Goal: Task Accomplishment & Management: Use online tool/utility

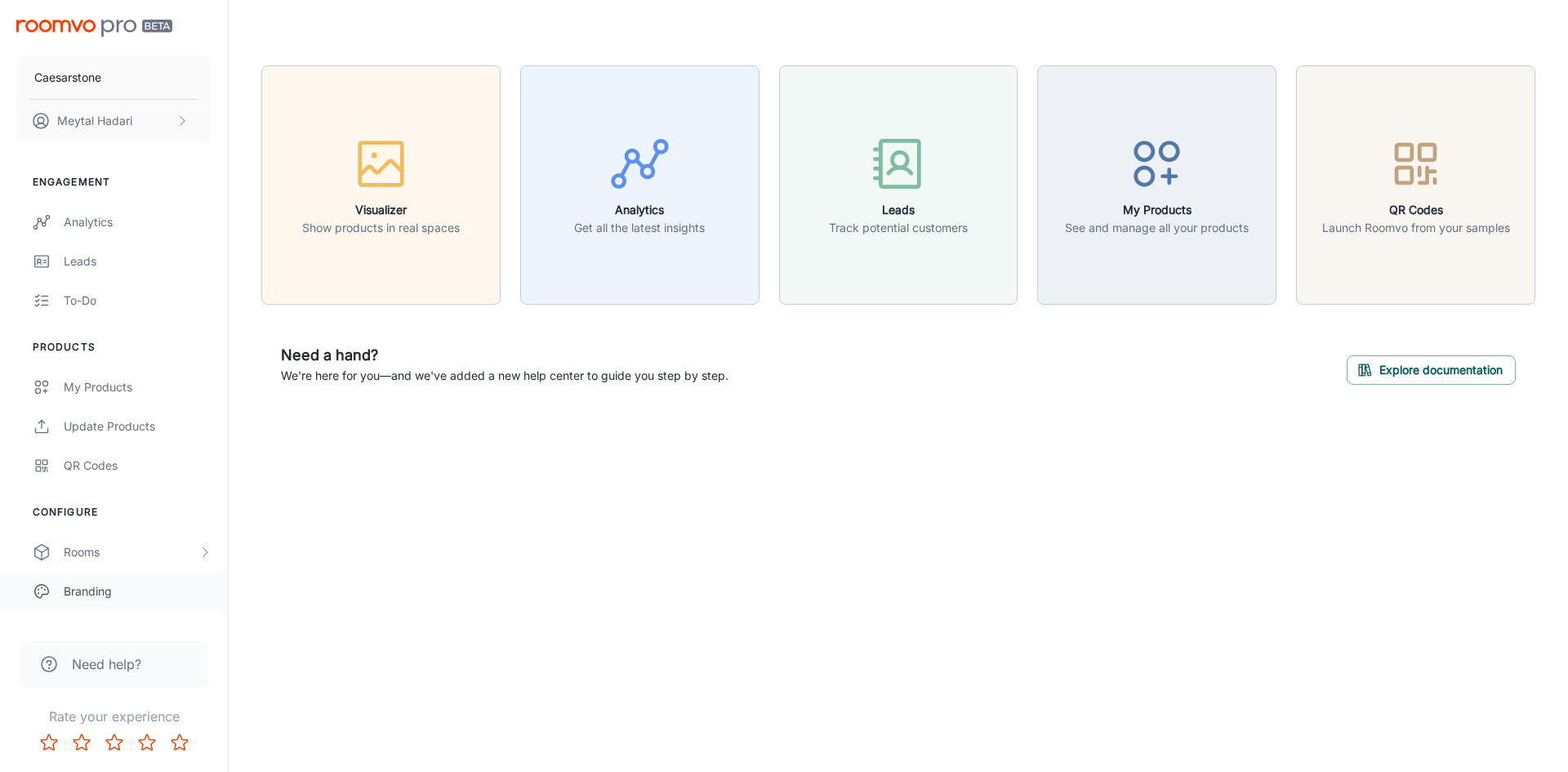
click at [82, 584] on div "Branding" at bounding box center [138, 590] width 148 height 18
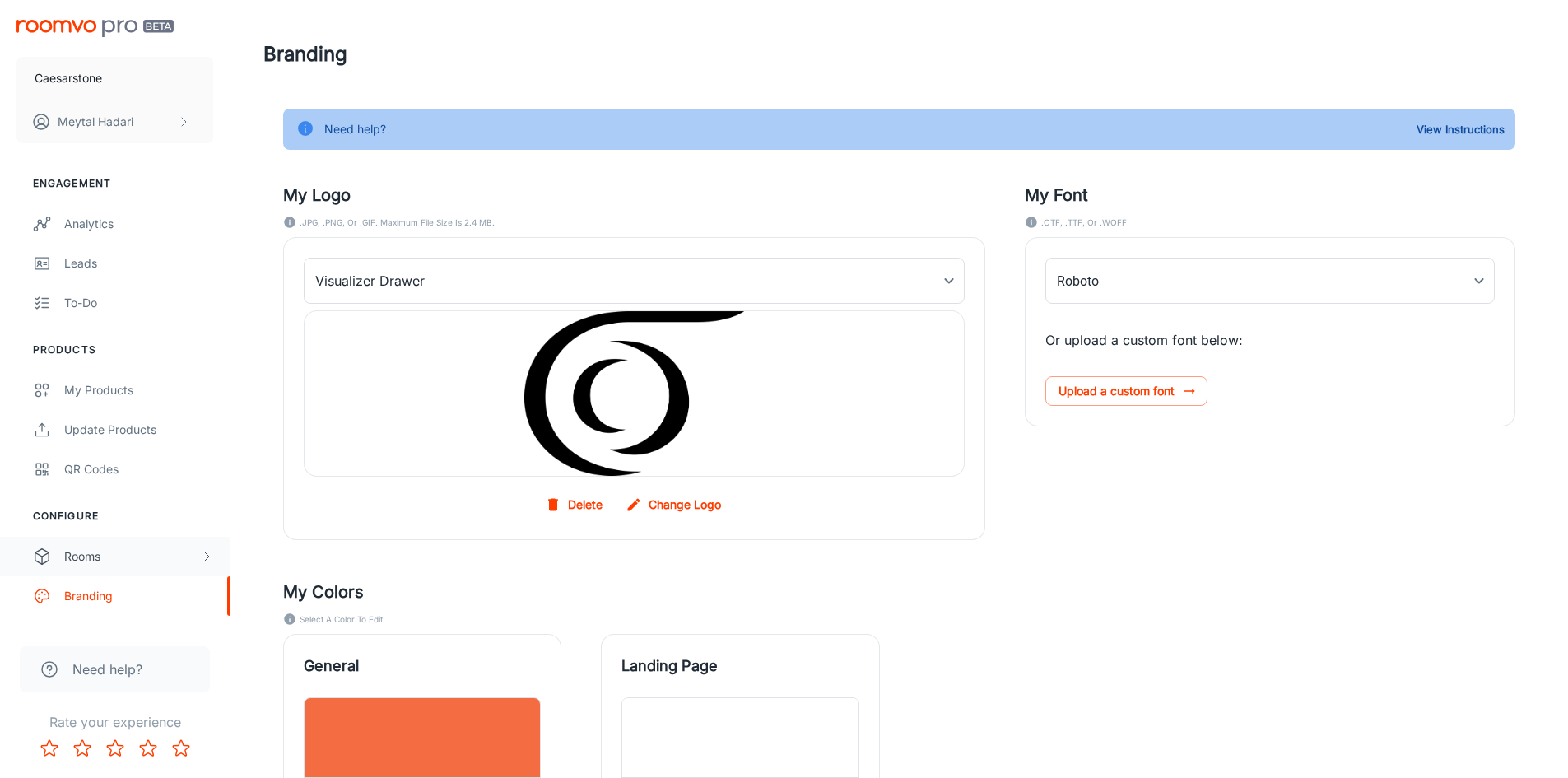
type input "FrutigerLTProLight"
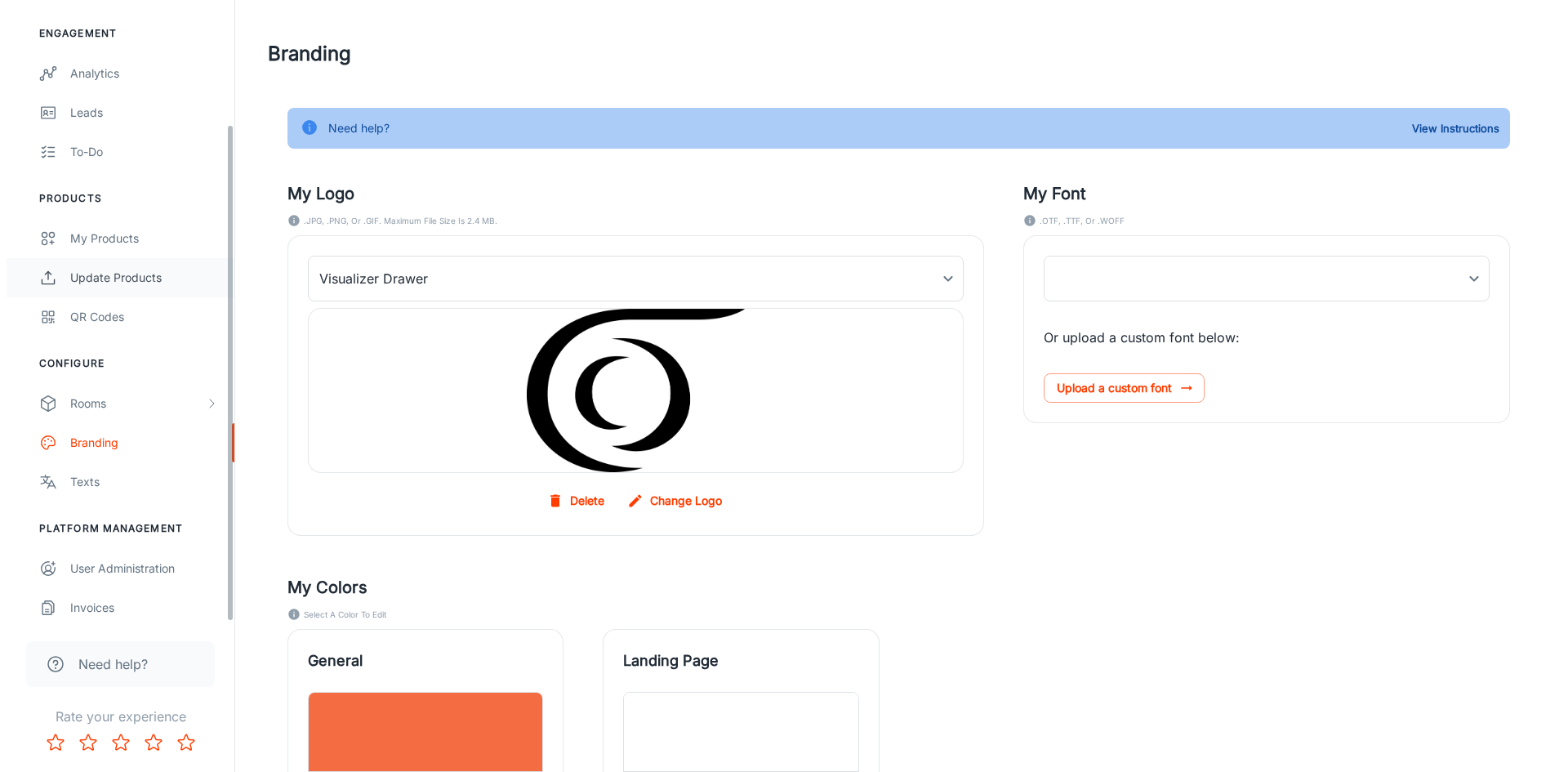
scroll to position [154, 0]
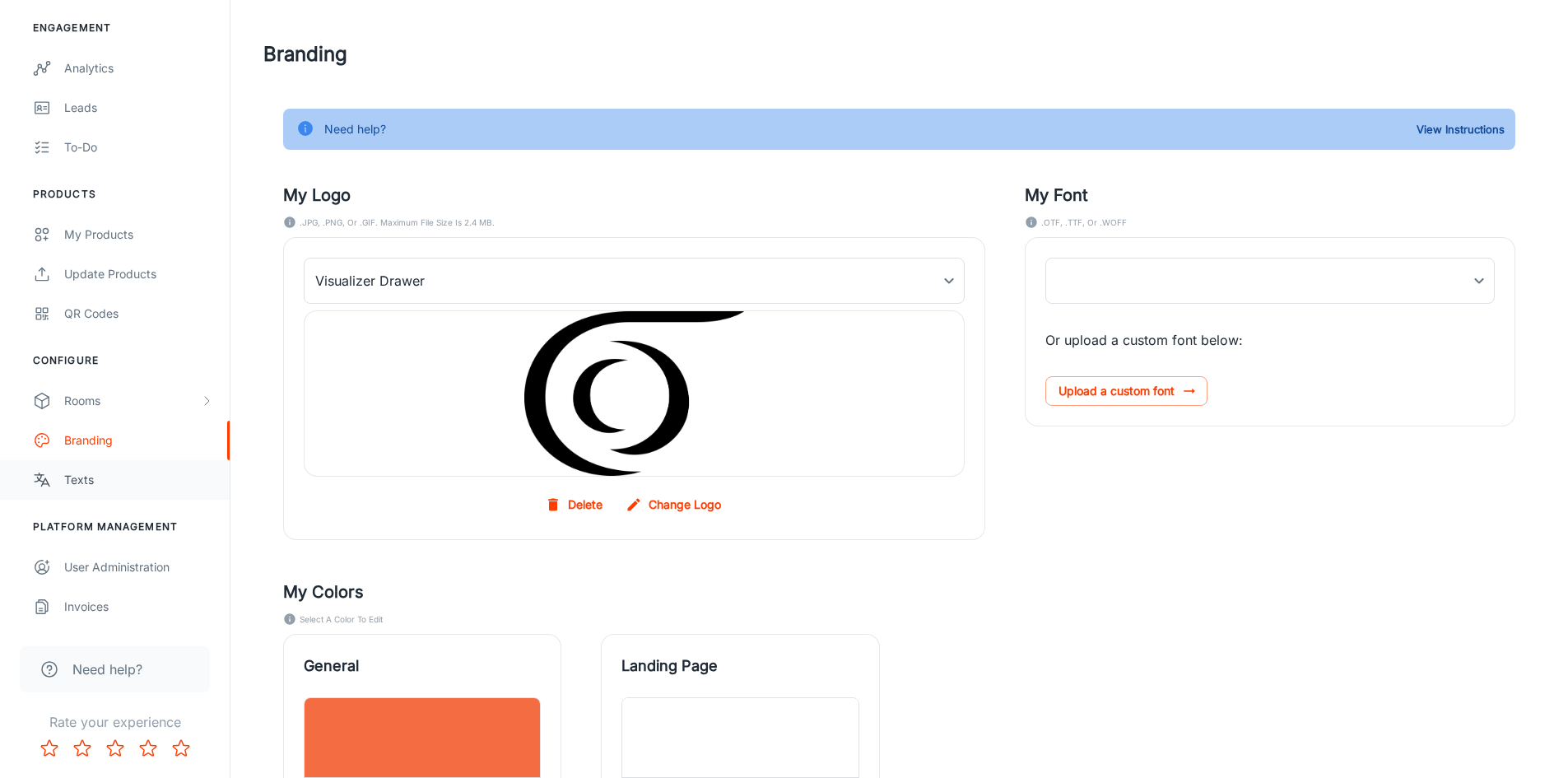
click at [75, 485] on div "Texts" at bounding box center [139, 479] width 149 height 18
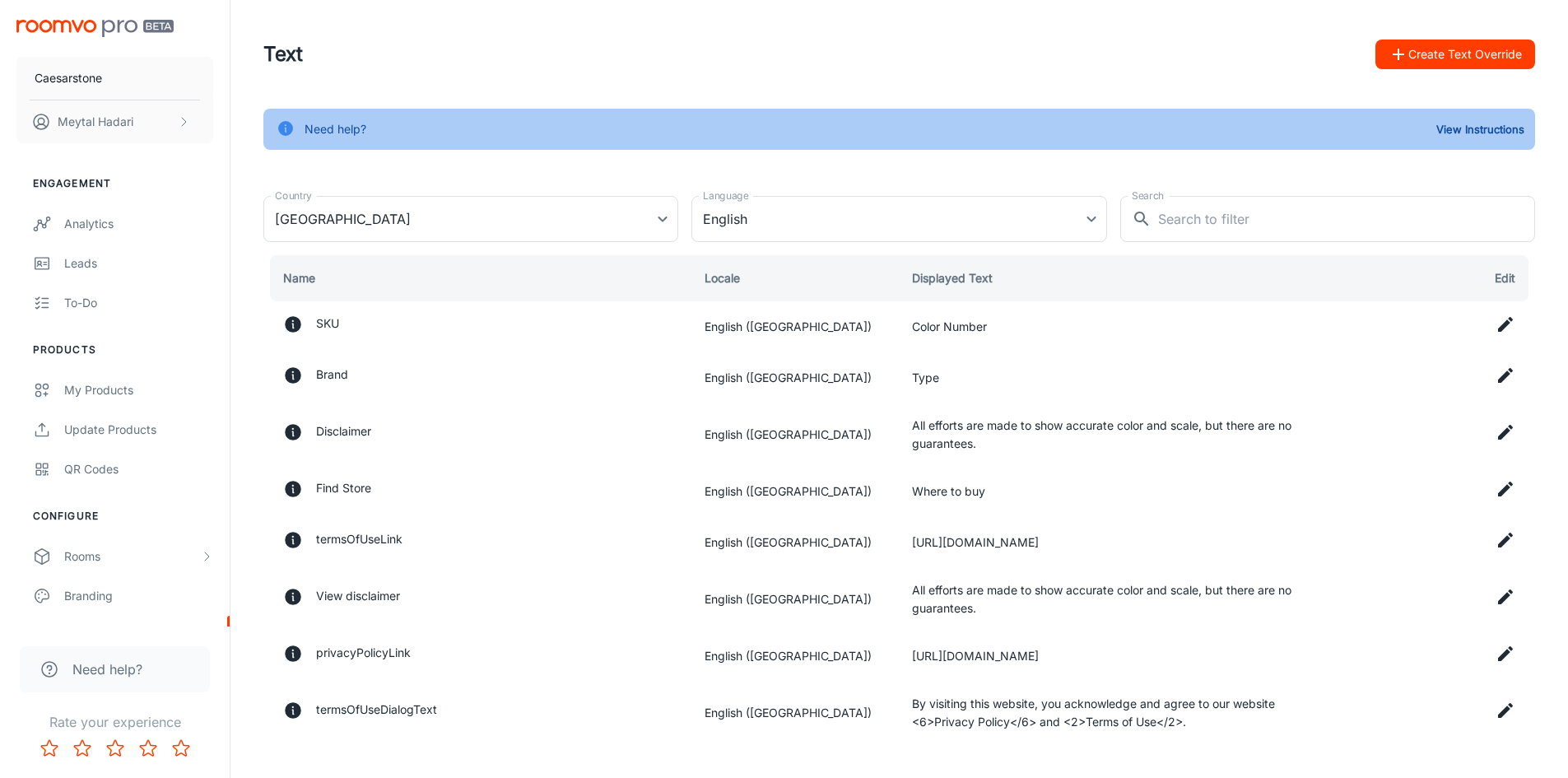
click at [1446, 55] on button "Create Text Override" at bounding box center [1455, 54] width 159 height 29
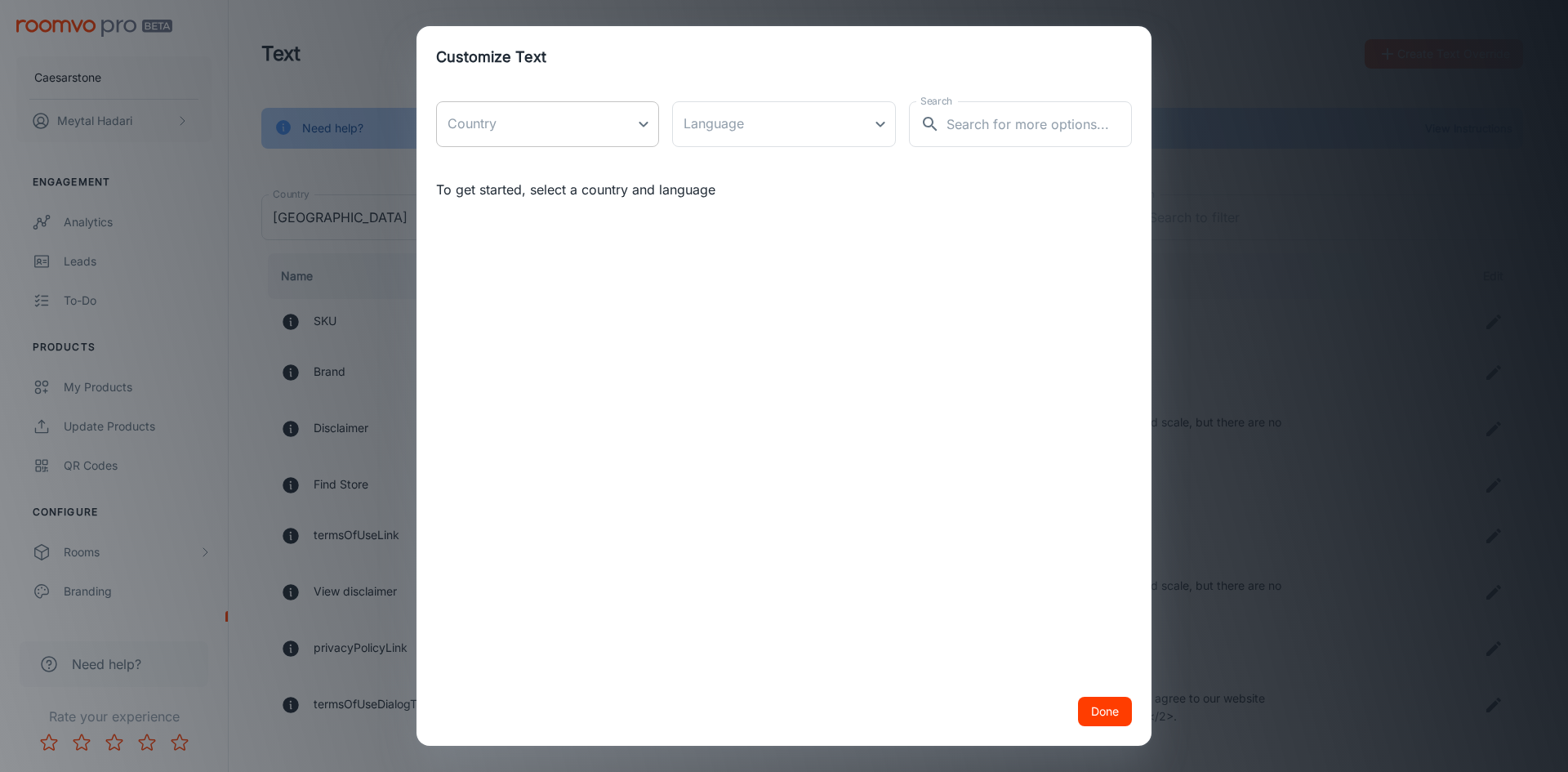
click at [646, 119] on body "Caesarstone [PERSON_NAME] Engagement Analytics Leads To-do Products My Products…" at bounding box center [784, 386] width 1568 height 772
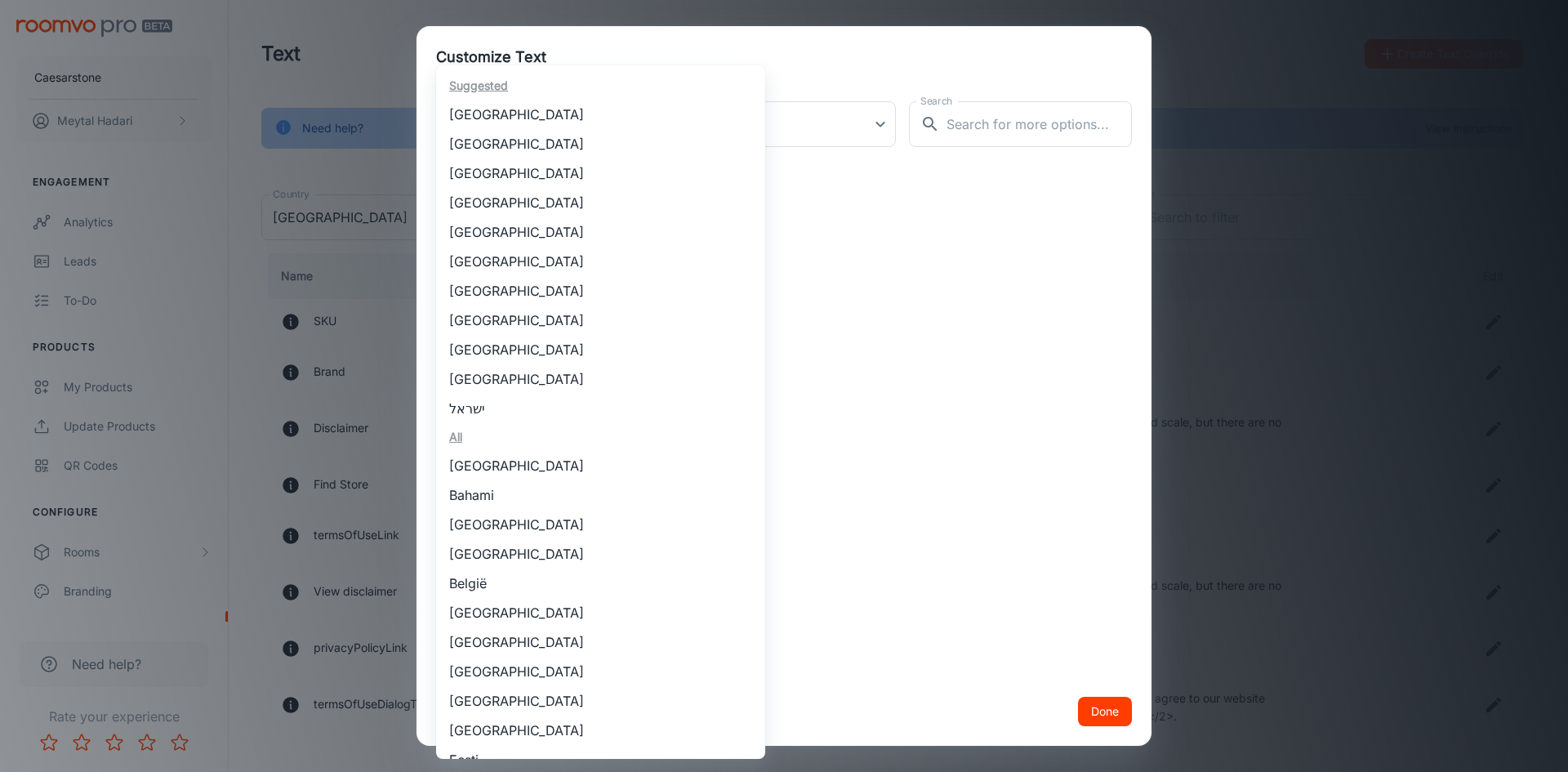
click at [521, 347] on li "[GEOGRAPHIC_DATA]" at bounding box center [601, 349] width 329 height 29
type input "[GEOGRAPHIC_DATA]"
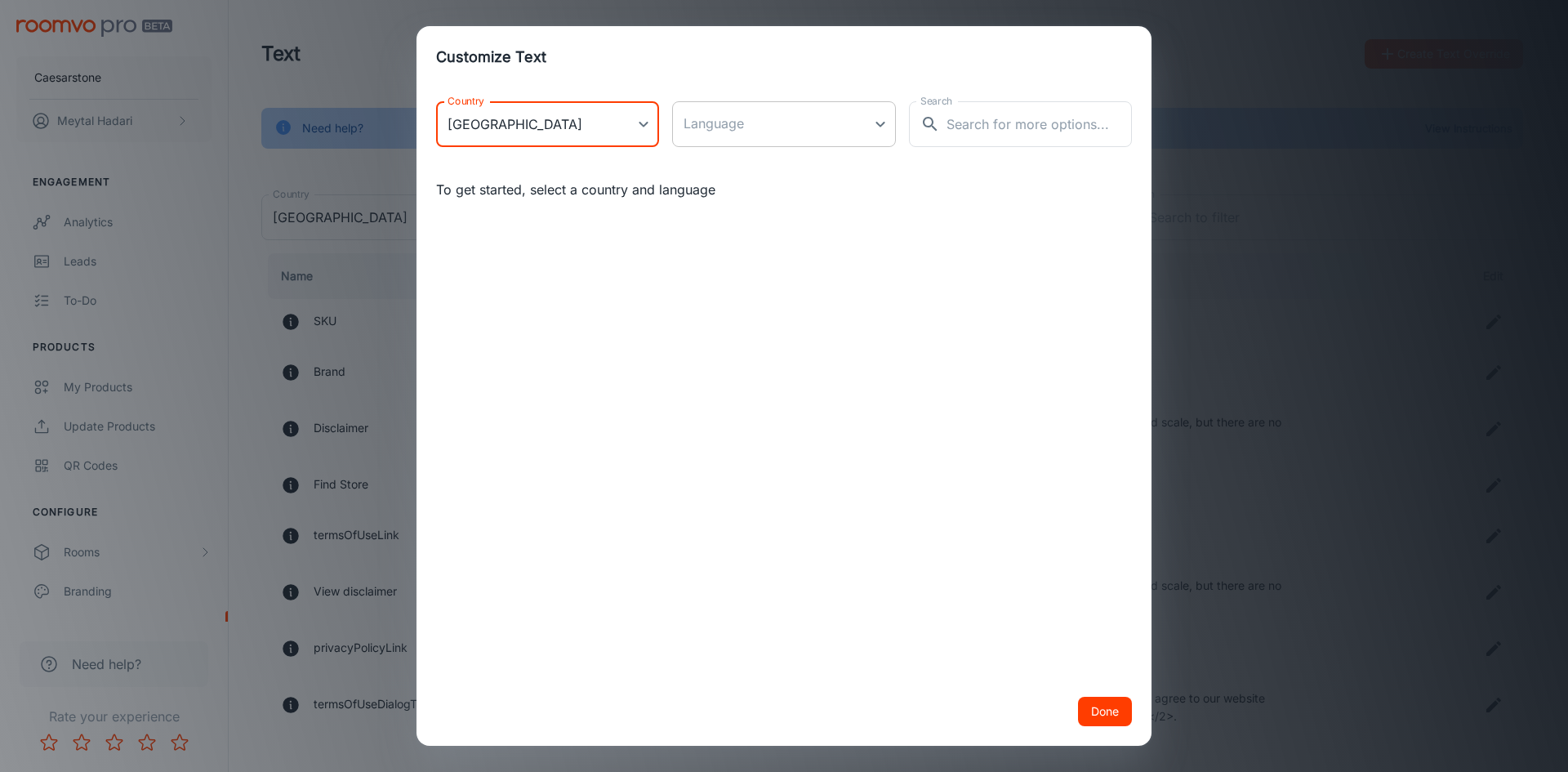
click at [851, 128] on body "Caesarstone [PERSON_NAME] Engagement Analytics Leads To-do Products My Products…" at bounding box center [784, 386] width 1568 height 772
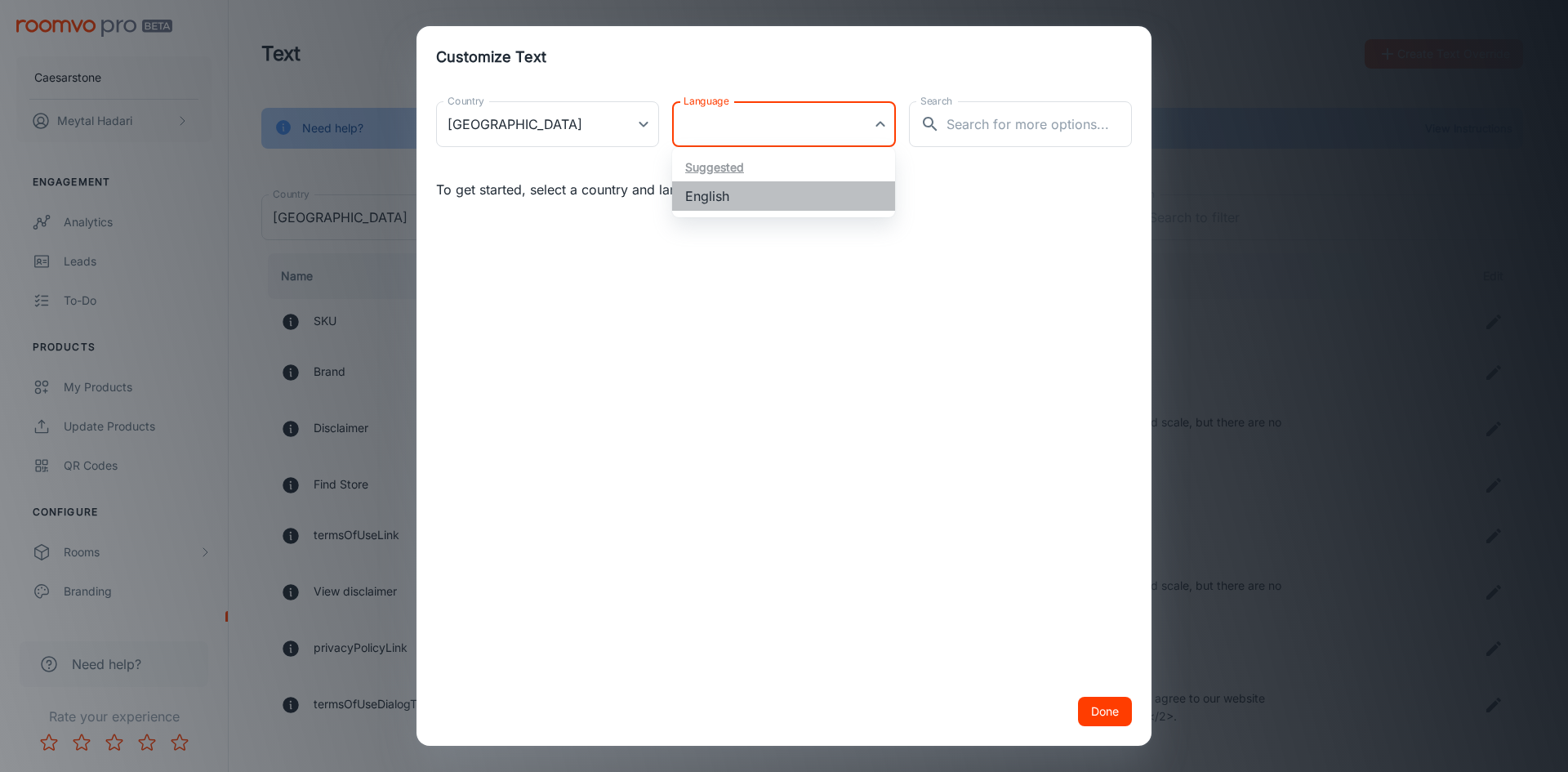
click at [792, 196] on li "English" at bounding box center [783, 196] width 223 height 29
type input "en-[GEOGRAPHIC_DATA]"
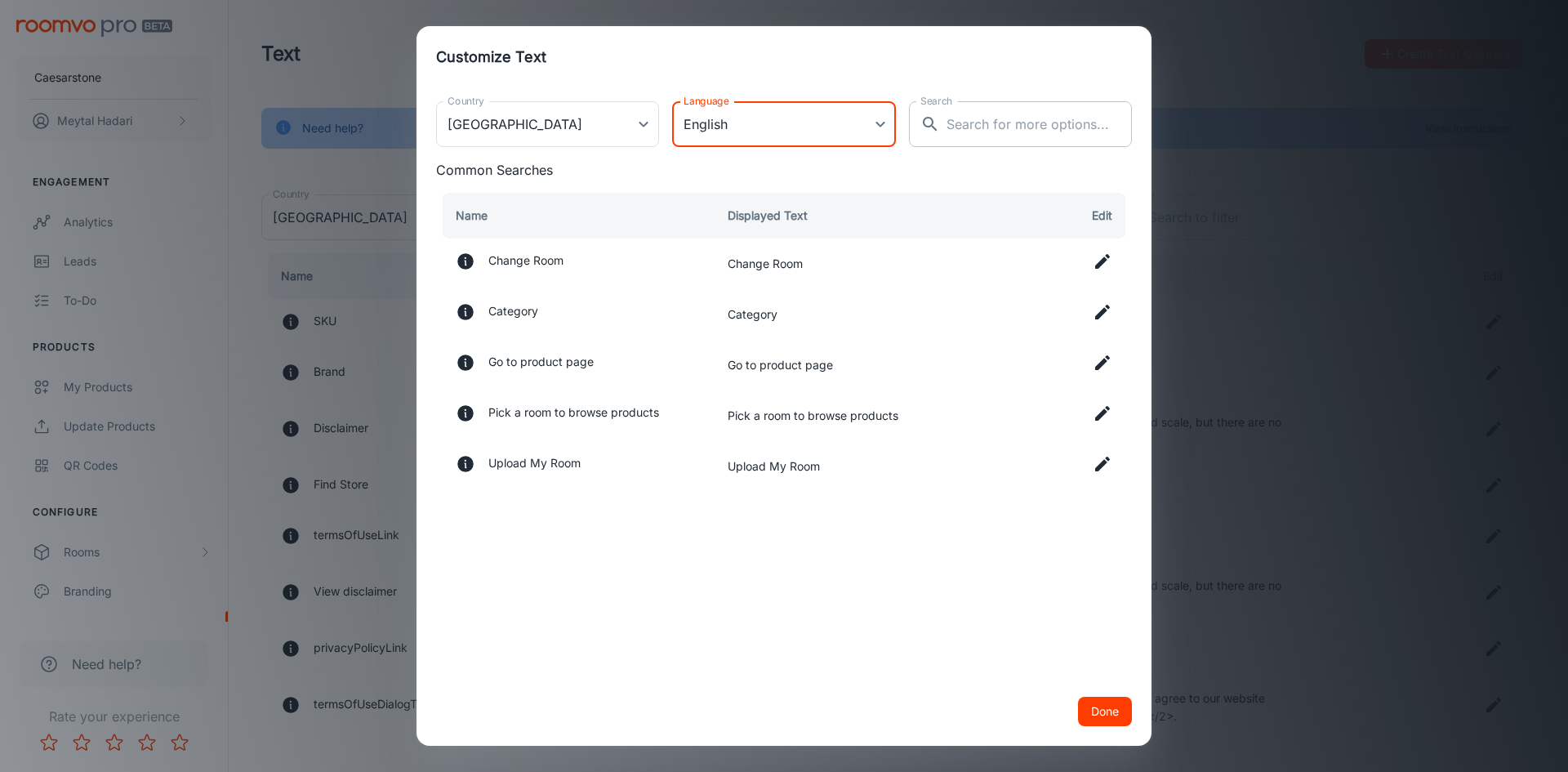
click at [941, 119] on div "​ Search" at bounding box center [1021, 124] width 223 height 46
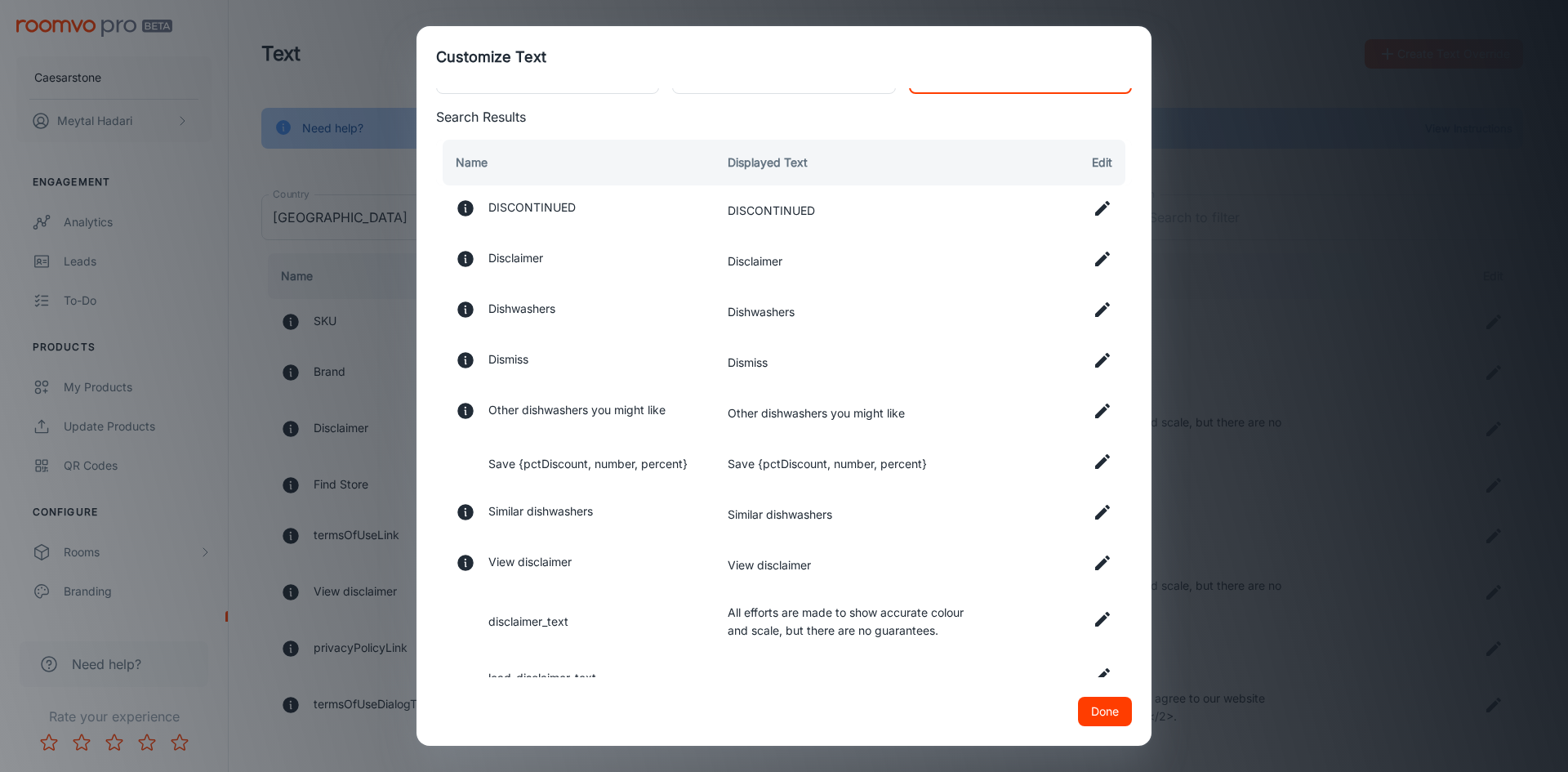
scroll to position [81, 0]
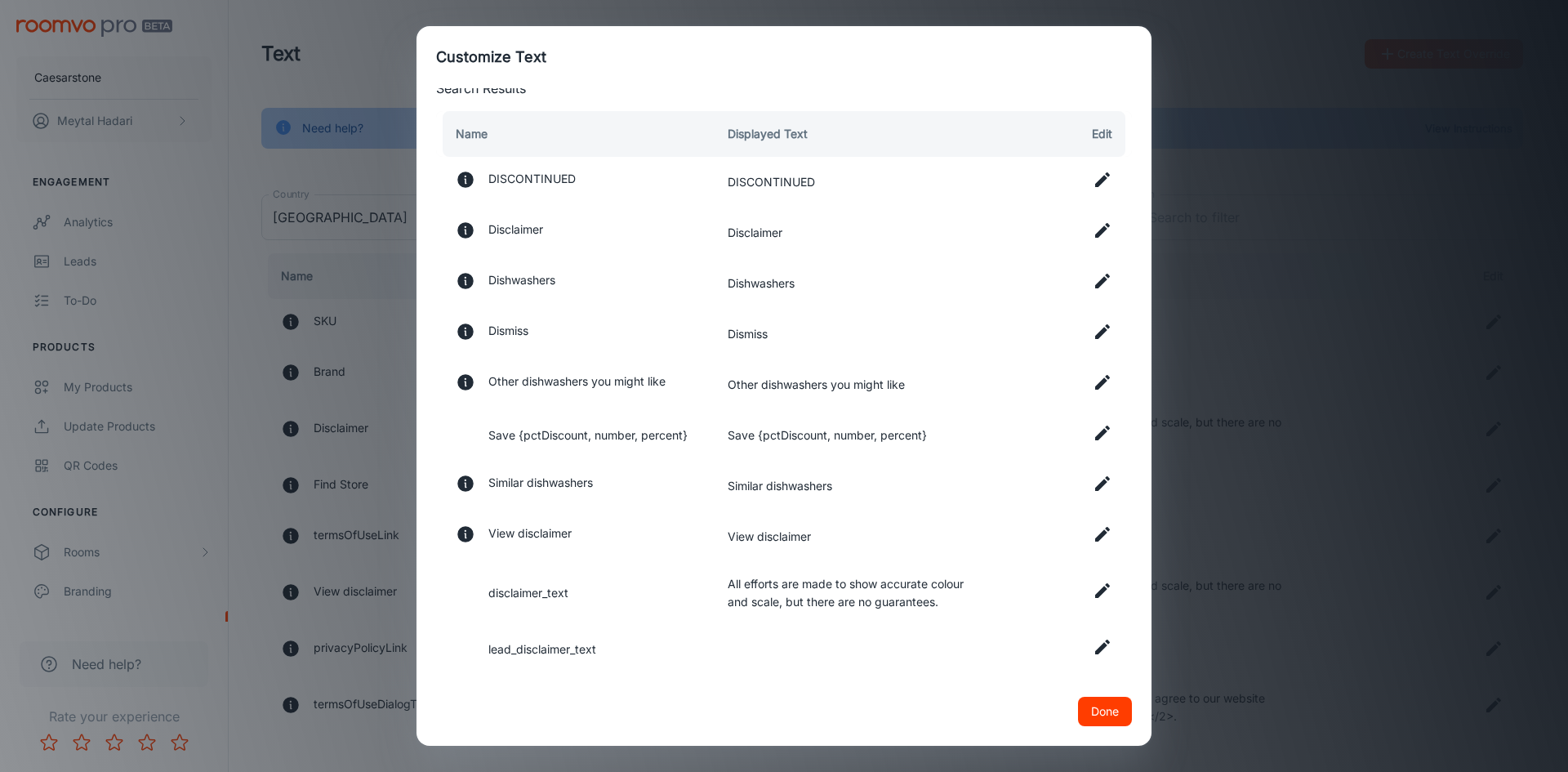
type input "Dis"
click at [1096, 534] on icon at bounding box center [1103, 534] width 15 height 15
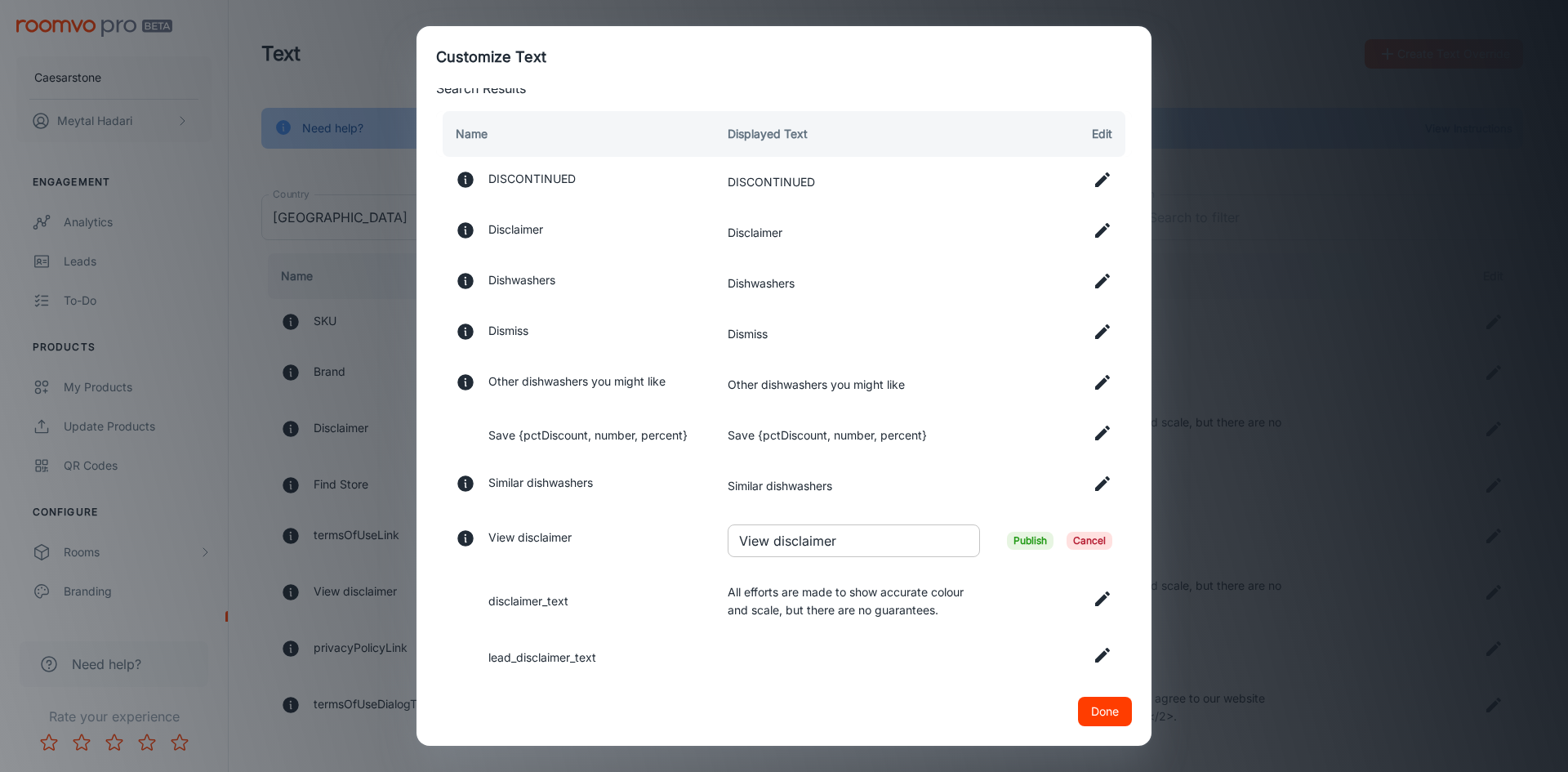
click at [831, 544] on input "View disclaimer" at bounding box center [854, 540] width 253 height 33
paste input "Just a heads-up: these images and 3D views are for inspiration only, not instal…"
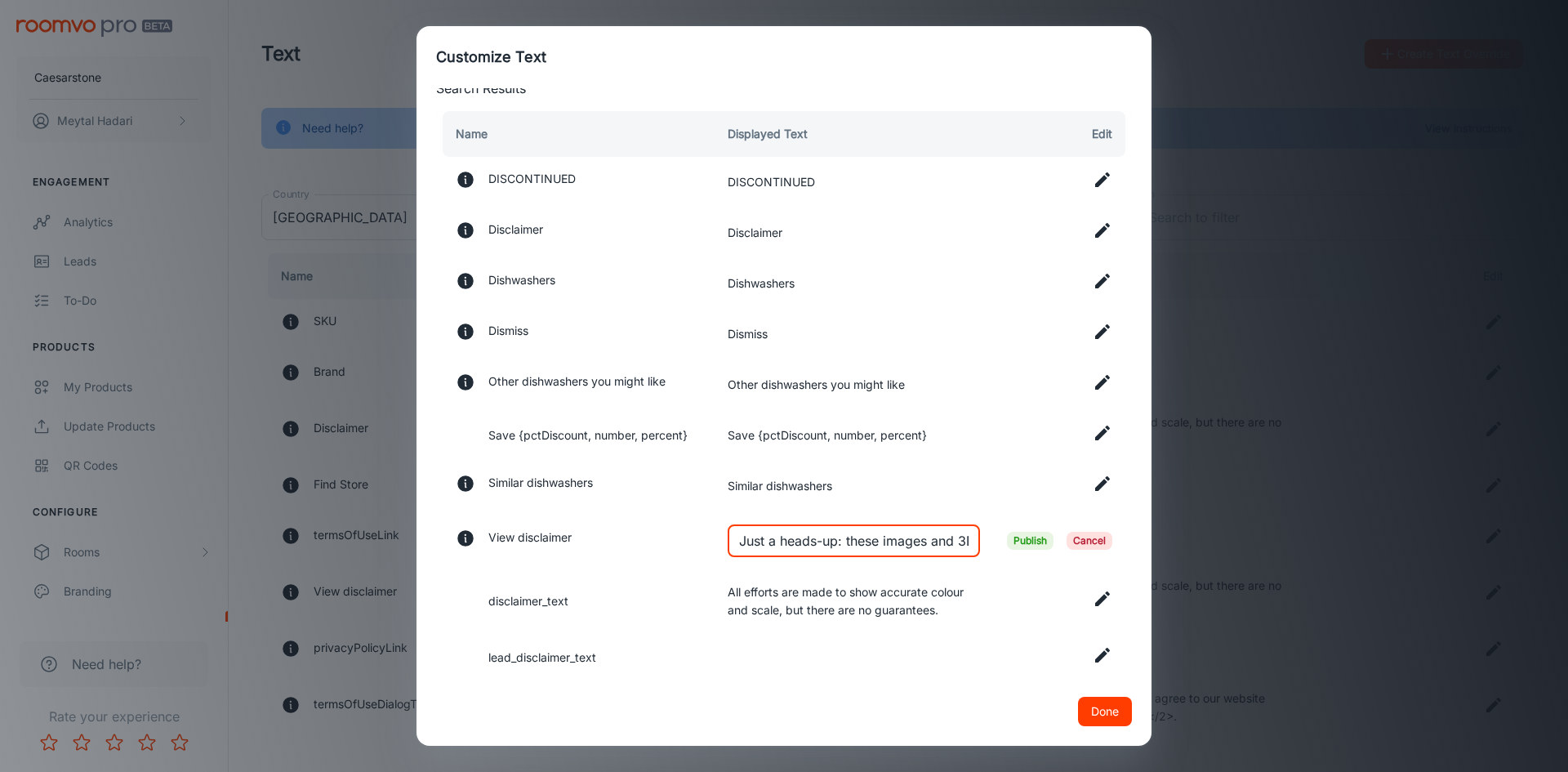
type input "Just a heads-up: these images and 3D views are for inspiration only, not instal…"
click at [1010, 536] on span "Publish" at bounding box center [1030, 540] width 47 height 18
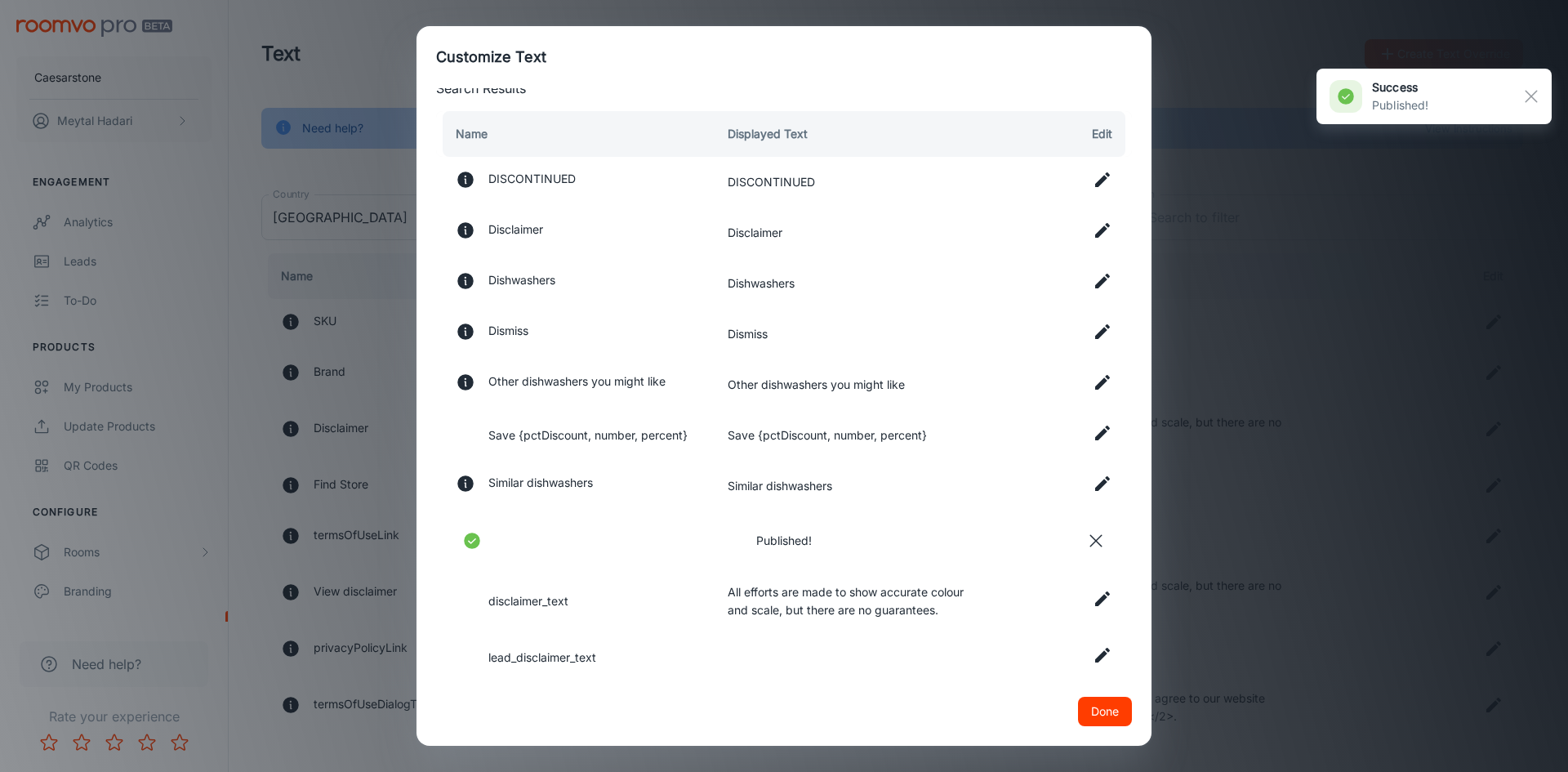
click at [1096, 601] on icon at bounding box center [1103, 599] width 15 height 15
click at [813, 601] on input "All efforts are made to show accurate colour and scale, but there are no guaran…" at bounding box center [854, 599] width 253 height 33
click at [815, 601] on input "All efforts are made to show accurate colour and scale, but there are no guaran…" at bounding box center [854, 599] width 253 height 33
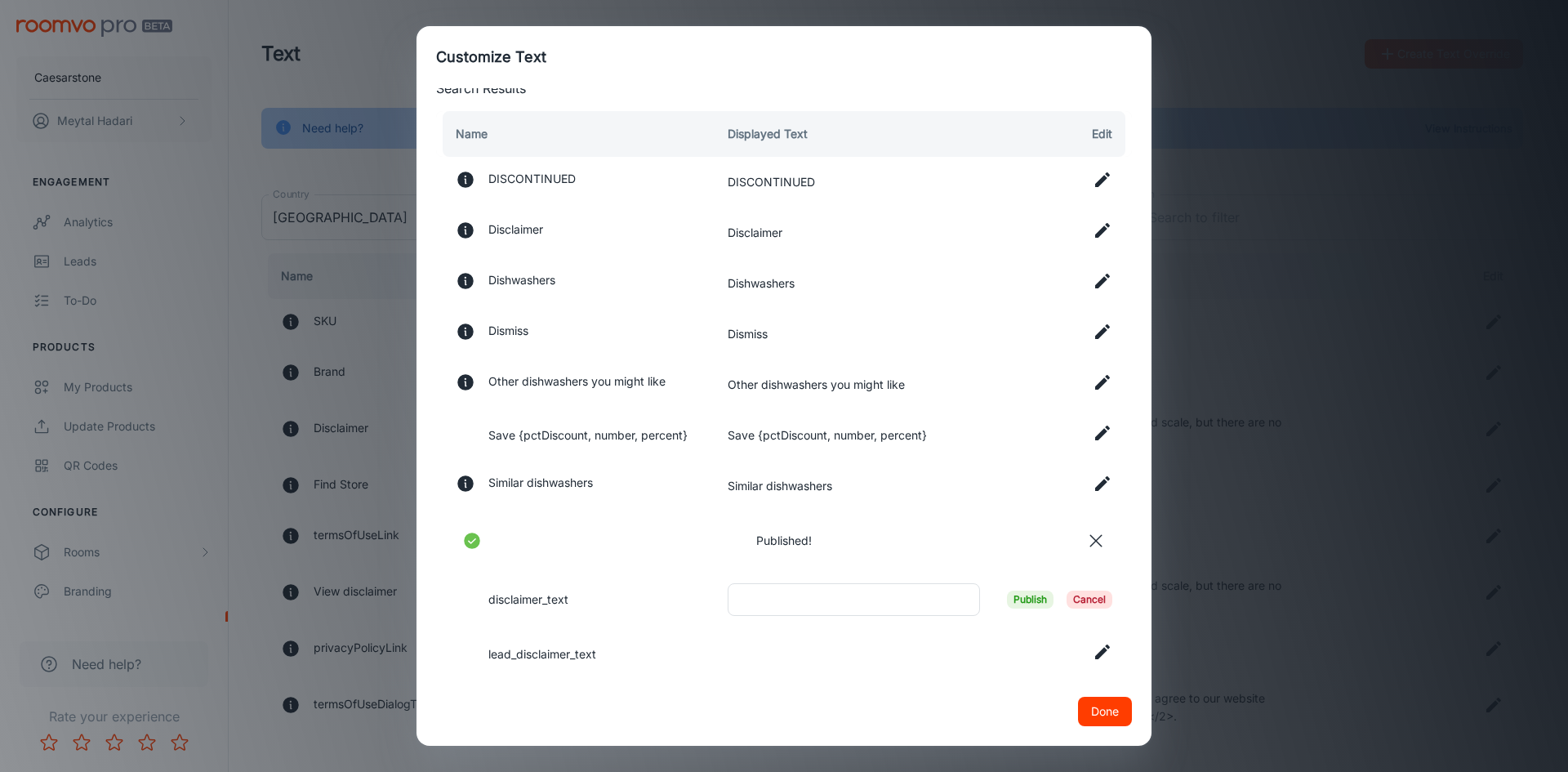
click at [1016, 601] on span "Publish" at bounding box center [1030, 599] width 47 height 18
click at [1091, 714] on button "Done" at bounding box center [1105, 711] width 54 height 29
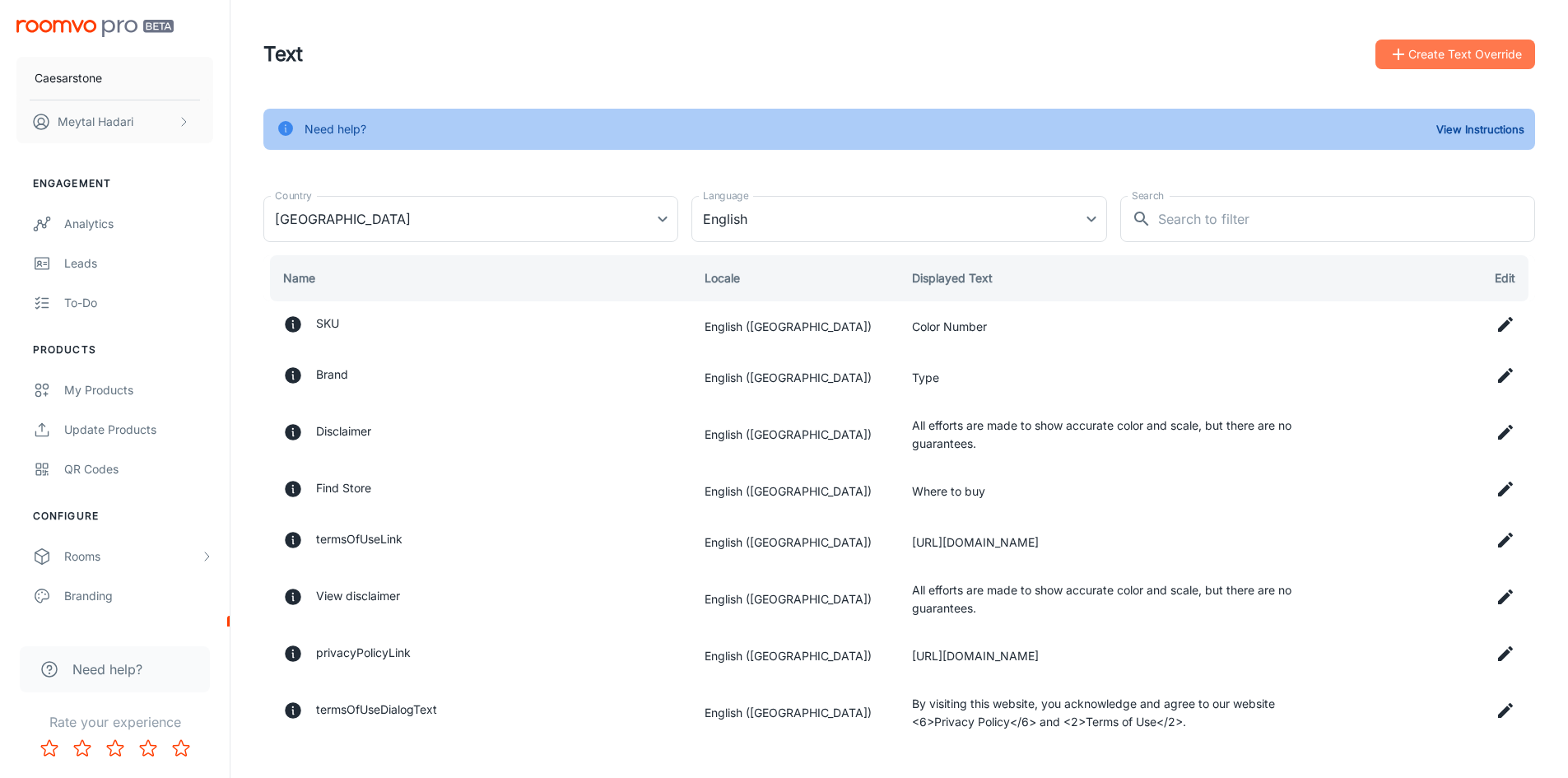
click at [1488, 56] on button "Create Text Override" at bounding box center [1455, 54] width 159 height 29
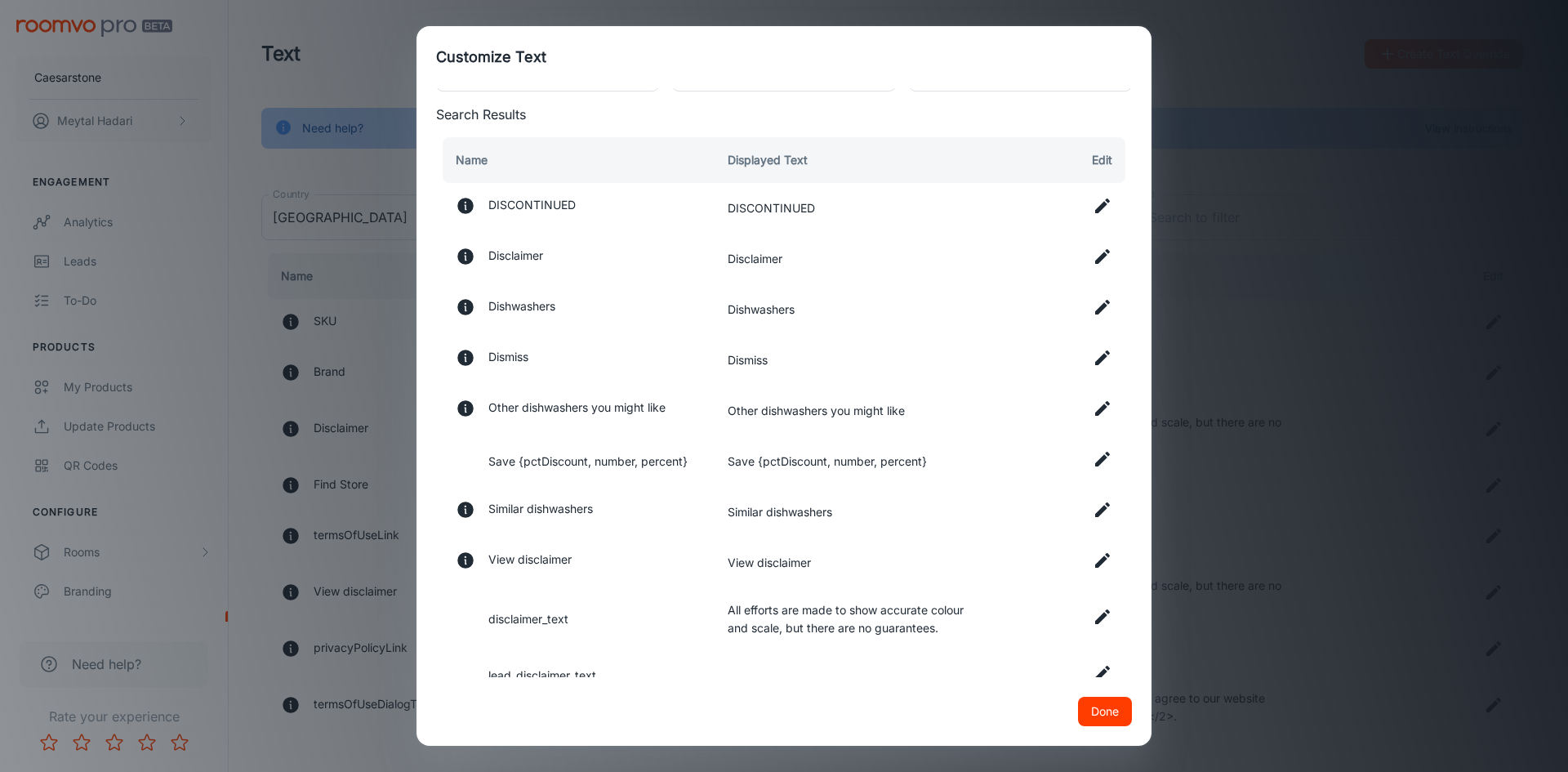
scroll to position [81, 0]
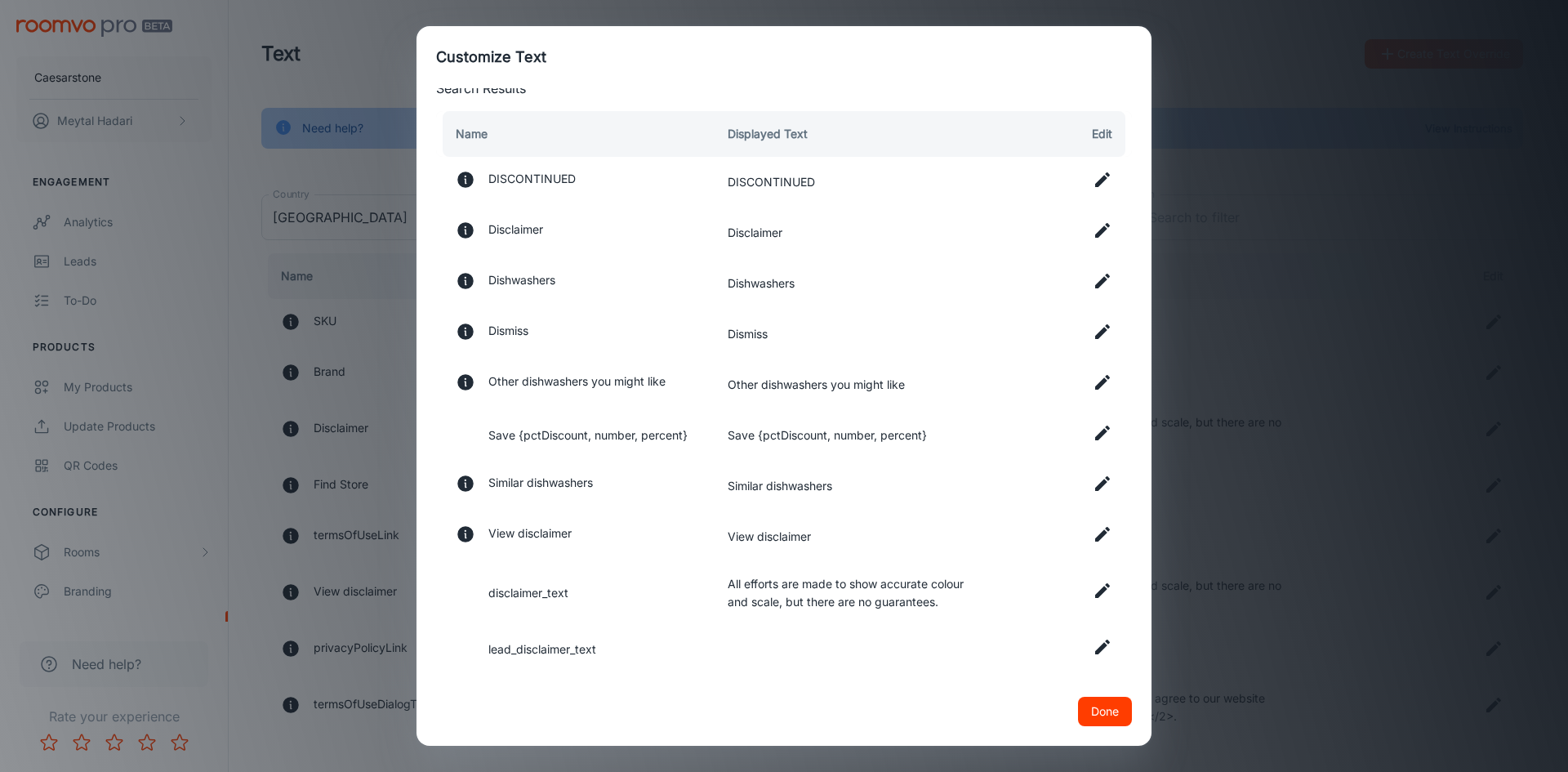
click at [1096, 534] on icon at bounding box center [1103, 534] width 15 height 15
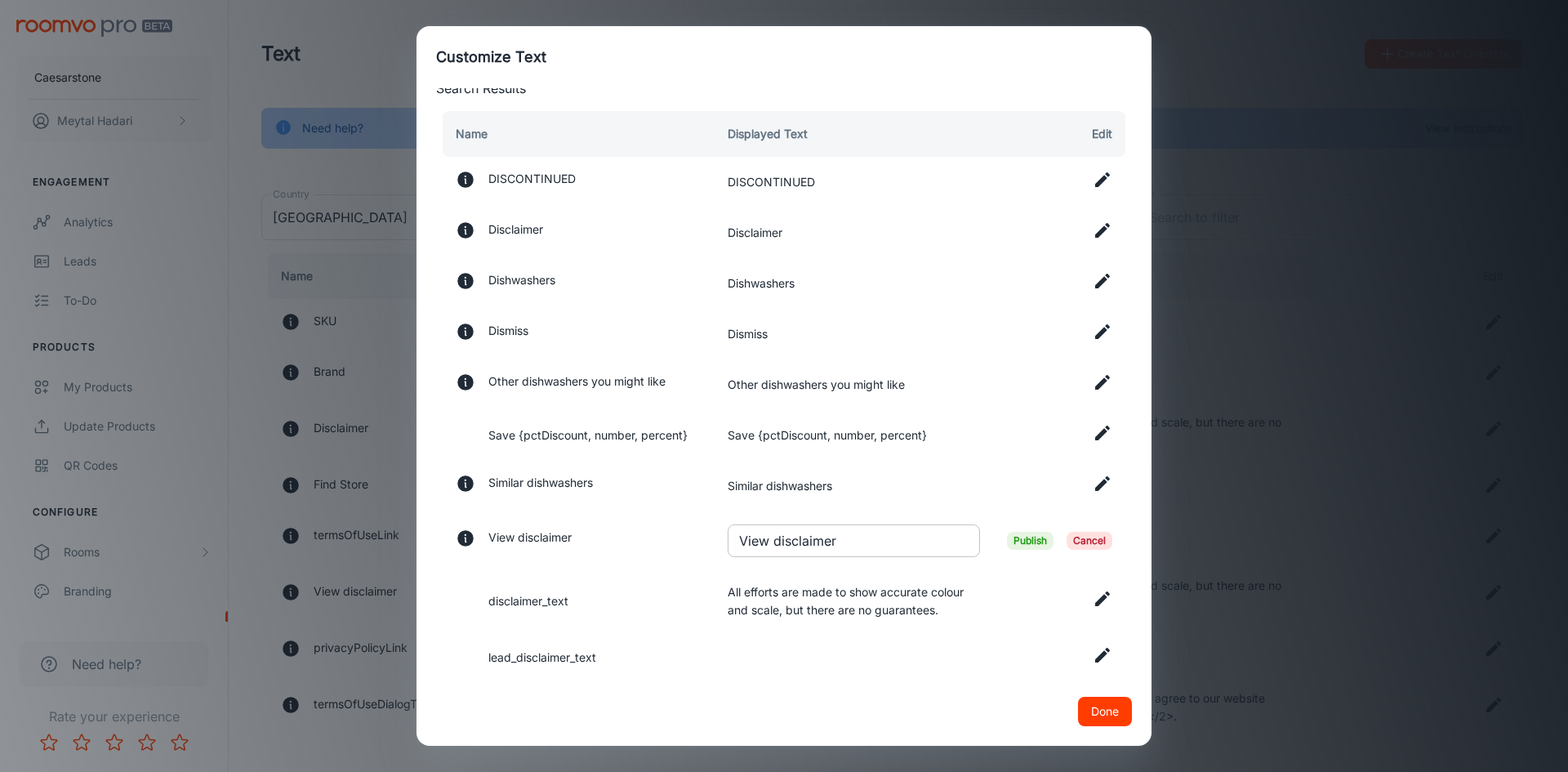
click at [787, 546] on input "View disclaimer" at bounding box center [854, 540] width 253 height 33
click at [787, 547] on input "View disclaimer" at bounding box center [854, 540] width 253 height 33
paste input "Just a heads-up: these images and 3D views are for inspiration only, not instal…"
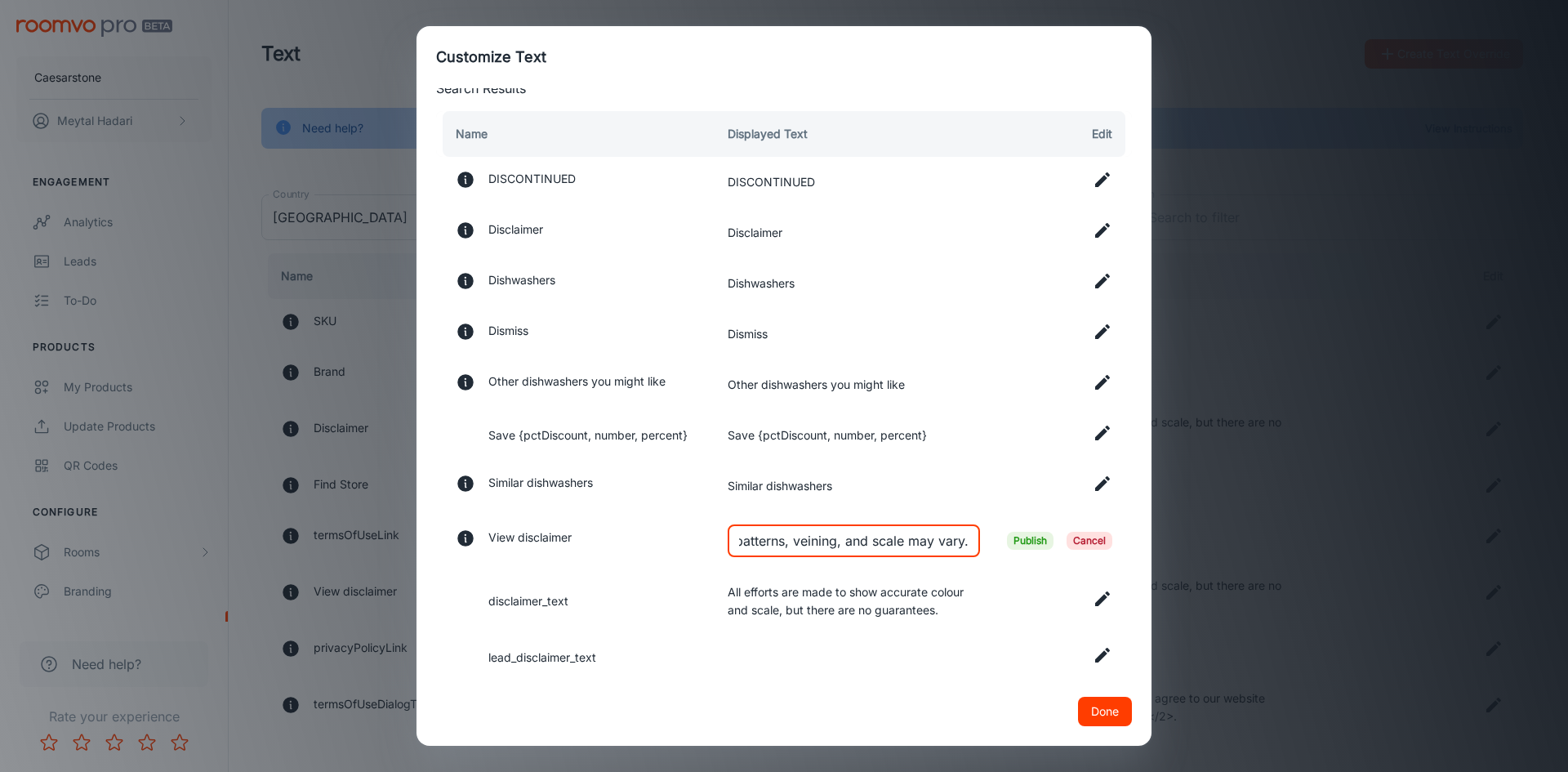
type input "Just a heads-up: these images and 3D views are for inspiration only, not instal…"
click at [1009, 537] on span "Publish" at bounding box center [1030, 540] width 47 height 18
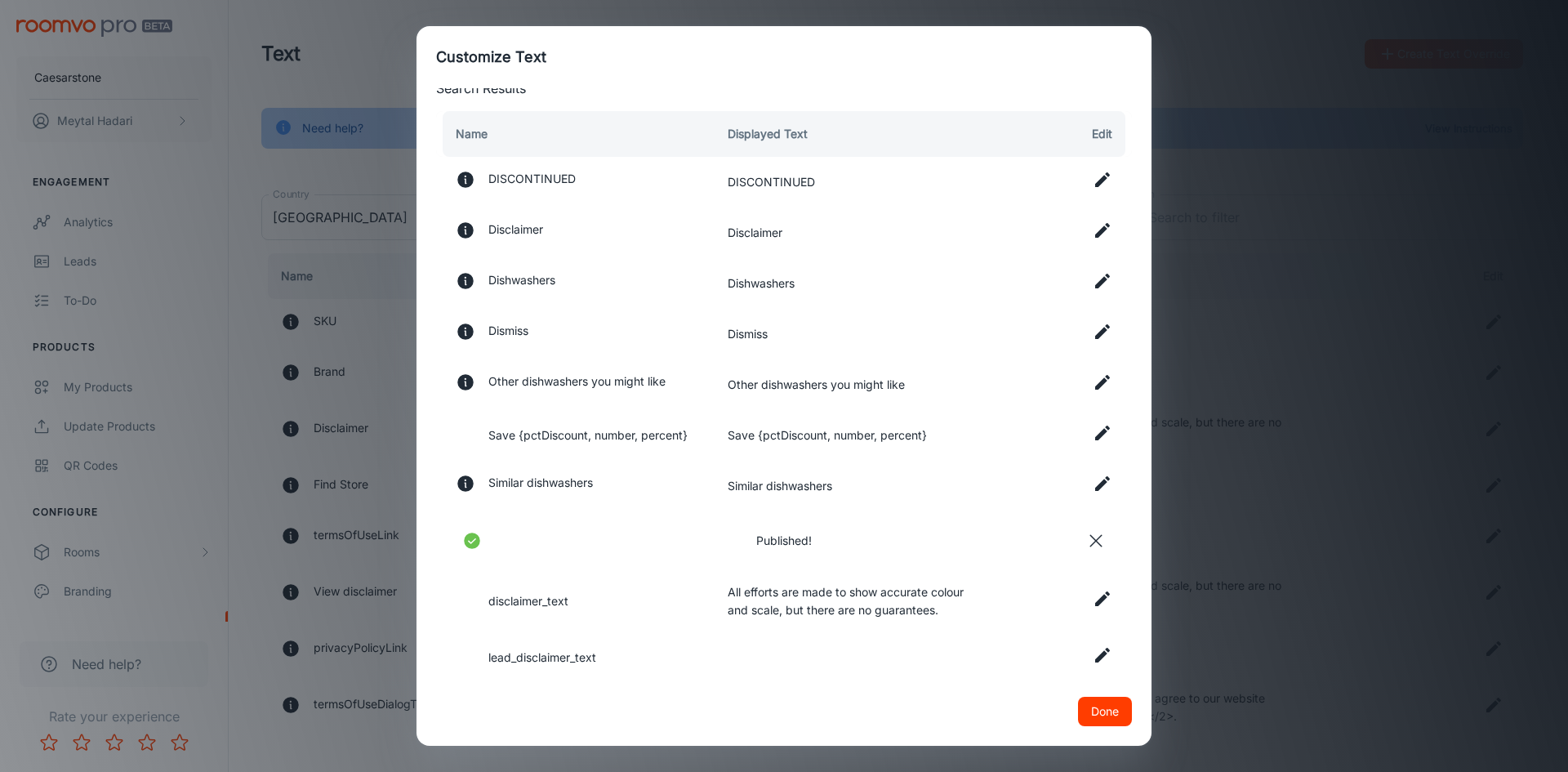
click at [1093, 593] on icon at bounding box center [1102, 598] width 20 height 20
click at [931, 599] on input "All efforts are made to show accurate colour and scale, but there are no guaran…" at bounding box center [854, 599] width 253 height 33
click at [1024, 602] on span "Publish" at bounding box center [1030, 599] width 47 height 18
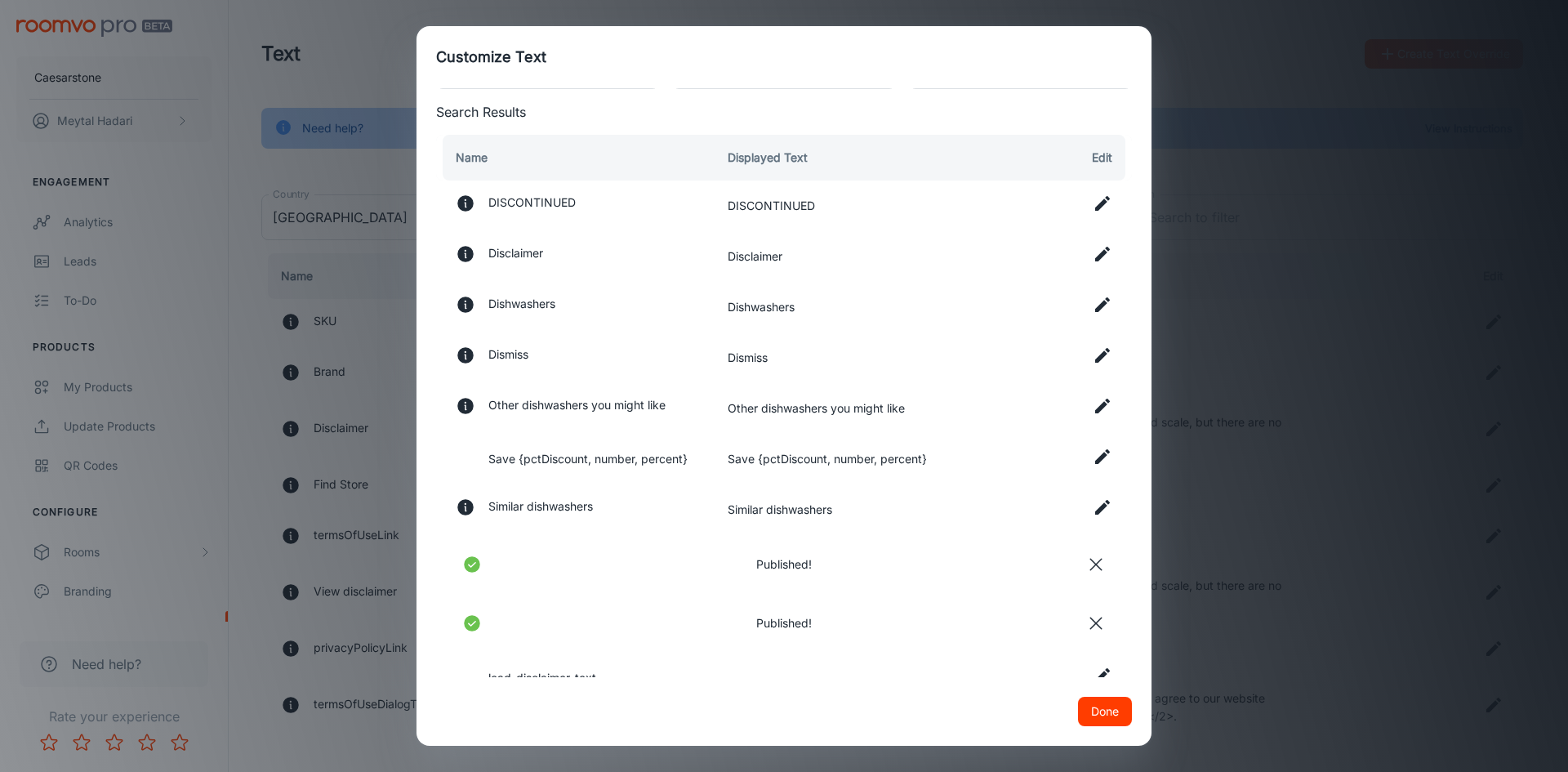
scroll to position [42, 0]
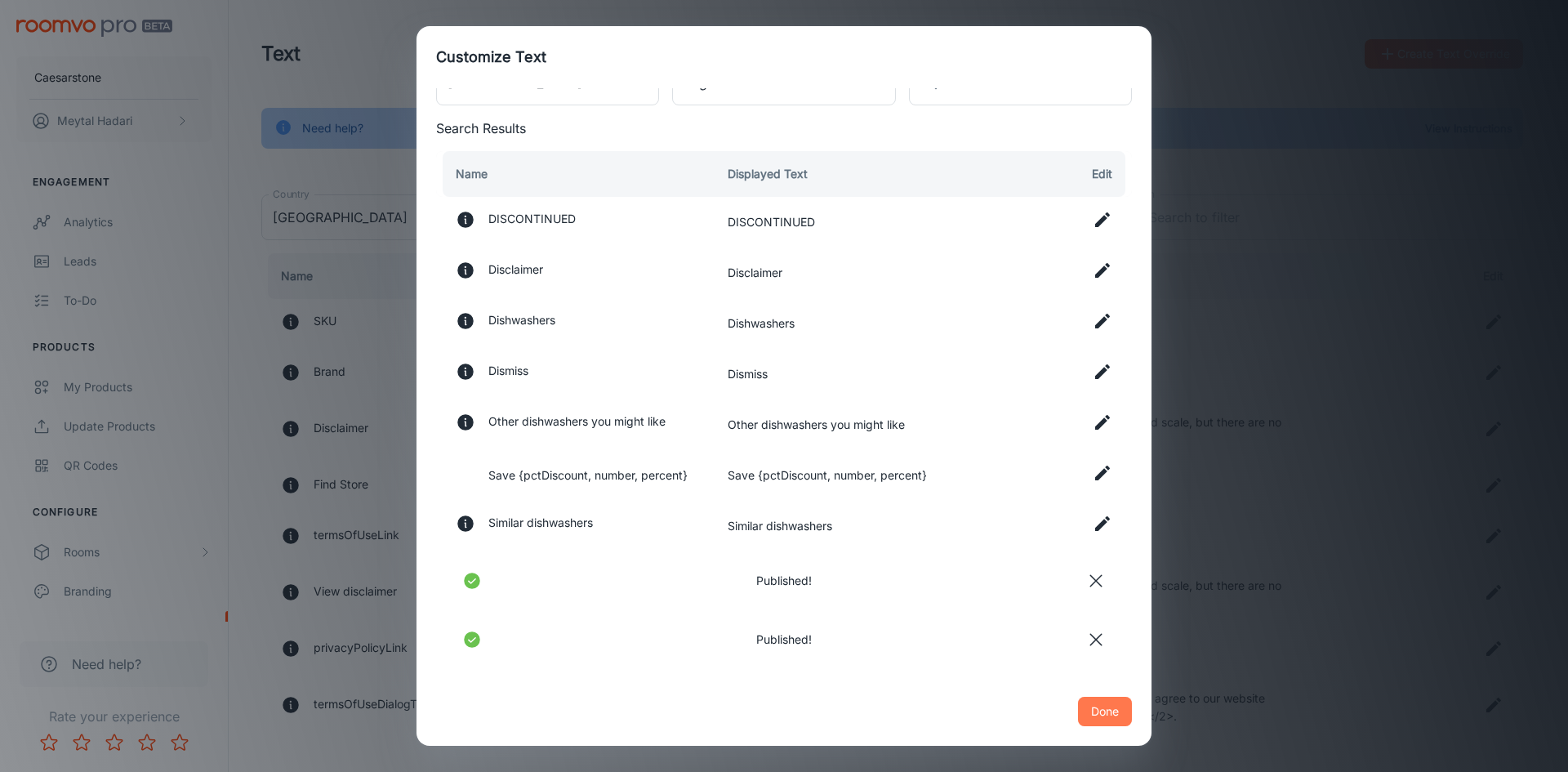
click at [1087, 707] on button "Done" at bounding box center [1105, 711] width 54 height 29
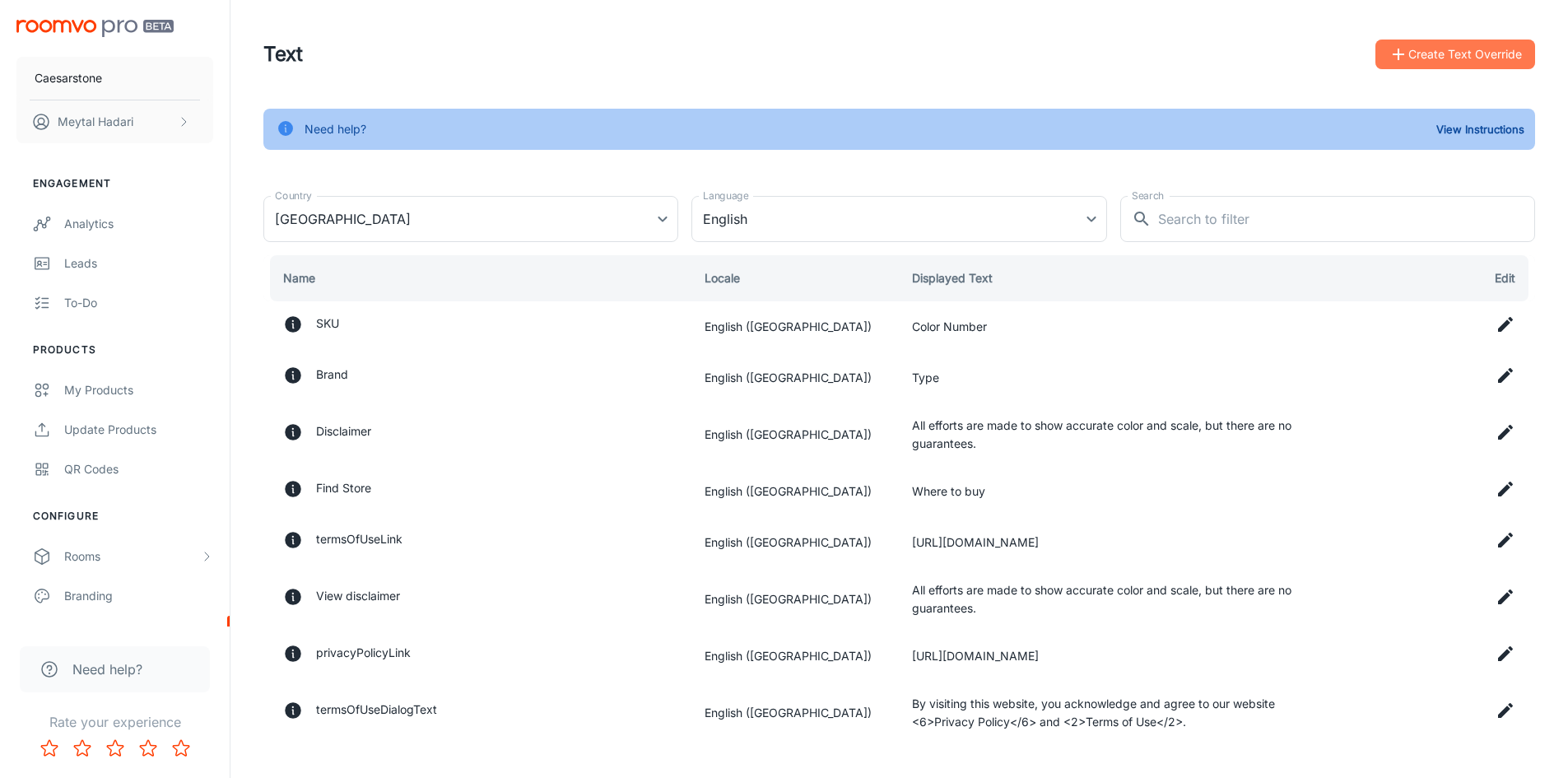
click at [1453, 59] on button "Create Text Override" at bounding box center [1455, 54] width 159 height 29
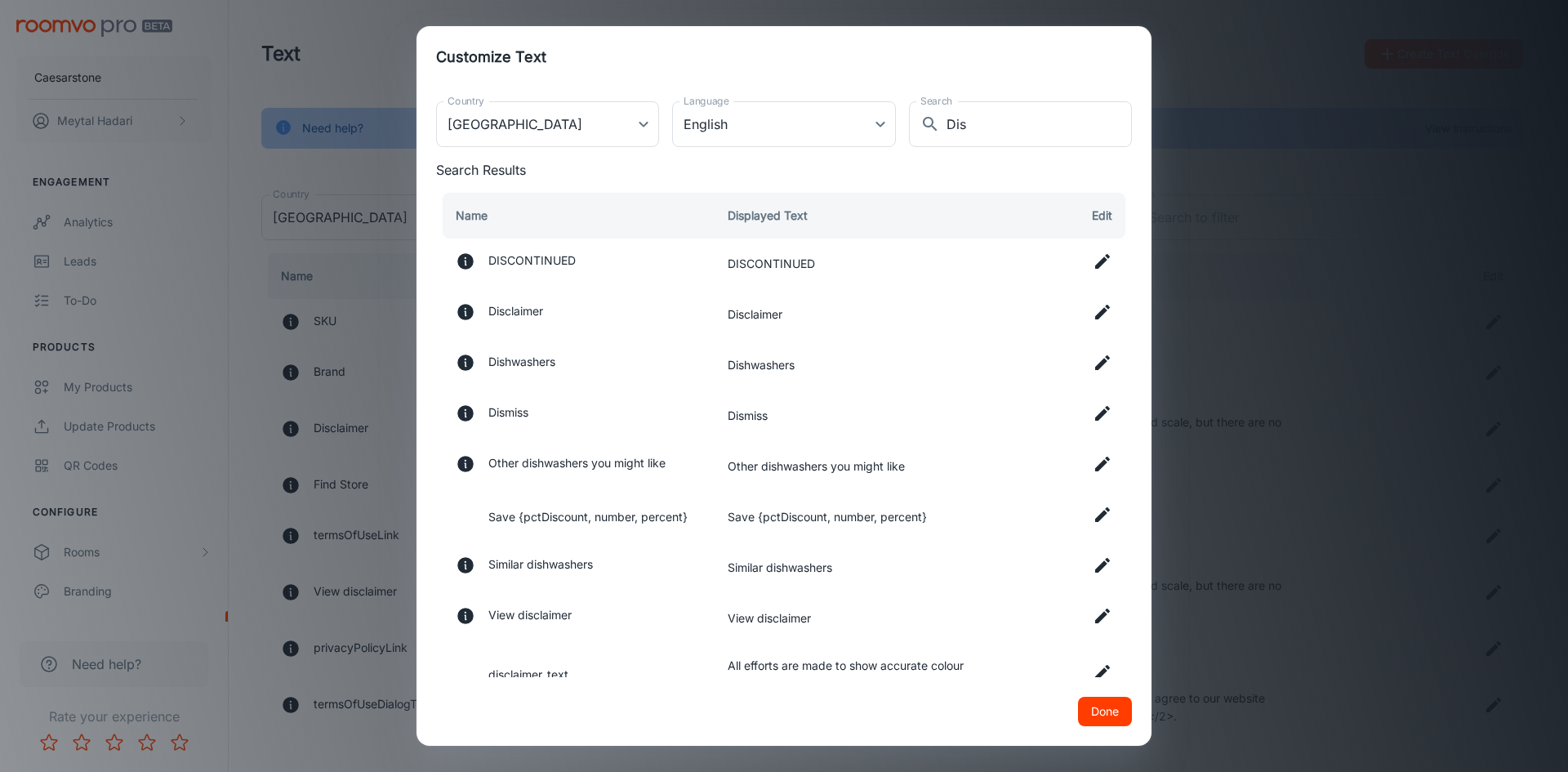
click at [1095, 617] on icon at bounding box center [1102, 616] width 20 height 20
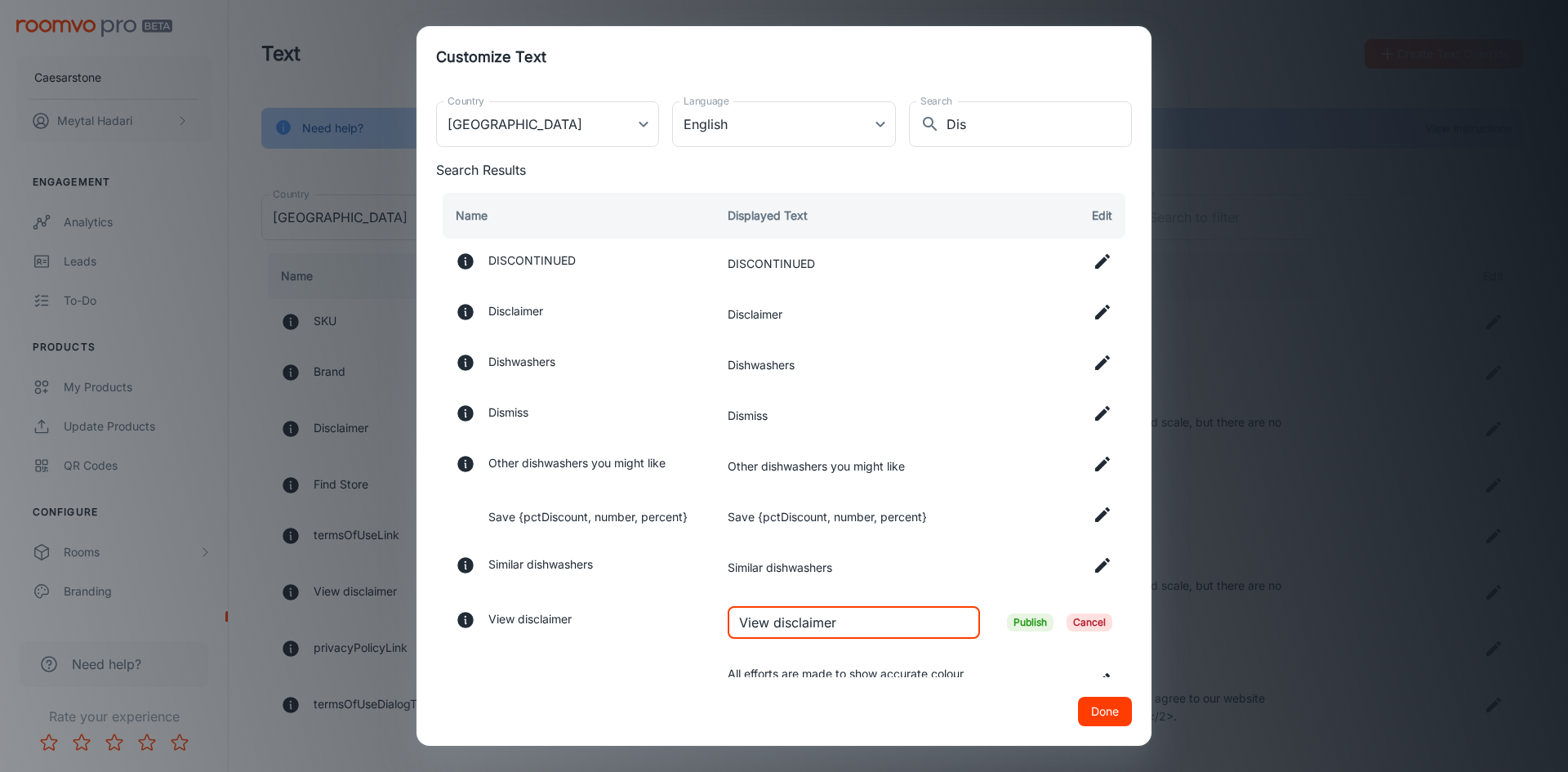
click at [818, 623] on input "View disclaimer" at bounding box center [854, 622] width 253 height 33
click at [1250, 661] on div "Customize Text Country [GEOGRAPHIC_DATA] [GEOGRAPHIC_DATA] Country Language Eng…" at bounding box center [784, 386] width 1568 height 772
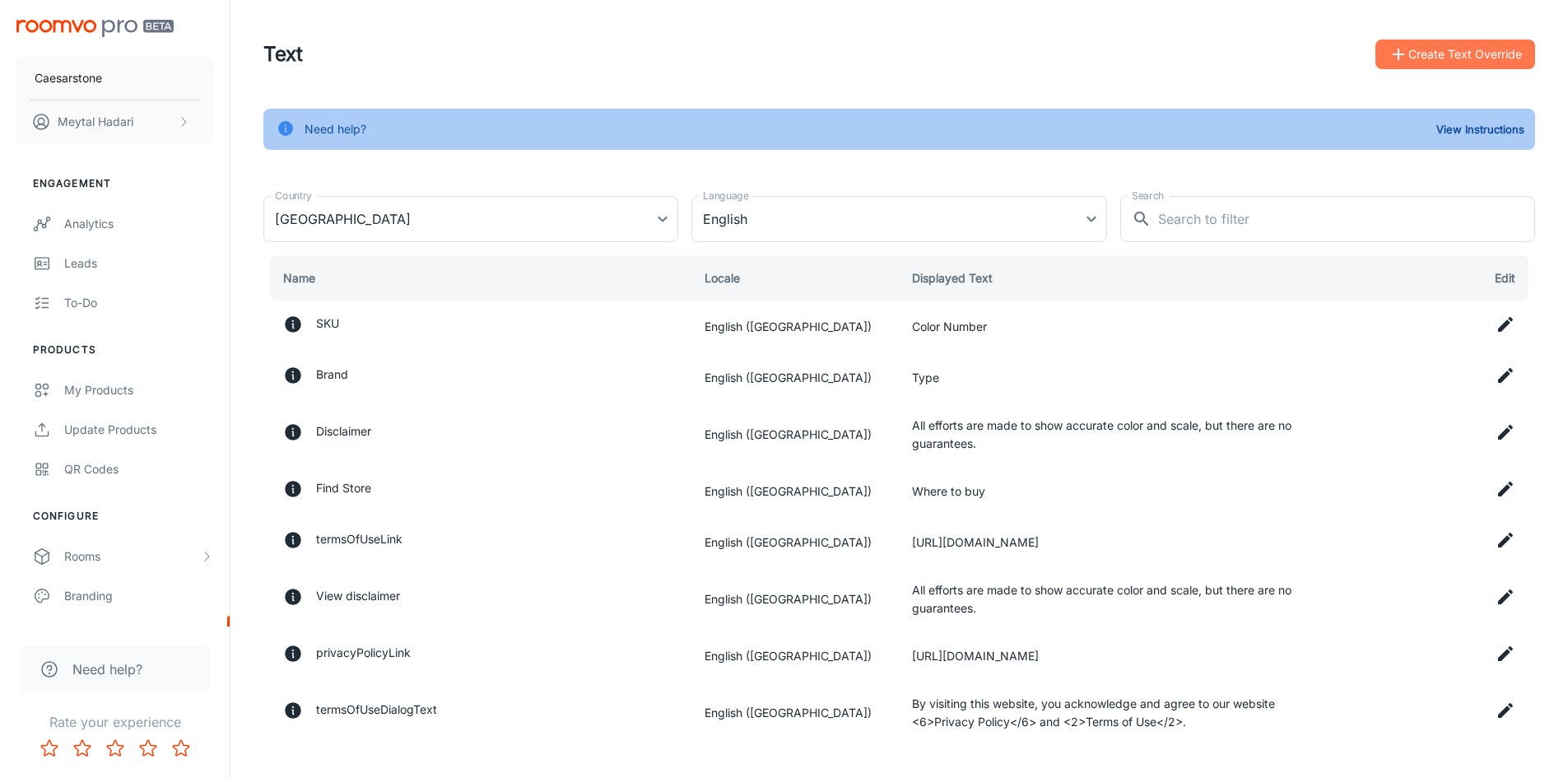
click at [1421, 60] on button "Create Text Override" at bounding box center [1455, 54] width 159 height 29
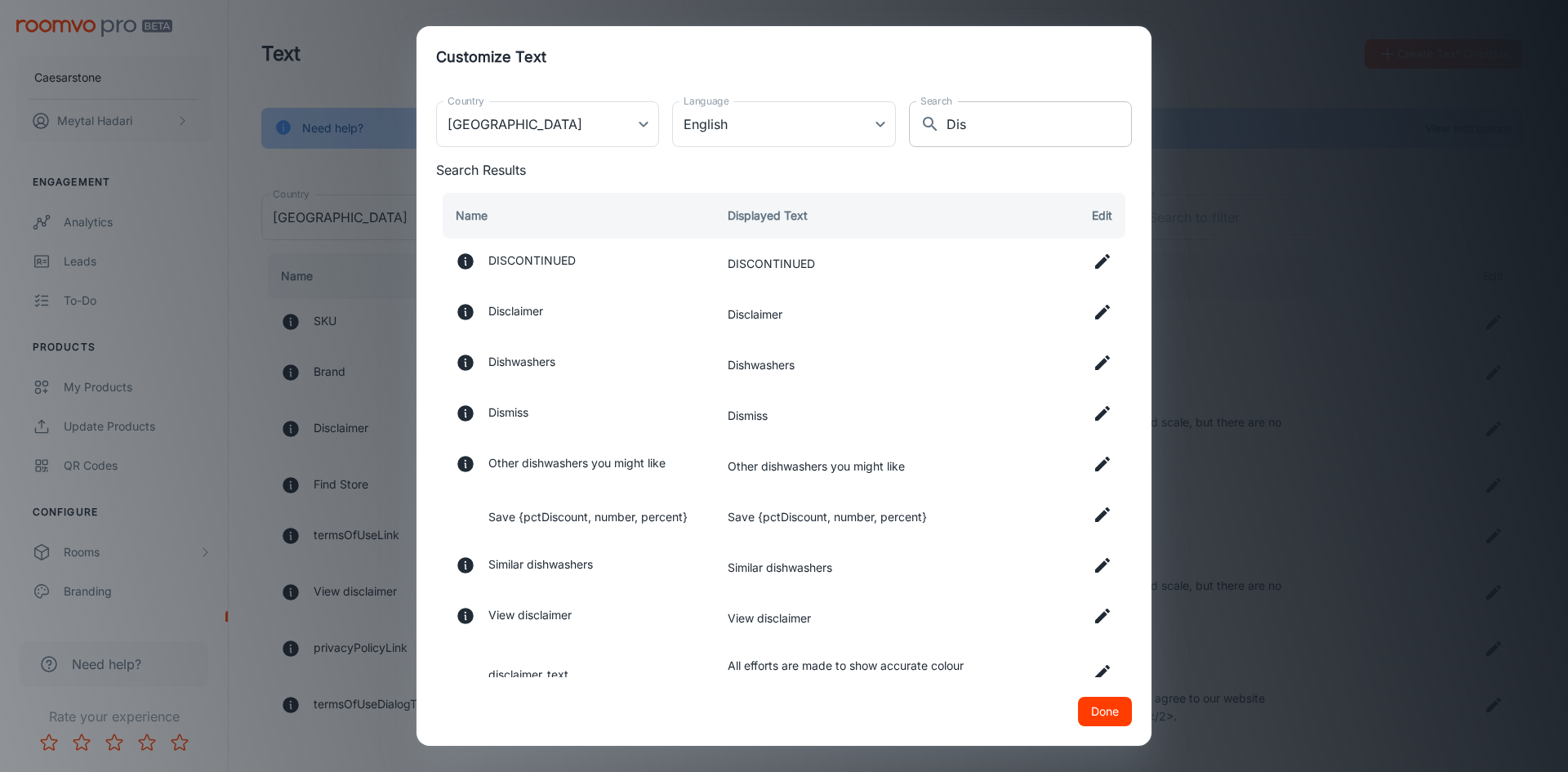
click at [961, 127] on input "Dis" at bounding box center [1039, 124] width 185 height 46
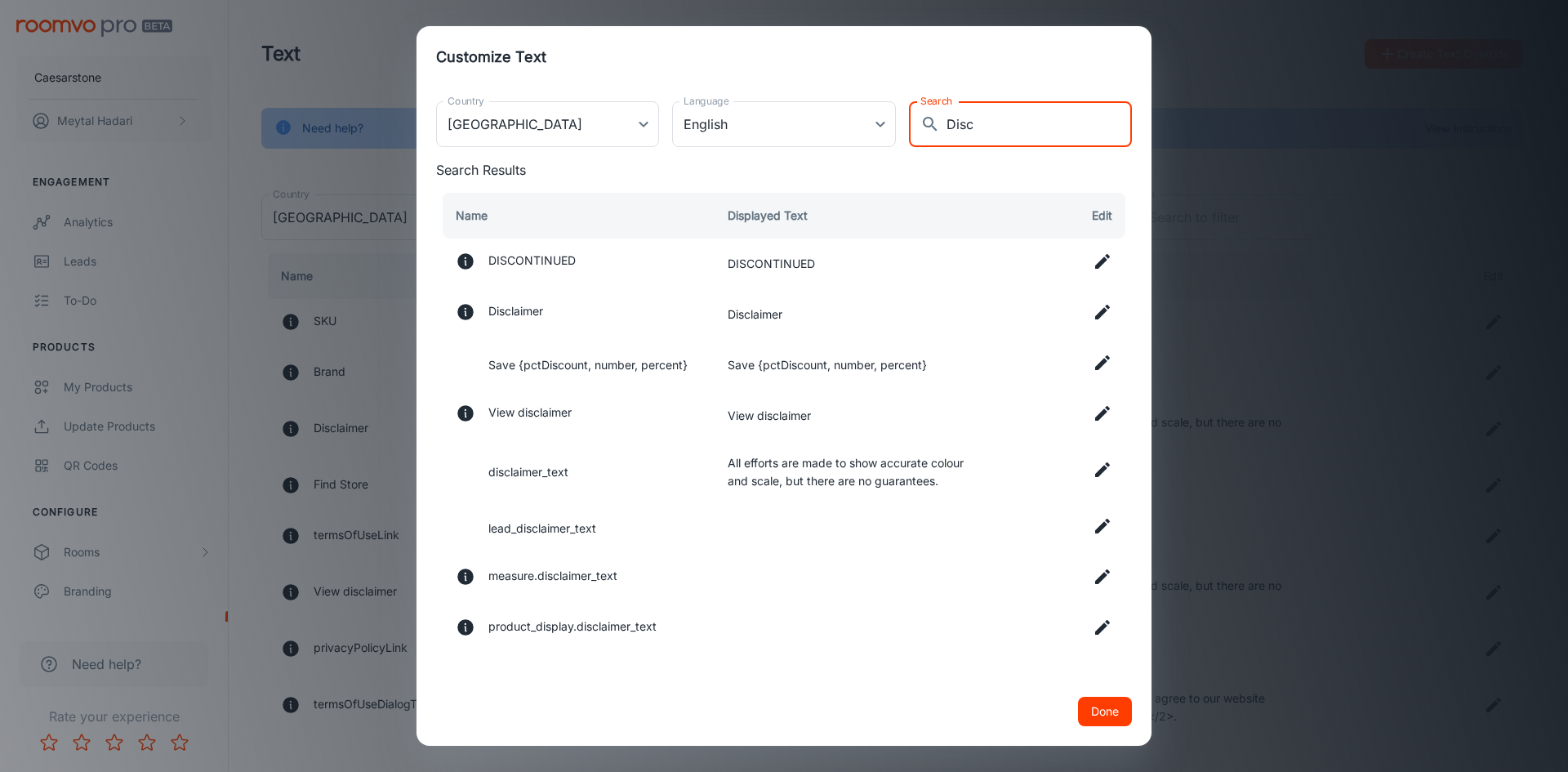
type input "Disc"
click at [1098, 313] on icon at bounding box center [1102, 312] width 20 height 20
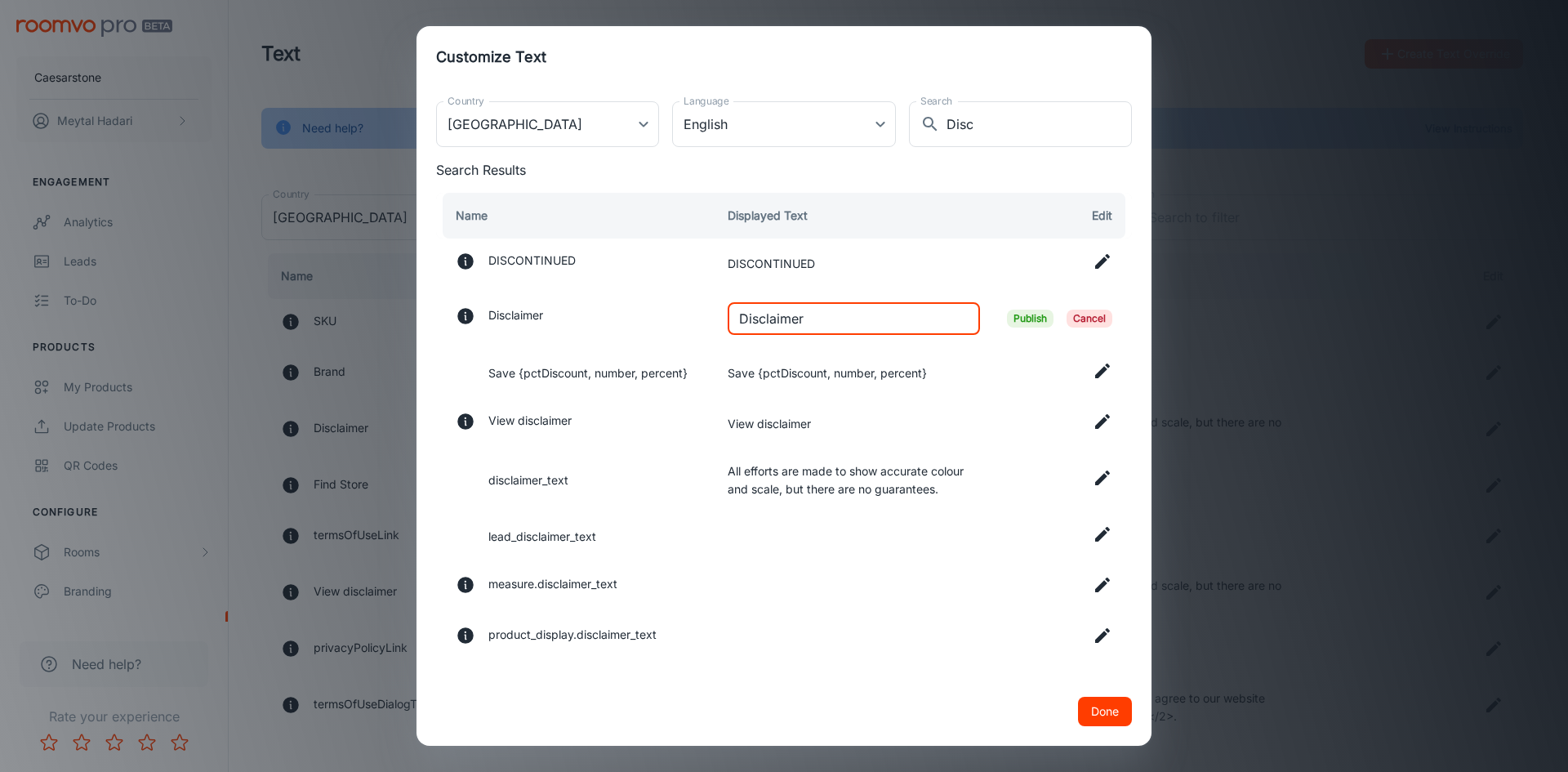
click at [774, 326] on input "Disclaimer" at bounding box center [854, 318] width 253 height 33
paste input "Just a heads-up: these images and 3D views are for inspiration only, not instal…"
type input "Just a heads-up: these images and 3D views are for inspiration only, not instal…"
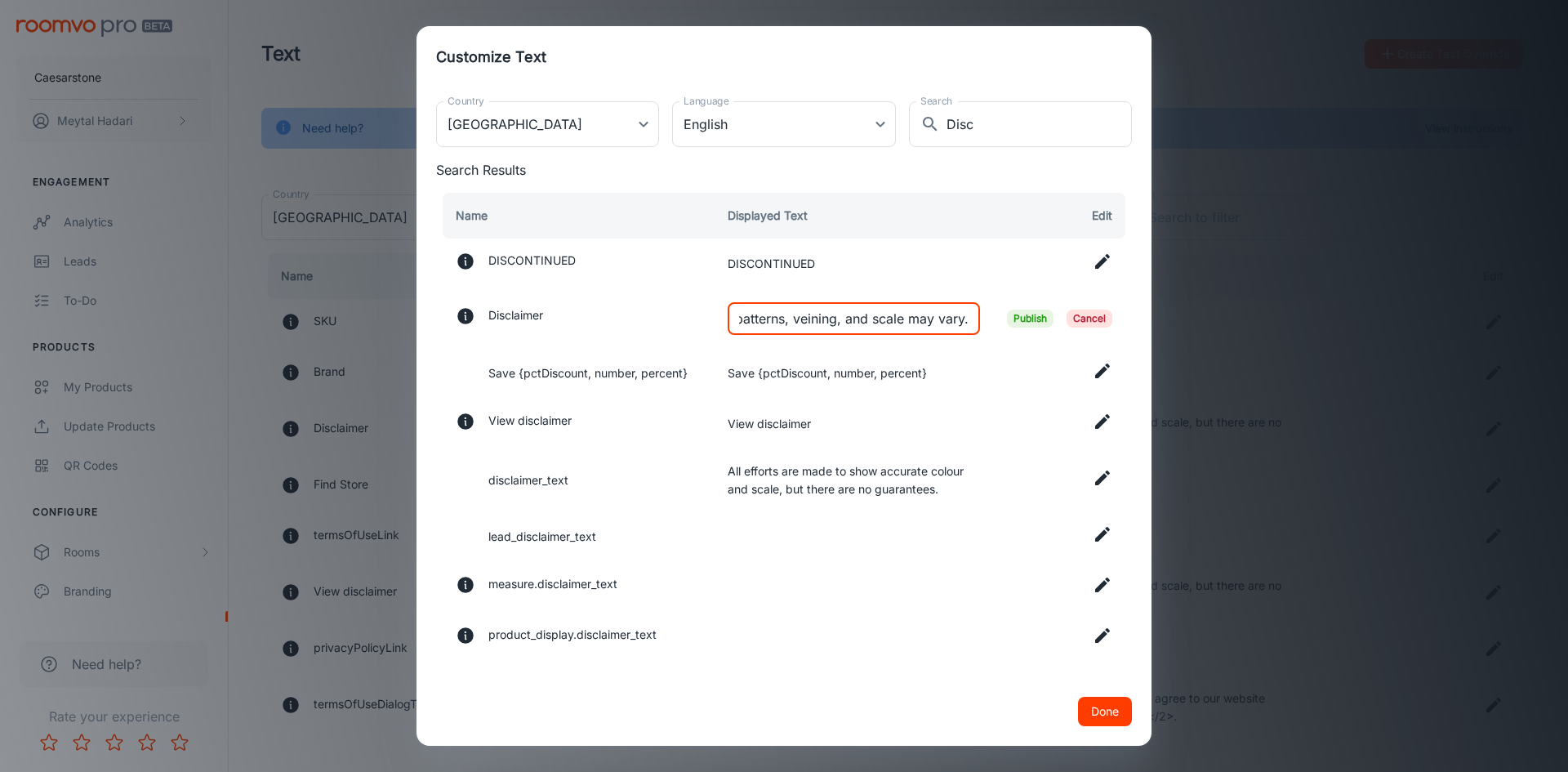
scroll to position [0, 0]
click at [1013, 317] on span "Publish" at bounding box center [1030, 318] width 47 height 18
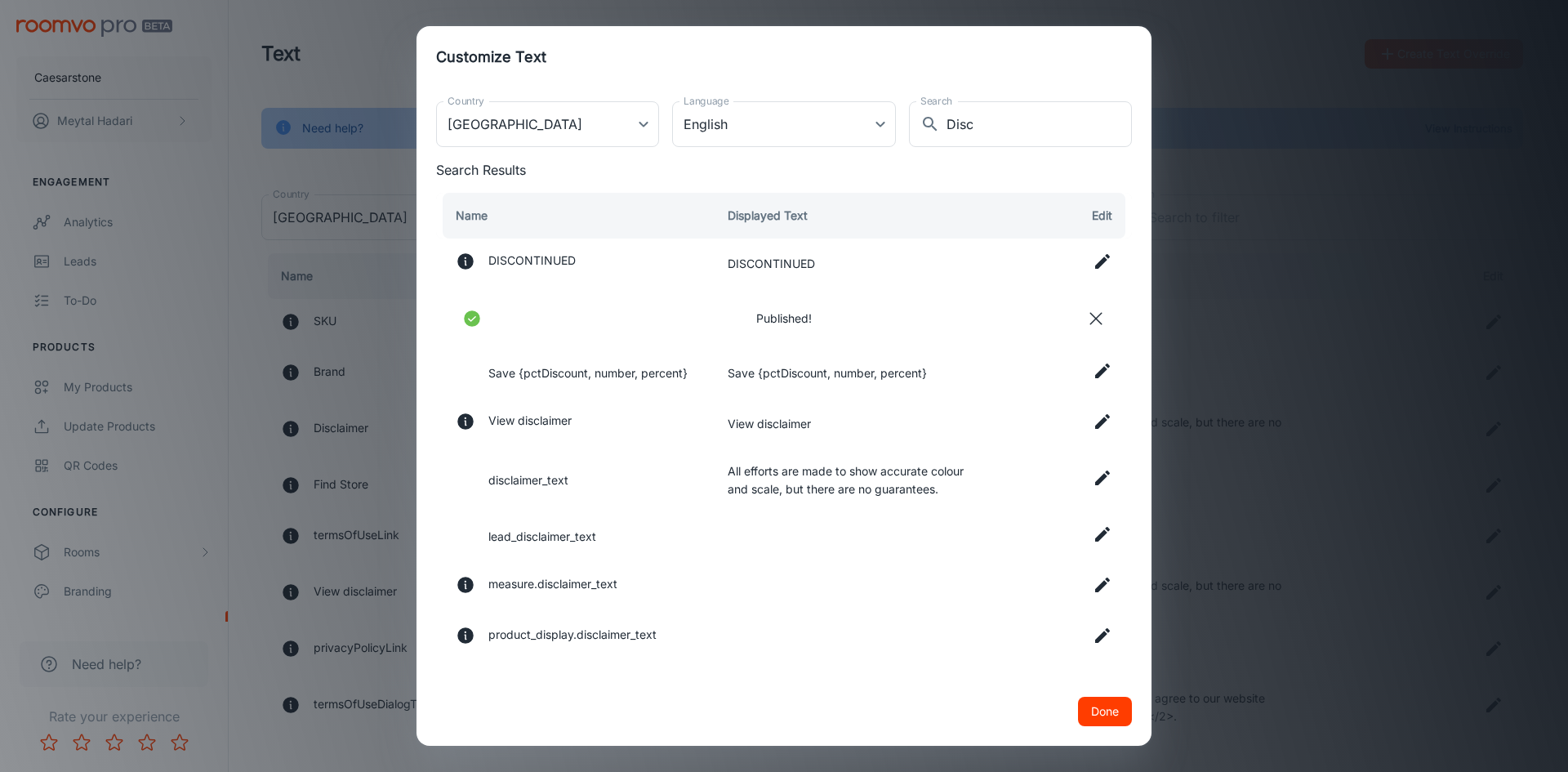
click at [1094, 479] on icon at bounding box center [1102, 477] width 20 height 20
click at [826, 488] on input "All efforts are made to show accurate colour and scale, but there are no guaran…" at bounding box center [854, 478] width 253 height 33
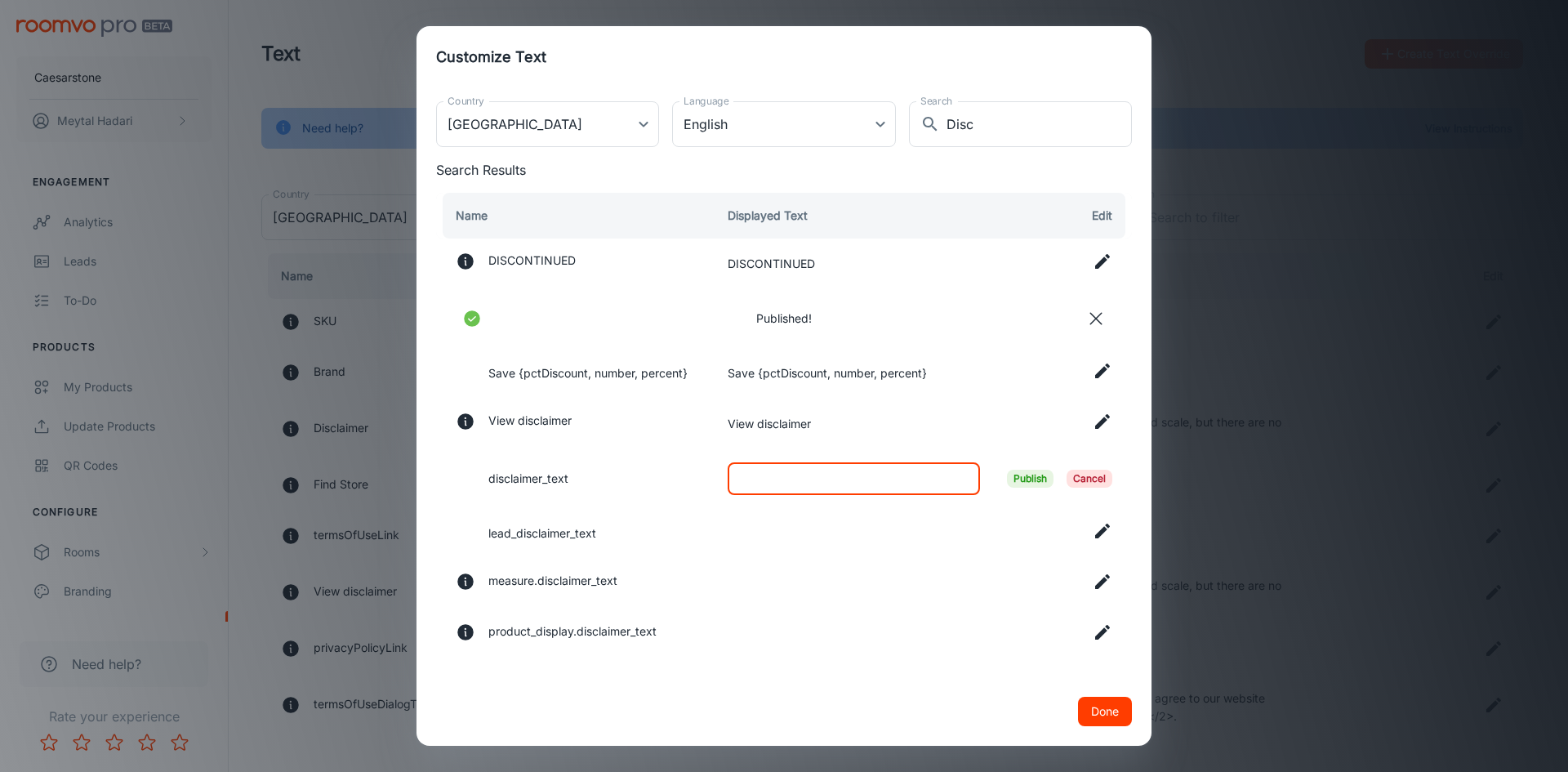
click at [1037, 479] on span "Publish" at bounding box center [1030, 478] width 47 height 18
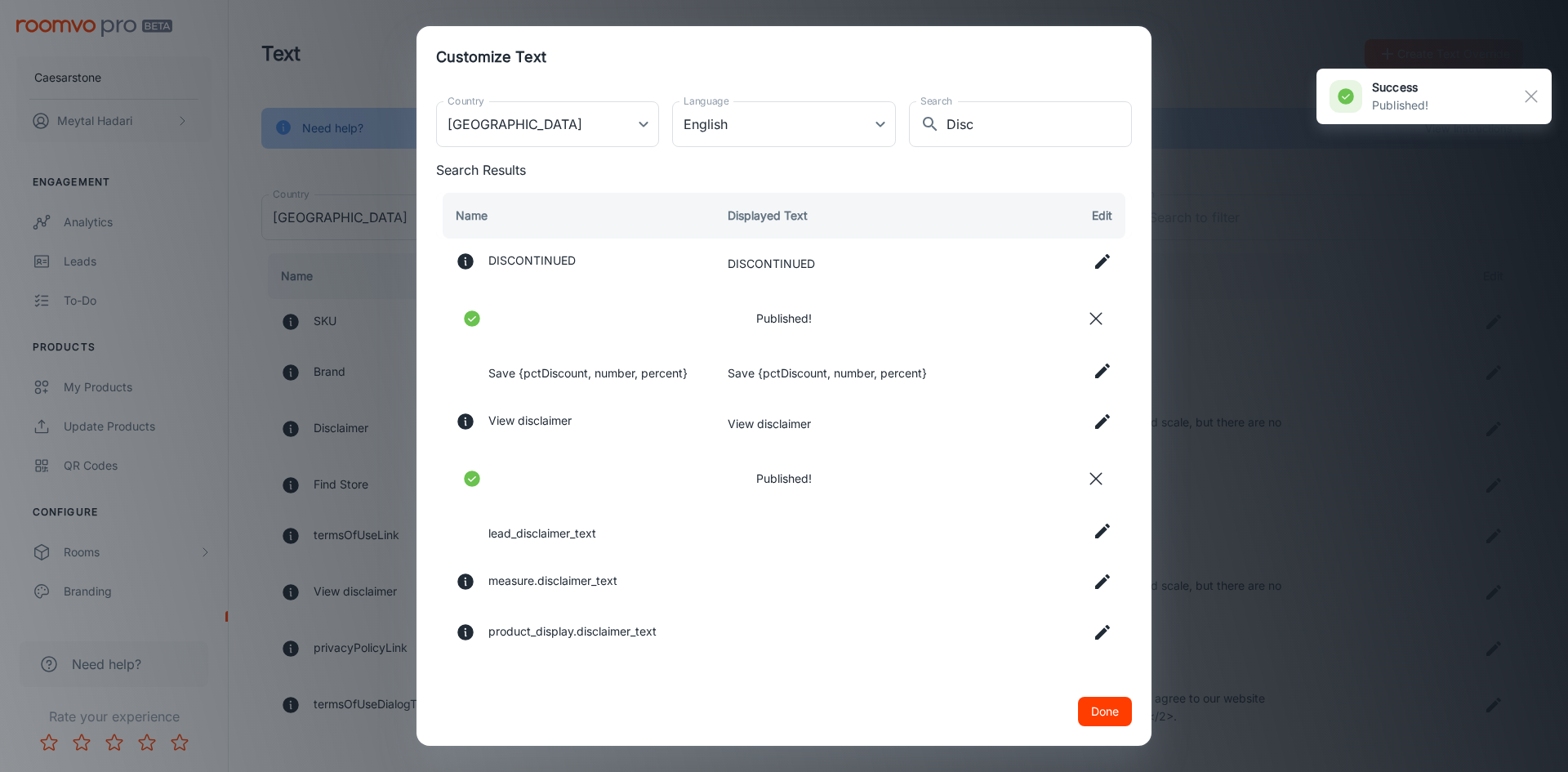
click at [1096, 422] on icon at bounding box center [1103, 422] width 15 height 15
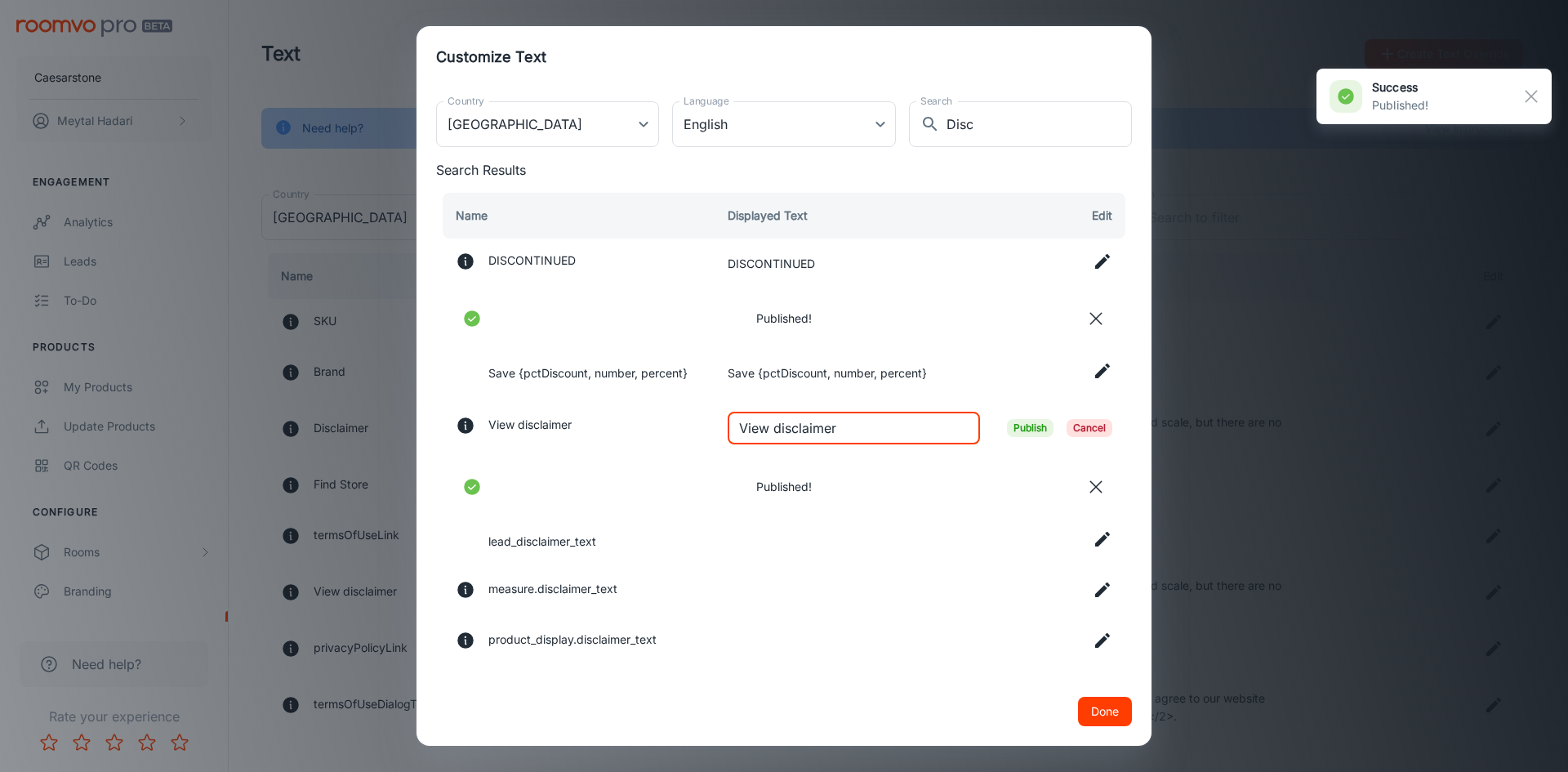
click at [828, 432] on input "View disclaimer" at bounding box center [854, 428] width 253 height 33
paste input "Just a heads-up: these images and 3D views are for inspiration only, not instal…"
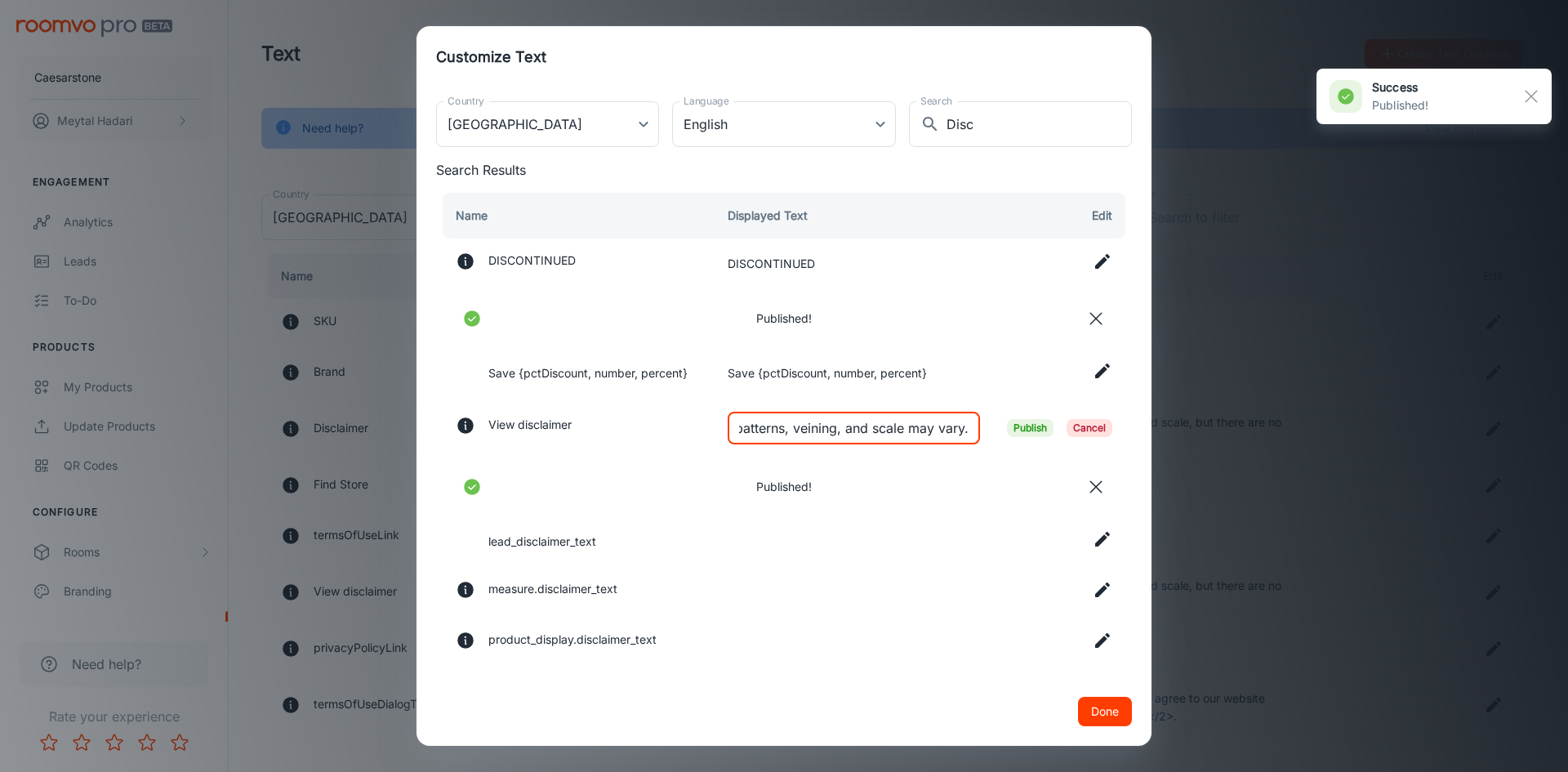
type input "Just a heads-up: these images and 3D views are for inspiration only, not instal…"
click at [1021, 428] on span "Publish" at bounding box center [1030, 428] width 47 height 18
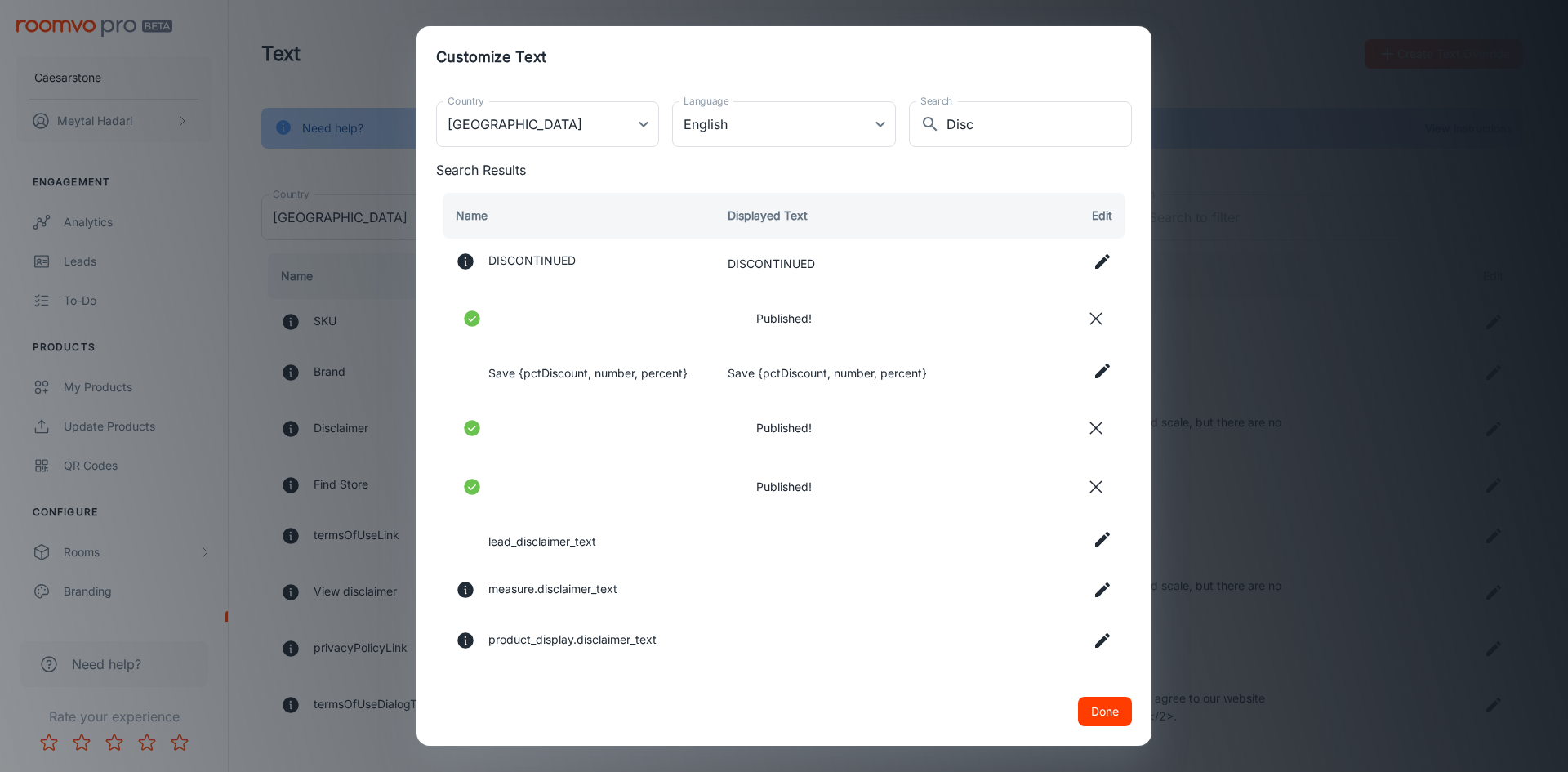
click at [1468, 173] on div "Customize Text Country [GEOGRAPHIC_DATA] [GEOGRAPHIC_DATA] Country Language Eng…" at bounding box center [784, 386] width 1568 height 772
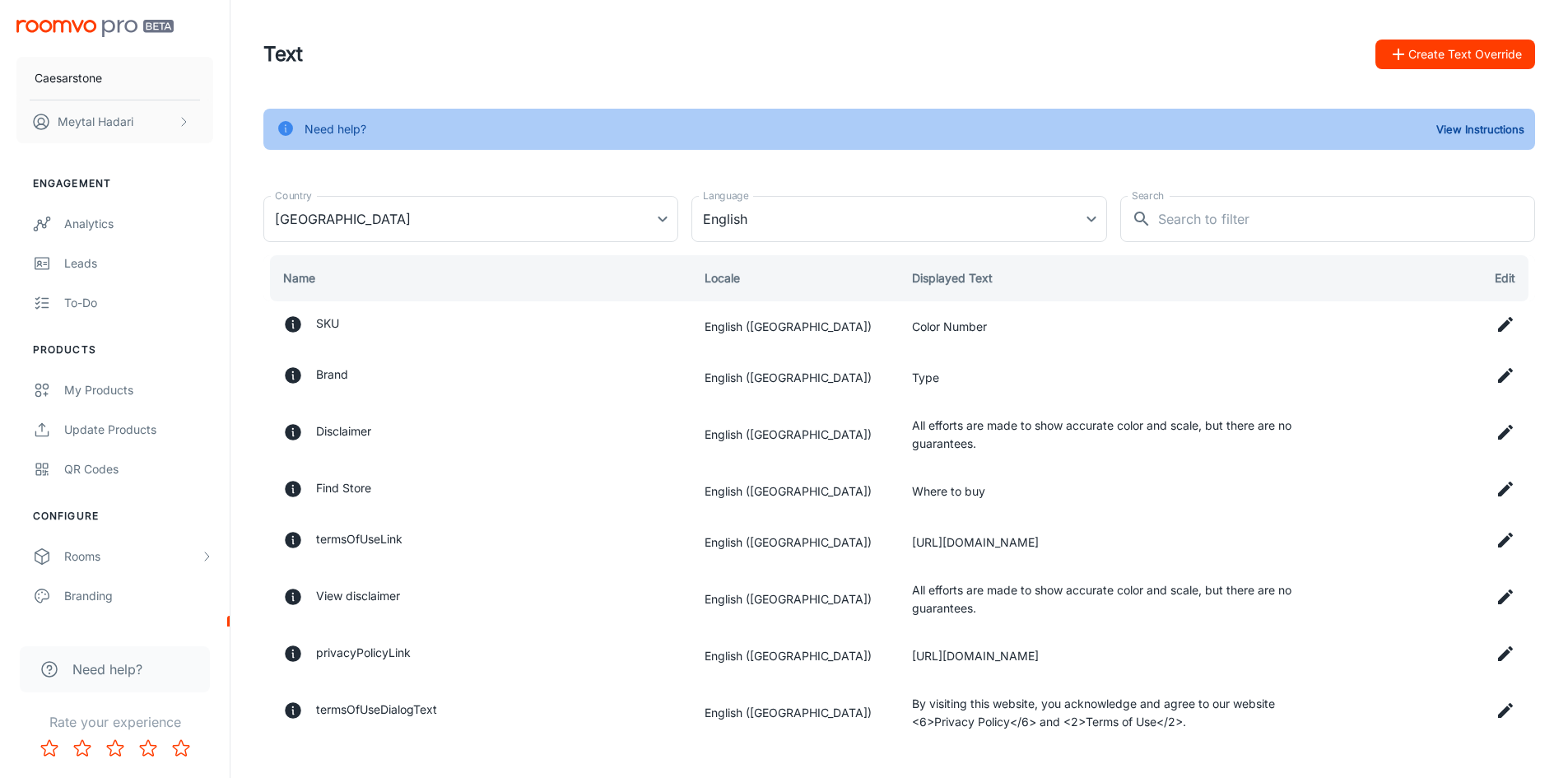
click at [1428, 44] on button "Create Text Override" at bounding box center [1455, 54] width 159 height 29
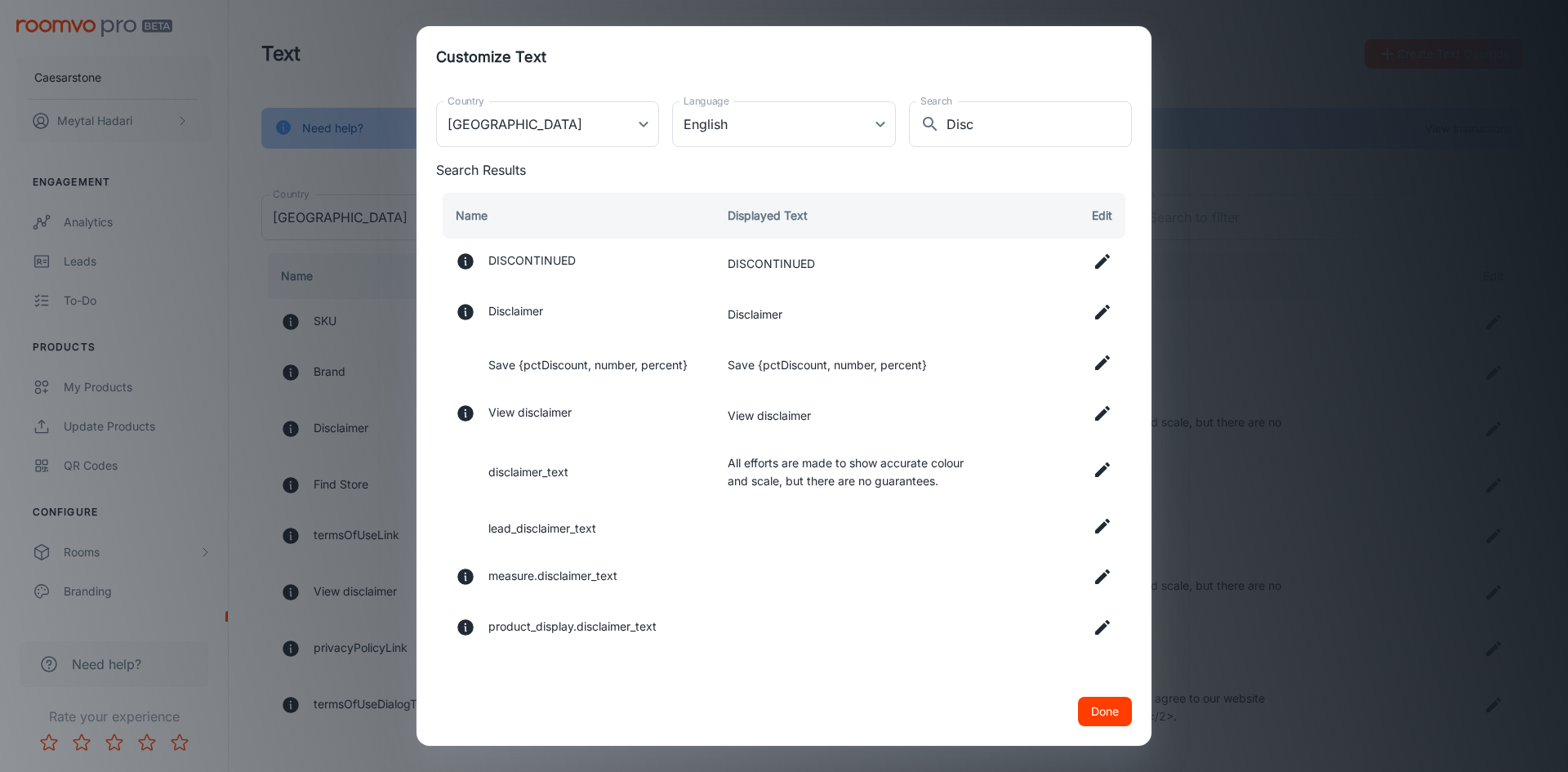
click at [1113, 305] on td at bounding box center [1062, 314] width 138 height 51
click at [1104, 310] on icon at bounding box center [1103, 313] width 15 height 15
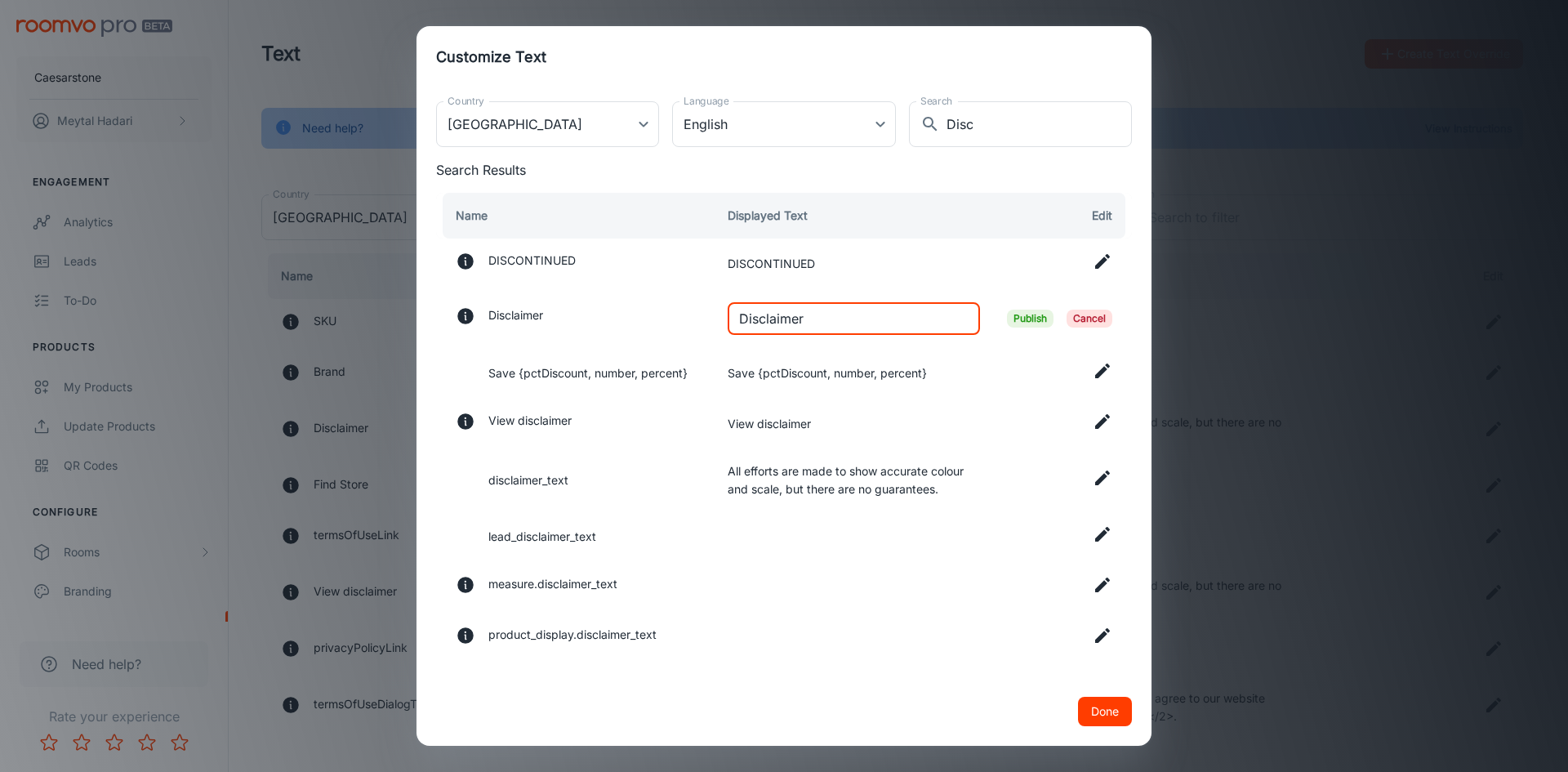
click at [849, 316] on input "Disclaimer" at bounding box center [854, 318] width 253 height 33
paste input "Just a heads-up: these images and 3D views are for inspiration only, not instal…"
type input "Just a heads-up: these images and 3D views are for inspiration only, not instal…"
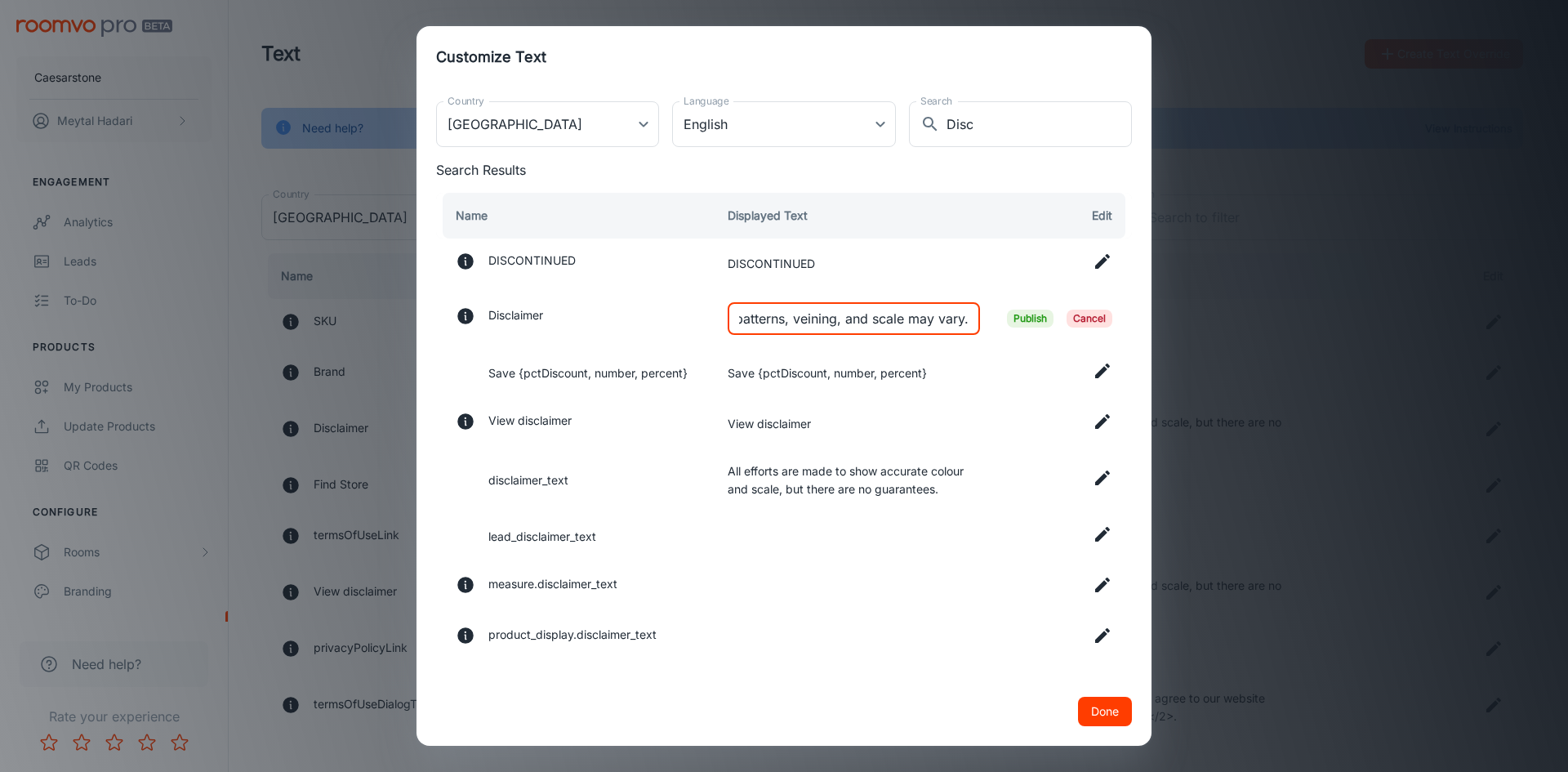
scroll to position [0, 0]
click at [1021, 317] on span "Publish" at bounding box center [1030, 318] width 47 height 18
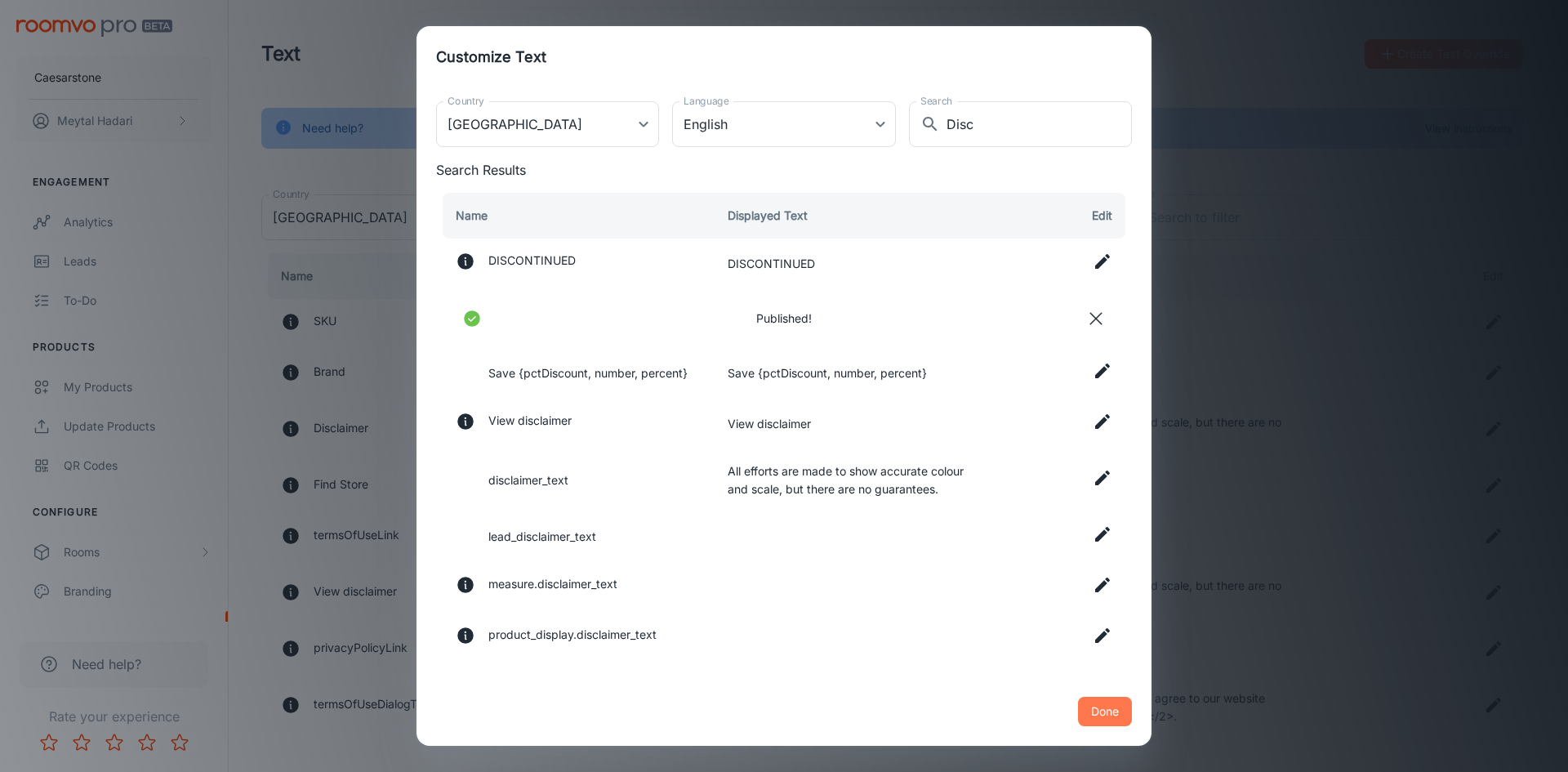
click at [1125, 717] on button "Done" at bounding box center [1105, 711] width 54 height 29
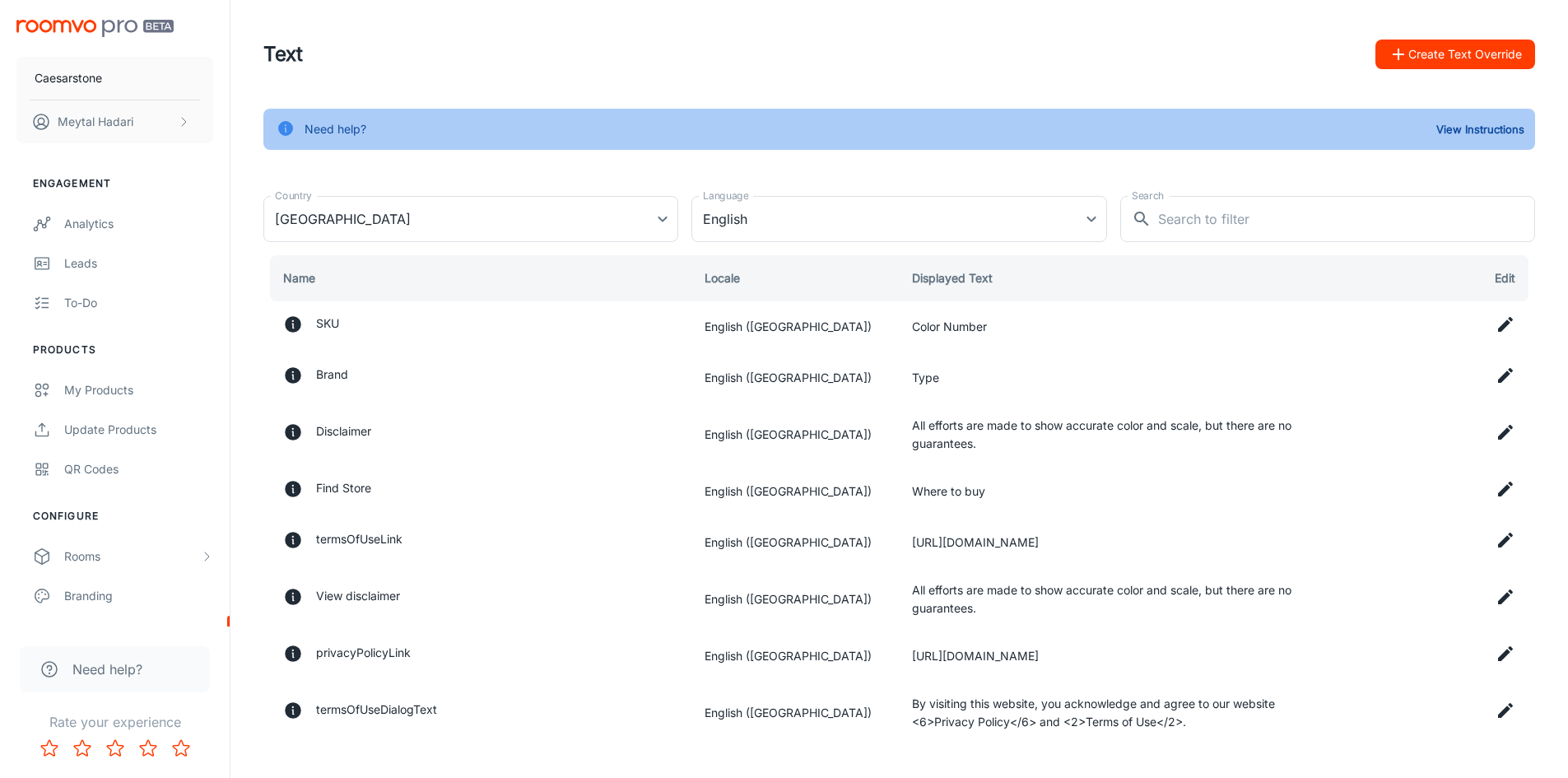
click at [1440, 45] on button "Create Text Override" at bounding box center [1455, 54] width 159 height 29
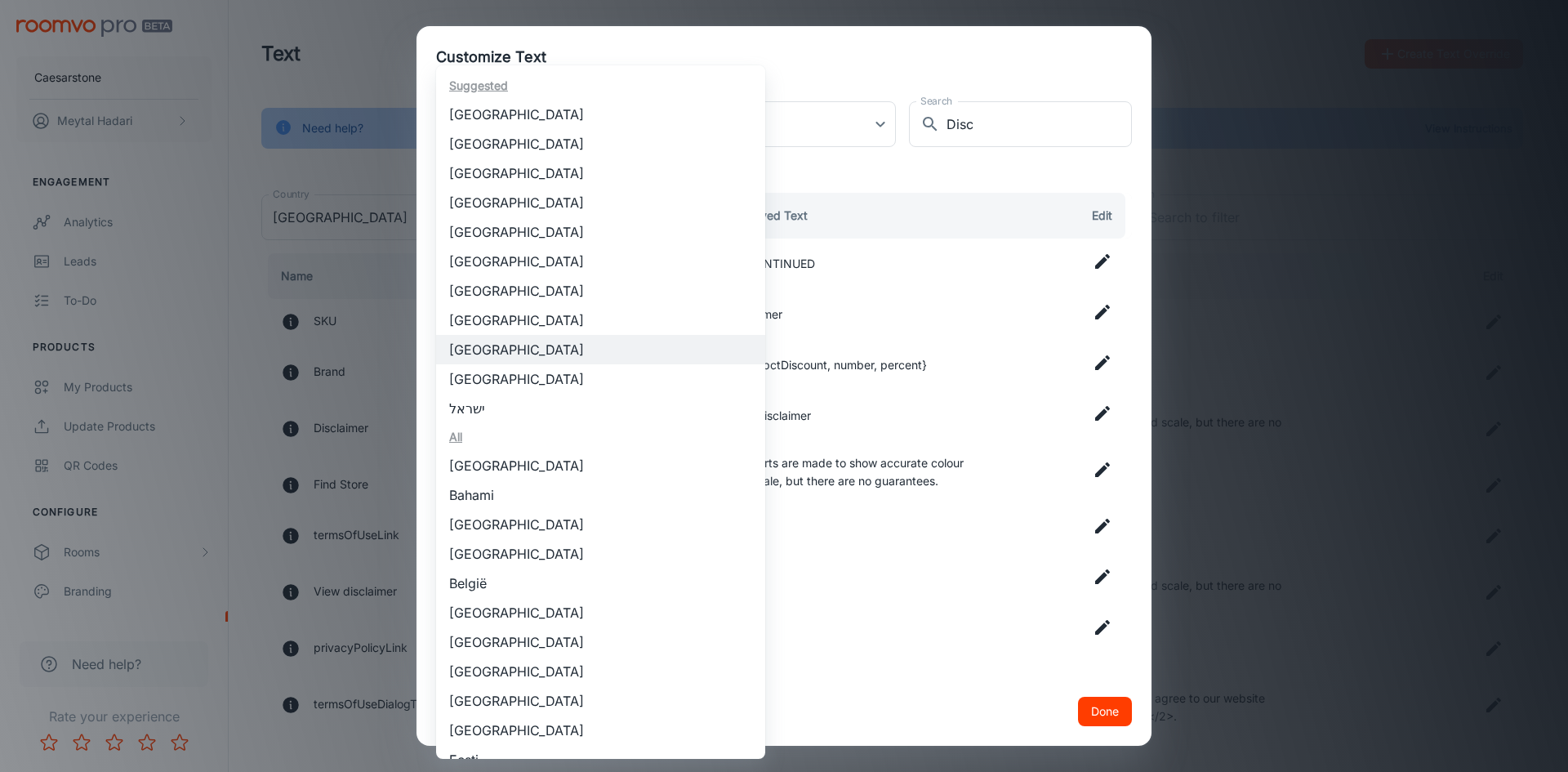
click at [614, 125] on body "Caesarstone [PERSON_NAME] Engagement Analytics Leads To-do Products My Products…" at bounding box center [784, 386] width 1568 height 772
click at [614, 125] on li "[GEOGRAPHIC_DATA]" at bounding box center [601, 113] width 329 height 29
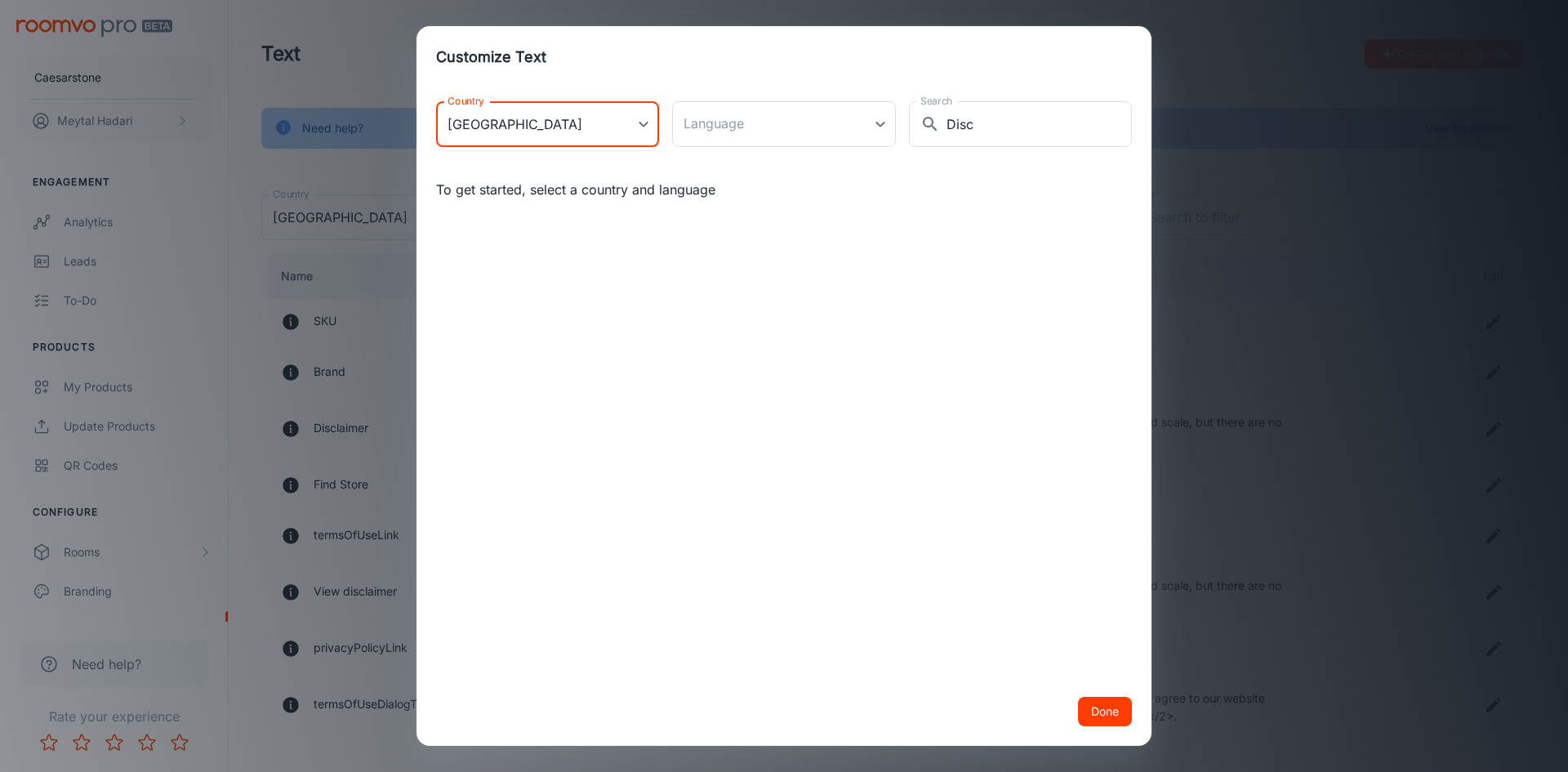
click at [594, 131] on body "Caesarstone [PERSON_NAME] Engagement Analytics Leads To-do Products My Products…" at bounding box center [784, 386] width 1568 height 772
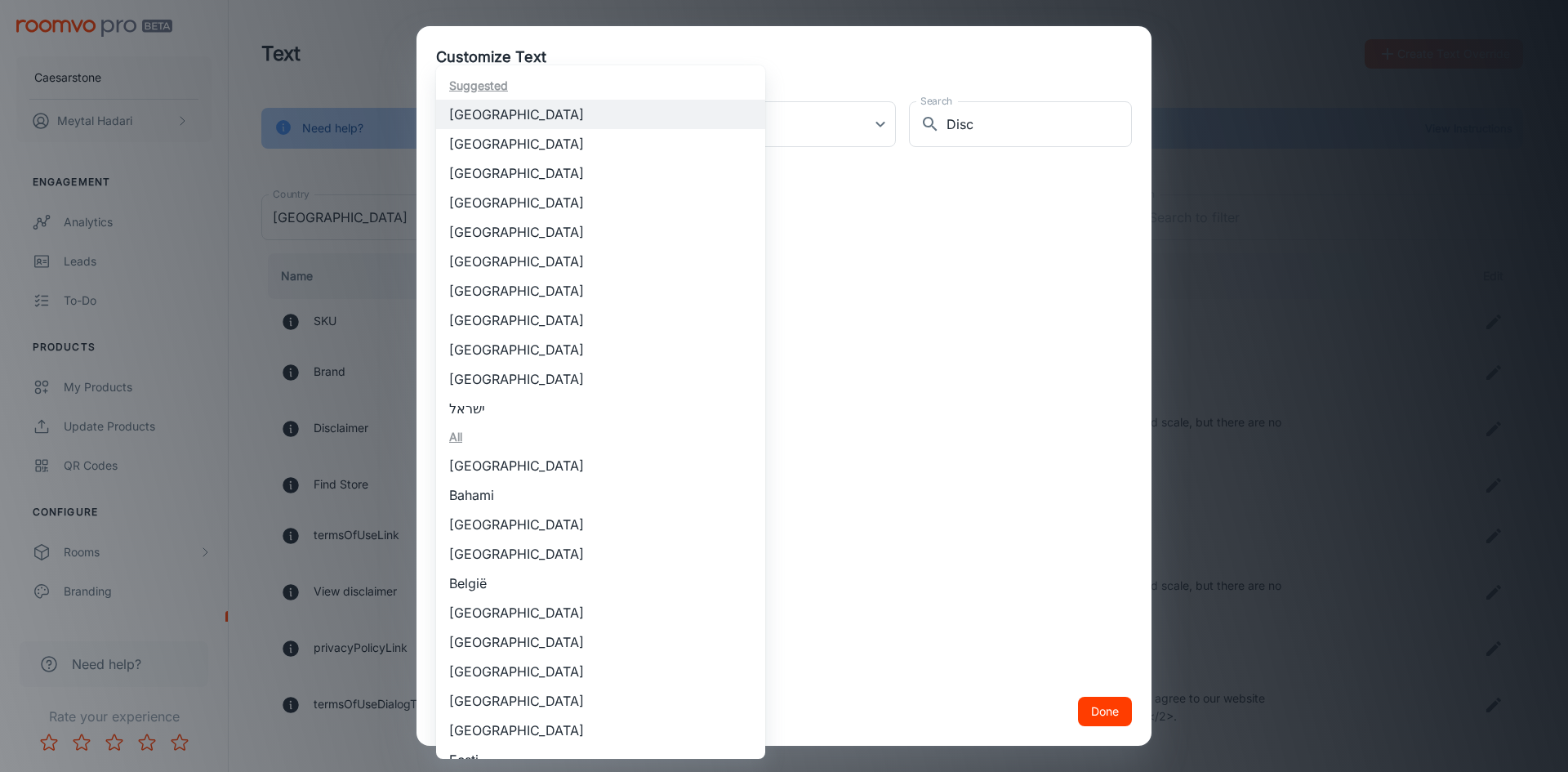
click at [519, 351] on li "[GEOGRAPHIC_DATA]" at bounding box center [601, 349] width 329 height 29
type input "[GEOGRAPHIC_DATA]"
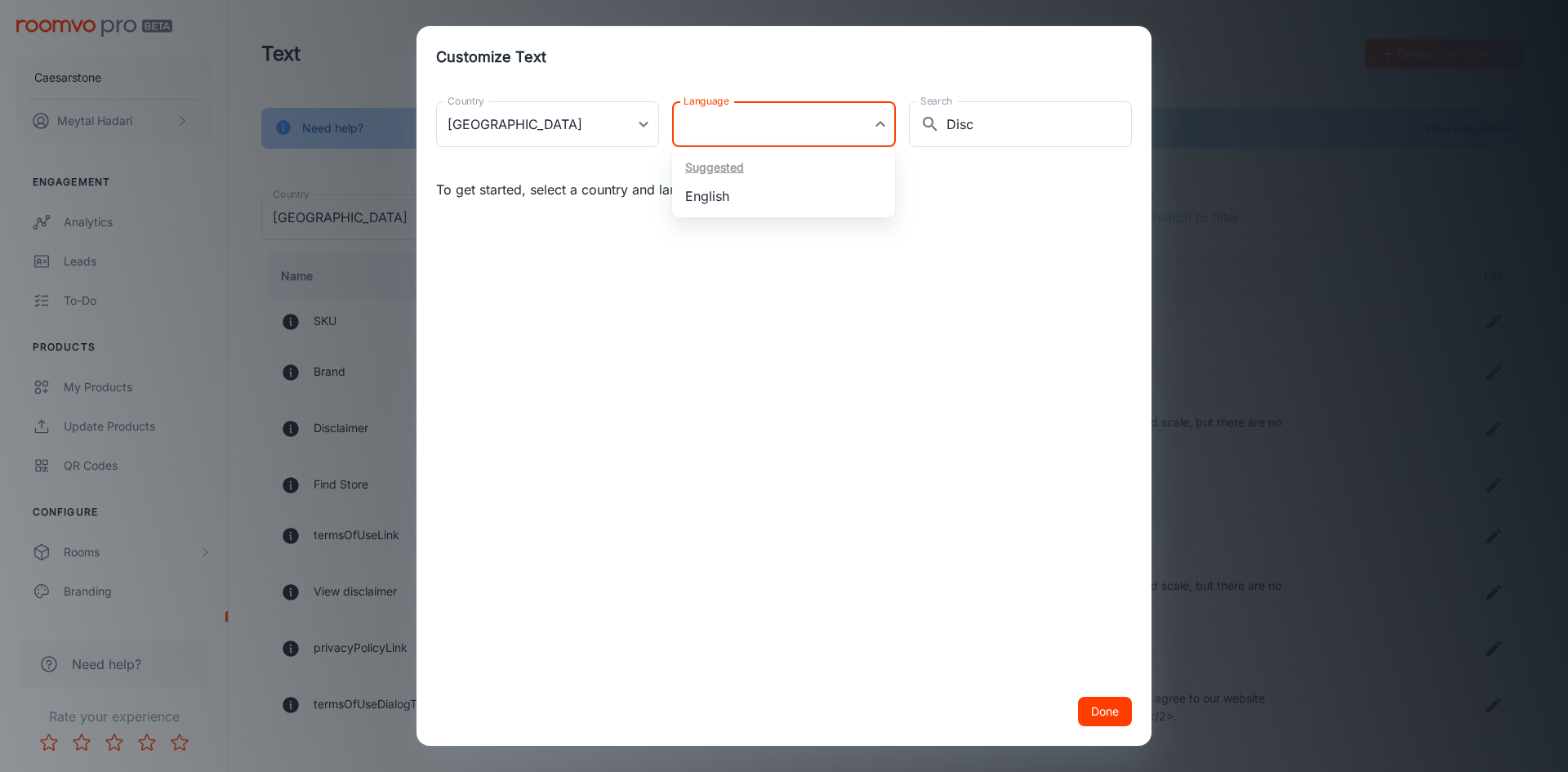
click at [868, 130] on body "Caesarstone [PERSON_NAME] Engagement Analytics Leads To-do Products My Products…" at bounding box center [784, 386] width 1568 height 772
click at [793, 193] on li "English" at bounding box center [783, 196] width 223 height 29
type input "en-[GEOGRAPHIC_DATA]"
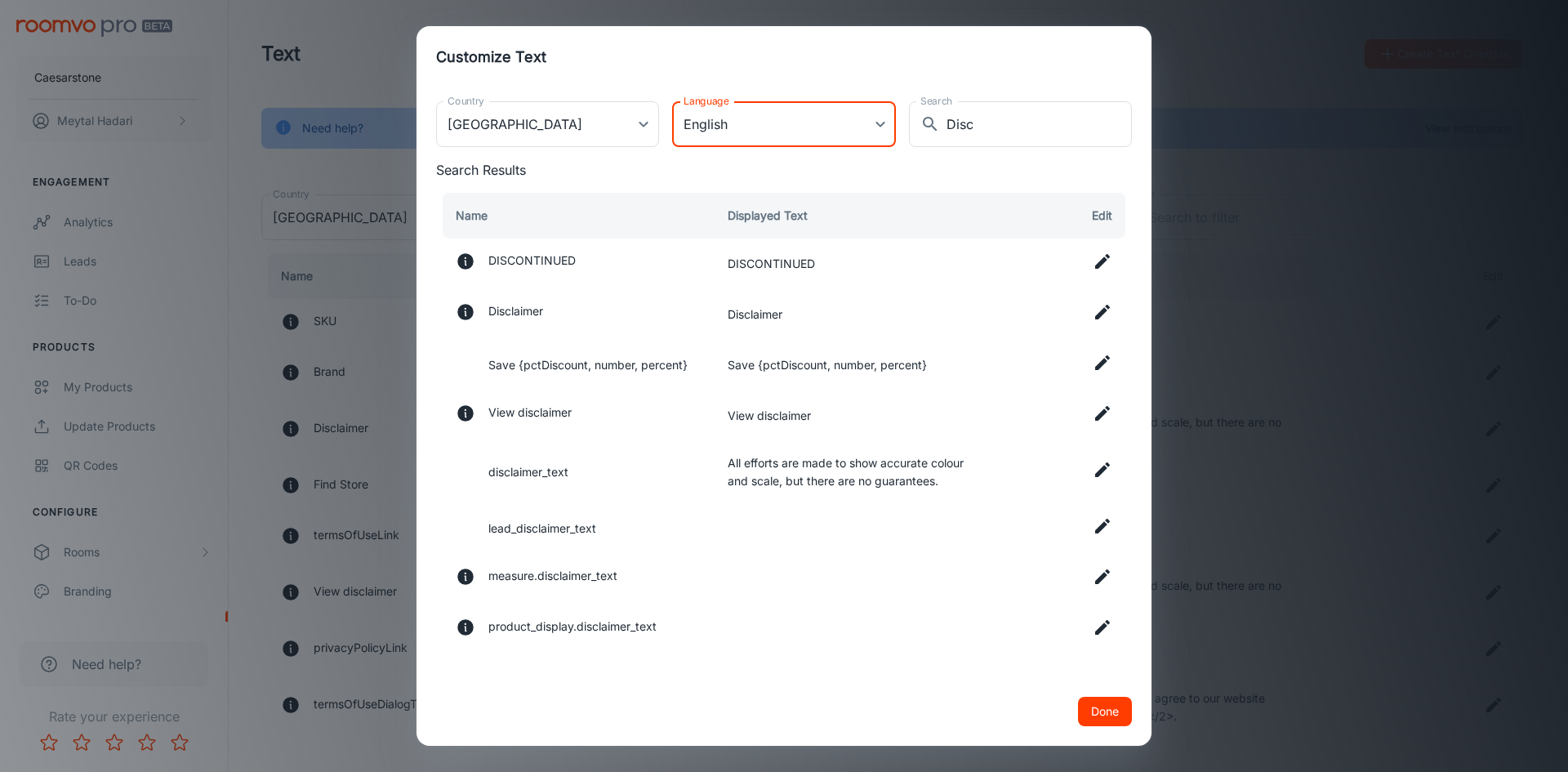
click at [1110, 313] on icon at bounding box center [1102, 312] width 20 height 20
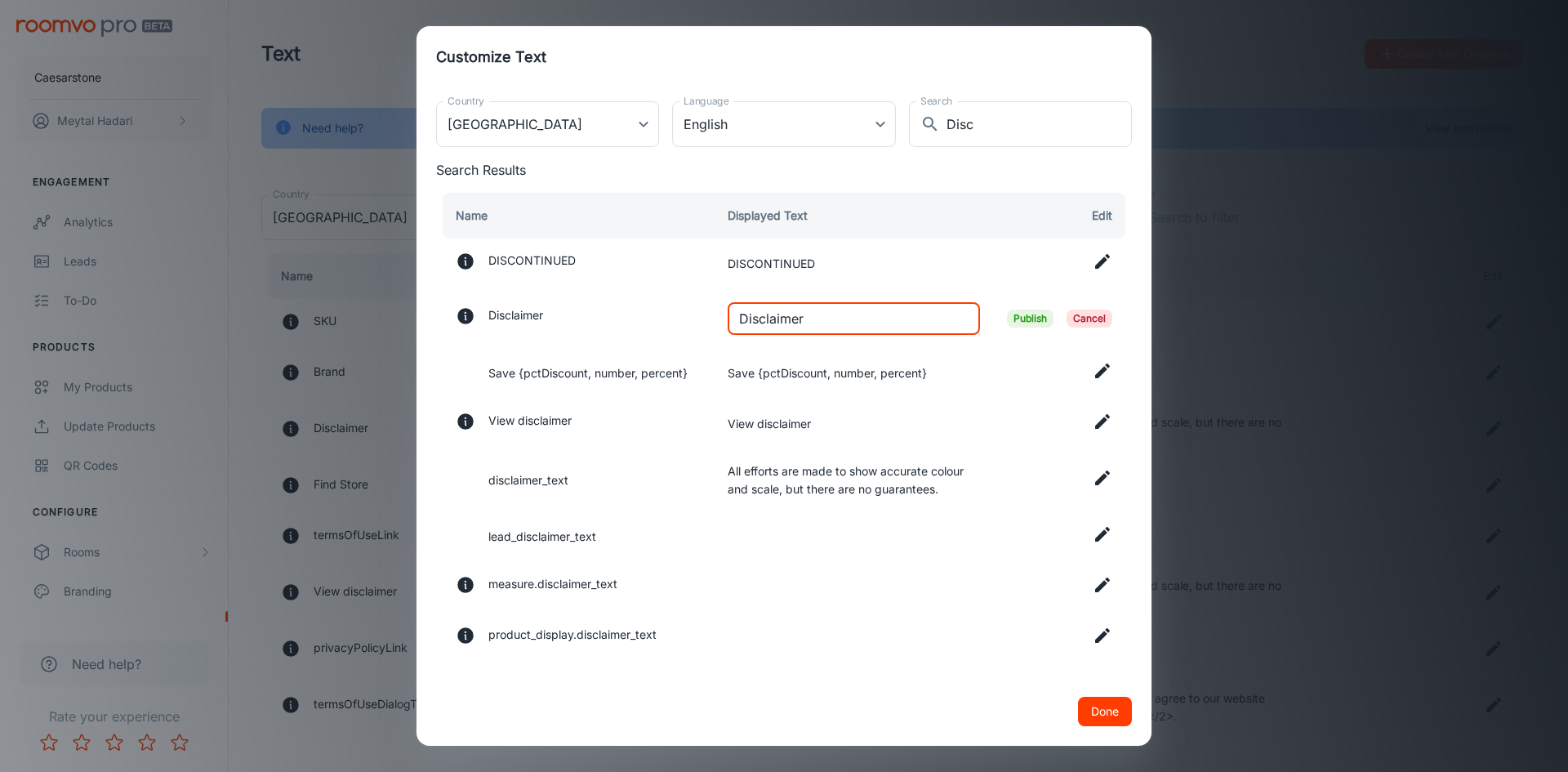
click at [861, 325] on input "Disclaimer" at bounding box center [854, 318] width 253 height 33
click at [860, 325] on input "Disclaimer" at bounding box center [854, 318] width 253 height 33
paste input "Just a heads-up: these images and 3D views are for inspiration only, not instal…"
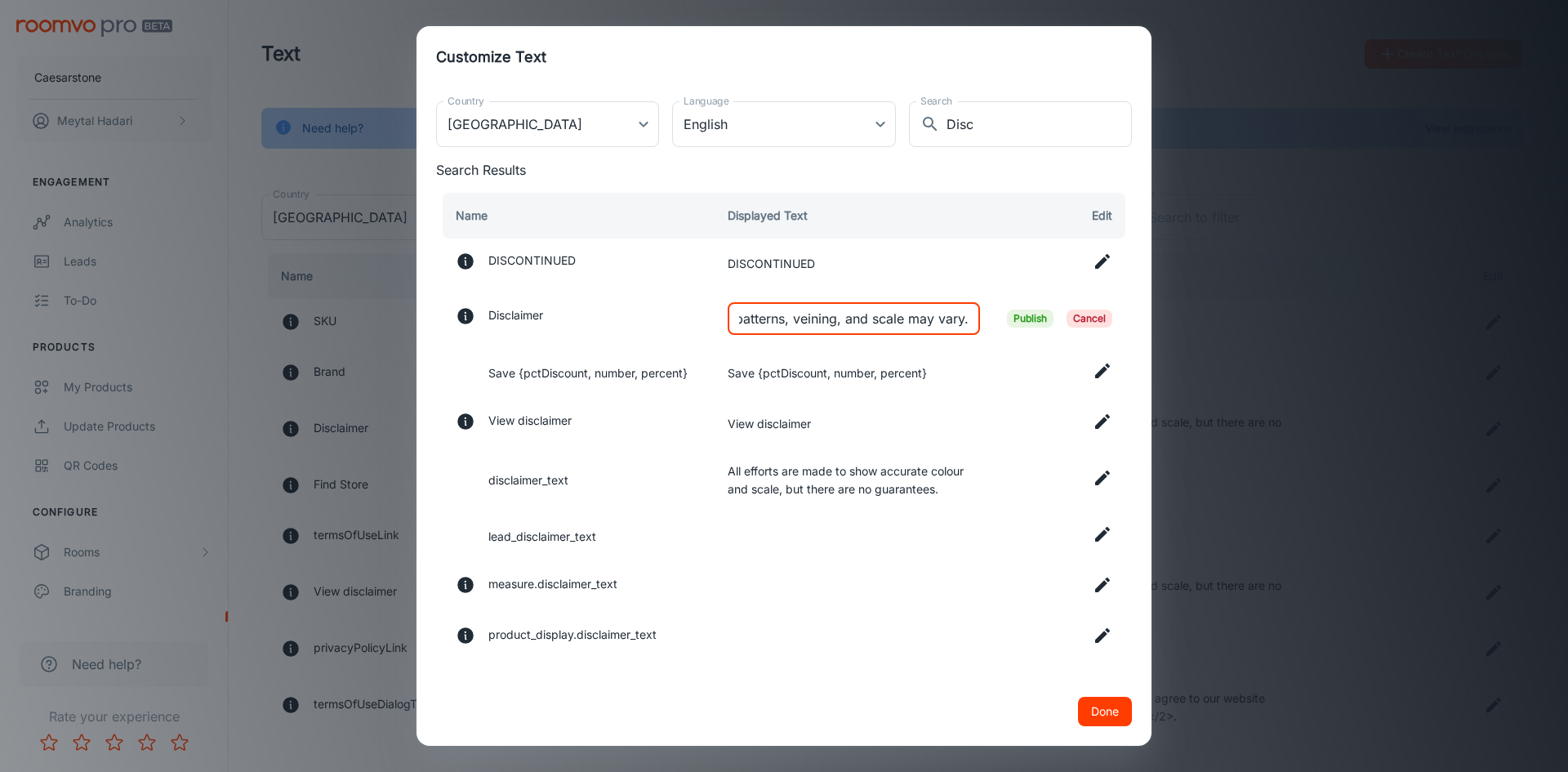
type input "Just a heads-up: these images and 3D views are for inspiration only, not instal…"
click at [1024, 318] on span "Publish" at bounding box center [1030, 318] width 47 height 18
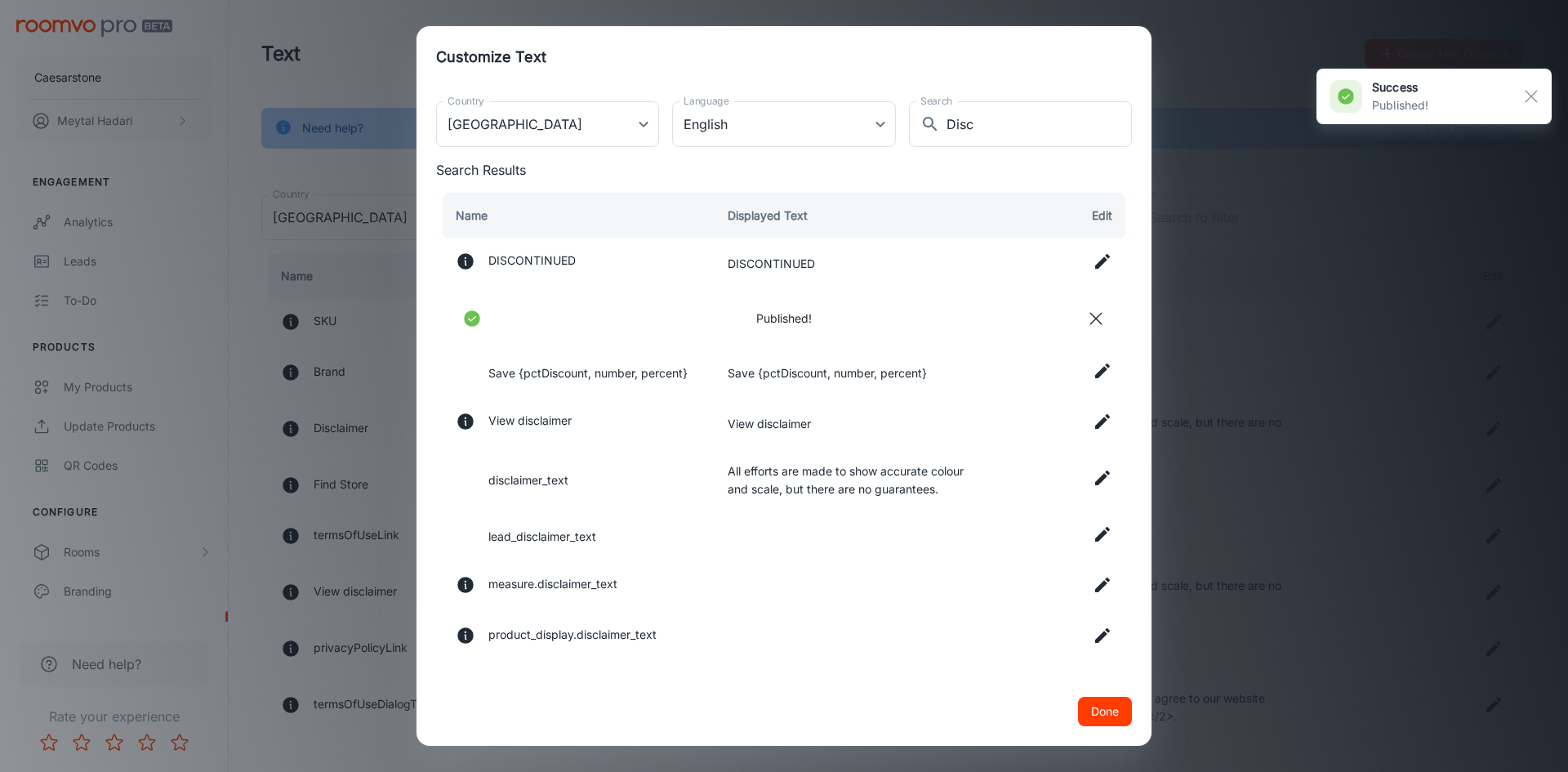
click at [1096, 421] on icon at bounding box center [1103, 422] width 15 height 15
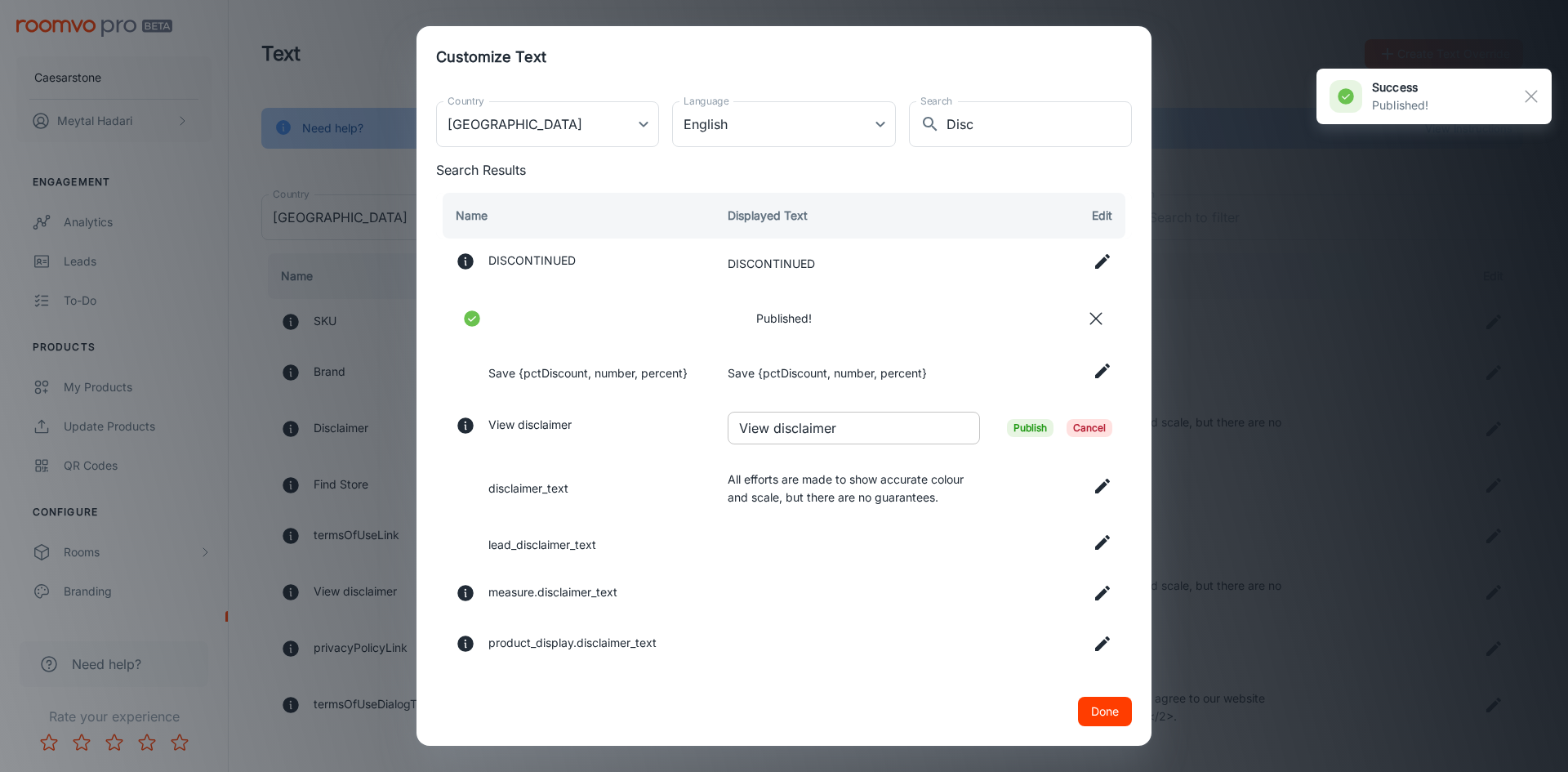
click at [845, 430] on input "View disclaimer" at bounding box center [854, 428] width 253 height 33
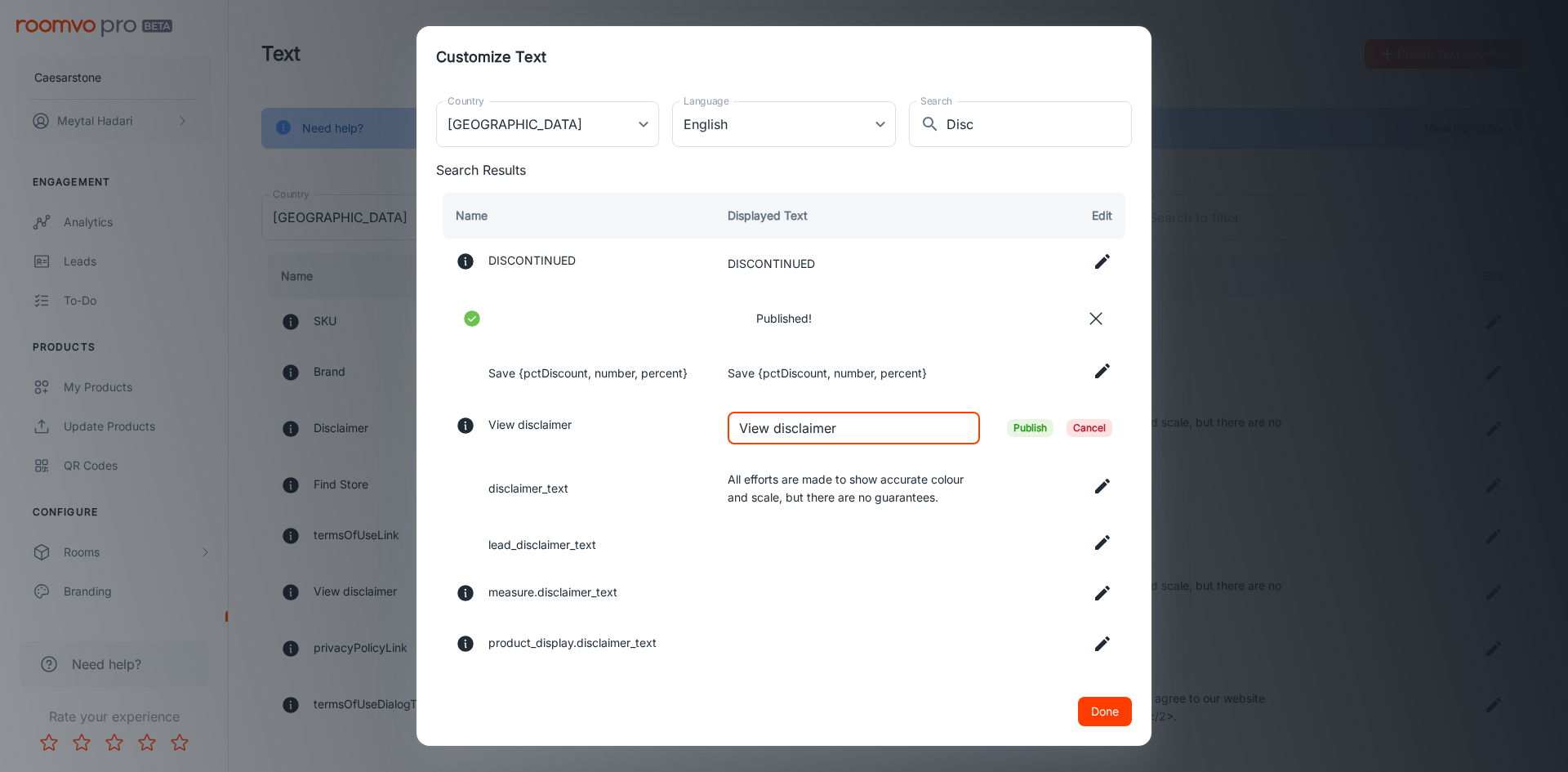
click at [845, 430] on input "View disclaimer" at bounding box center [854, 428] width 253 height 33
paste input "Just a heads-up: these images and 3D views are for inspiration only, not instal…"
type input "Just a heads-up: these images and 3D views are for inspiration only, not instal…"
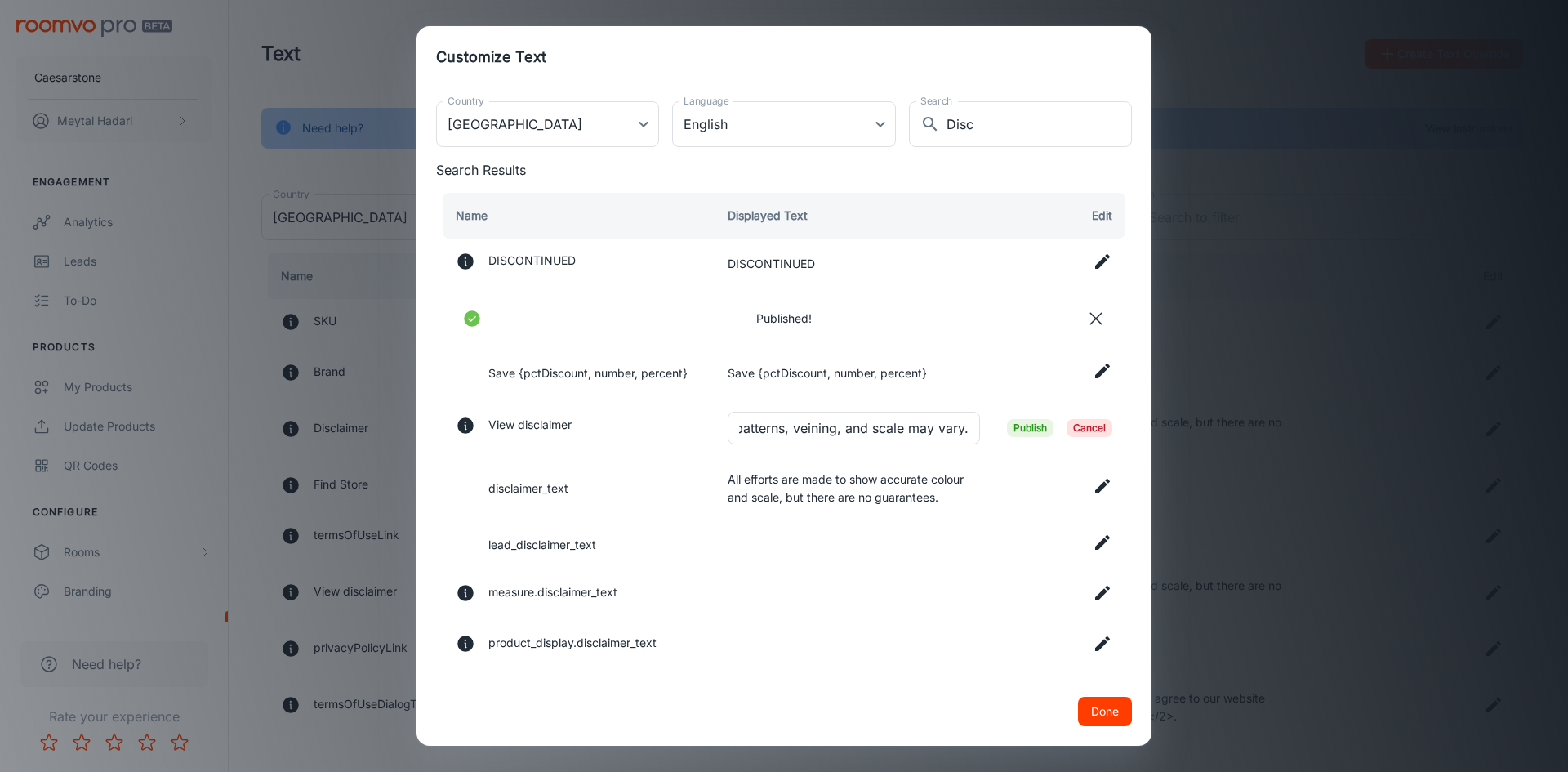
scroll to position [0, 0]
click at [1029, 427] on span "Publish" at bounding box center [1030, 428] width 47 height 18
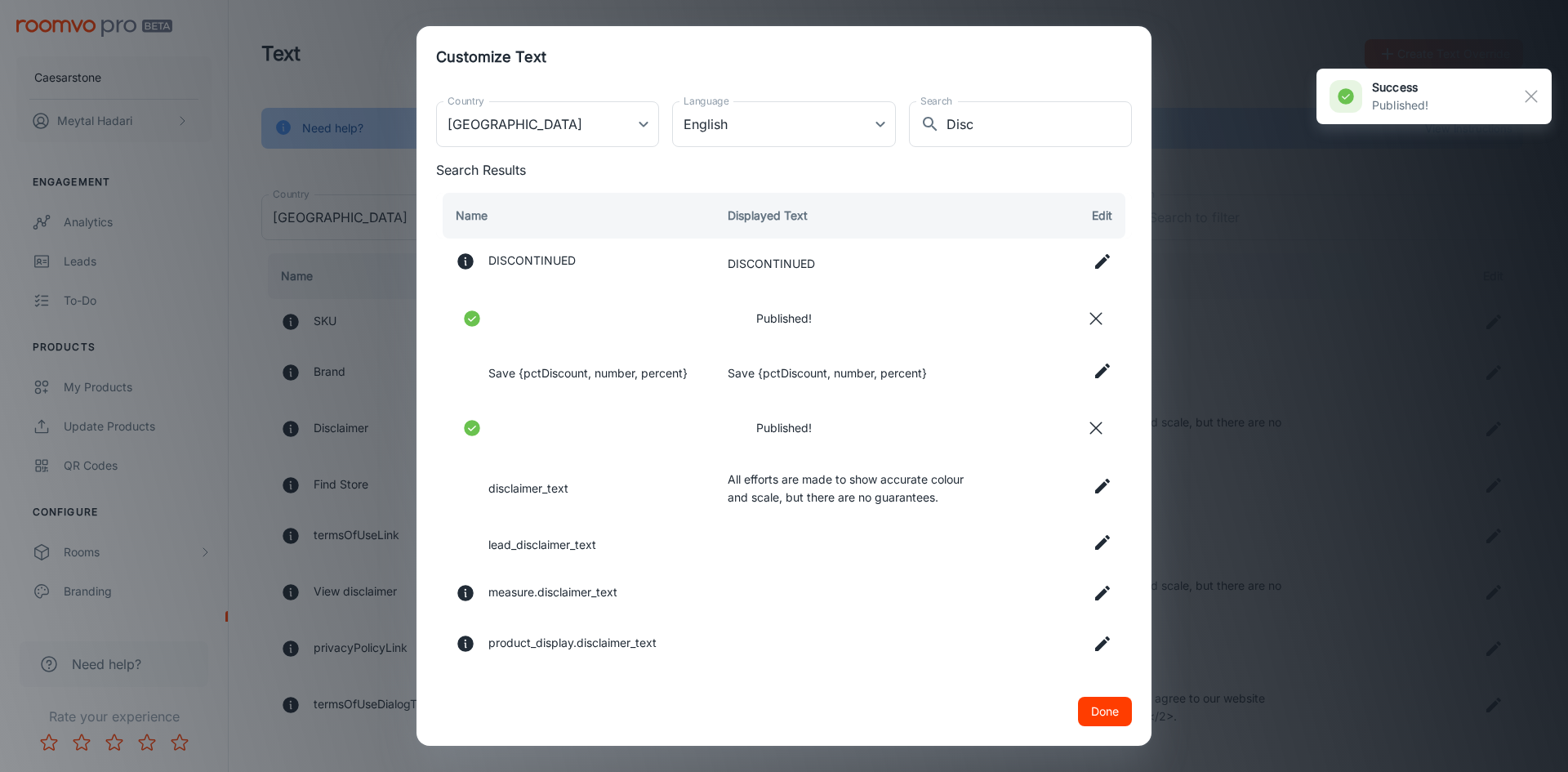
click at [1096, 487] on icon at bounding box center [1103, 487] width 15 height 15
click at [796, 494] on input "All efforts are made to show accurate colour and scale, but there are no guaran…" at bounding box center [854, 487] width 253 height 33
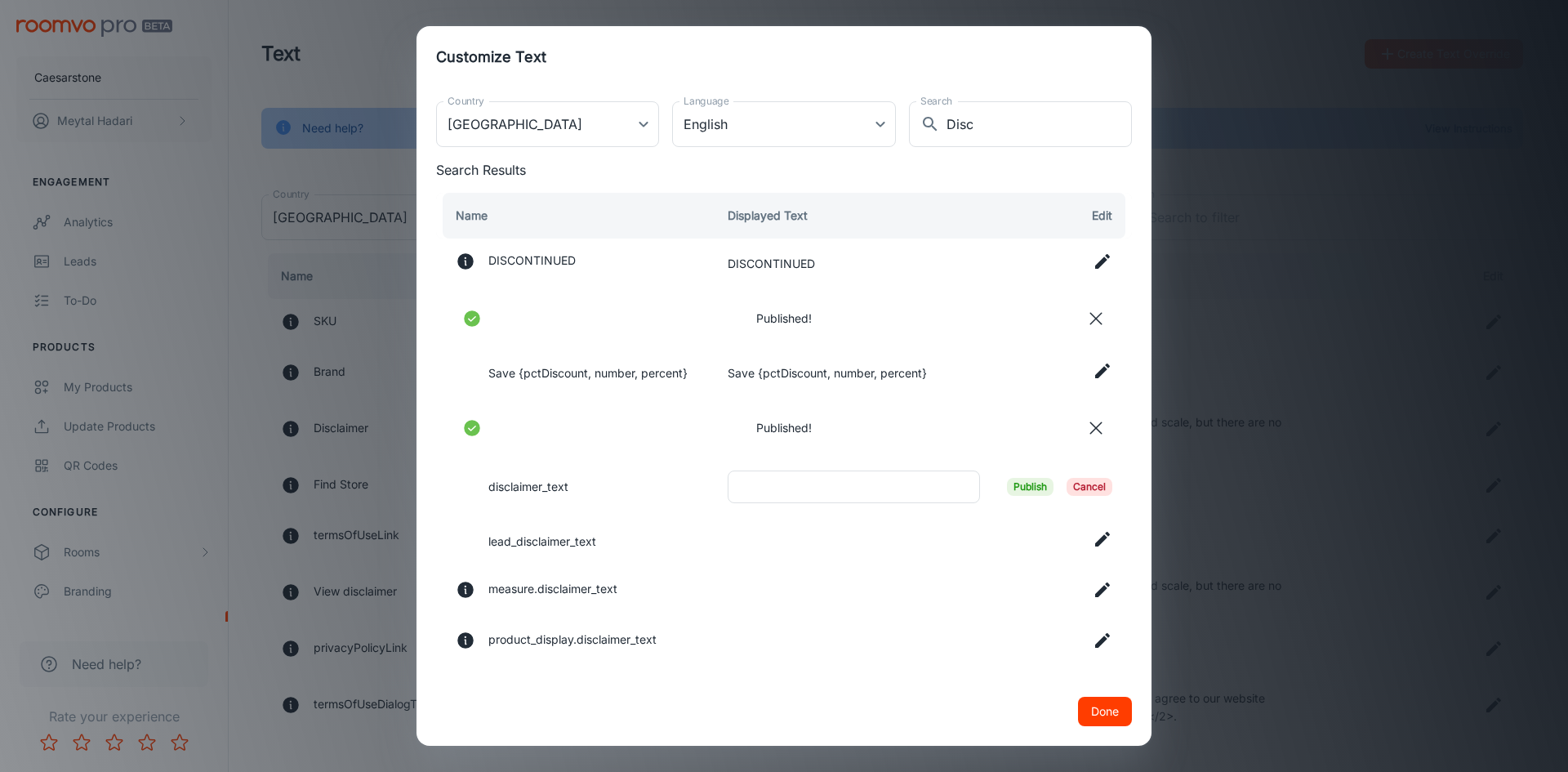
click at [1019, 487] on span "Publish" at bounding box center [1030, 487] width 47 height 18
click at [1107, 708] on button "Done" at bounding box center [1105, 711] width 54 height 29
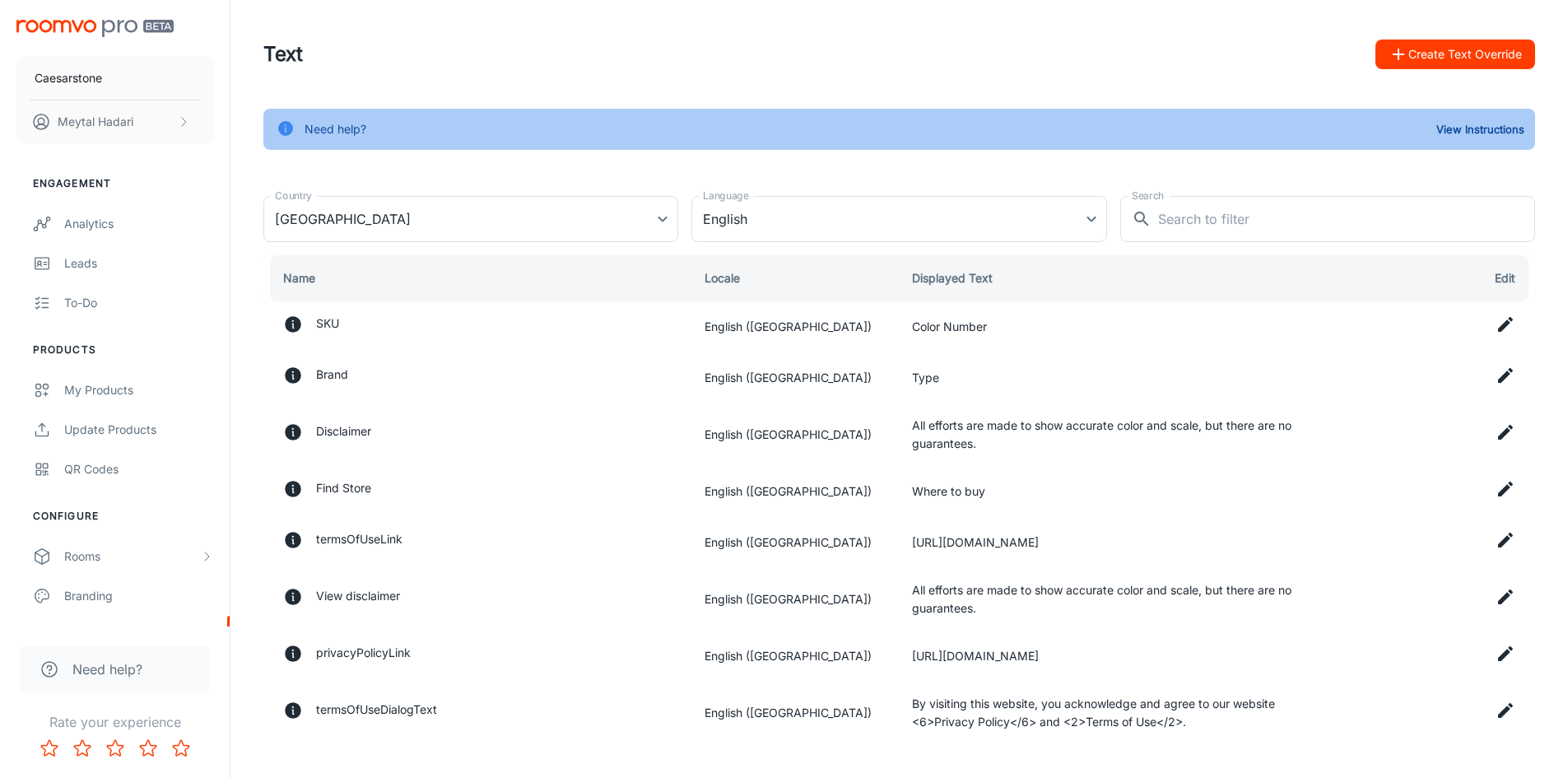
click at [1442, 64] on button "Create Text Override" at bounding box center [1455, 54] width 159 height 29
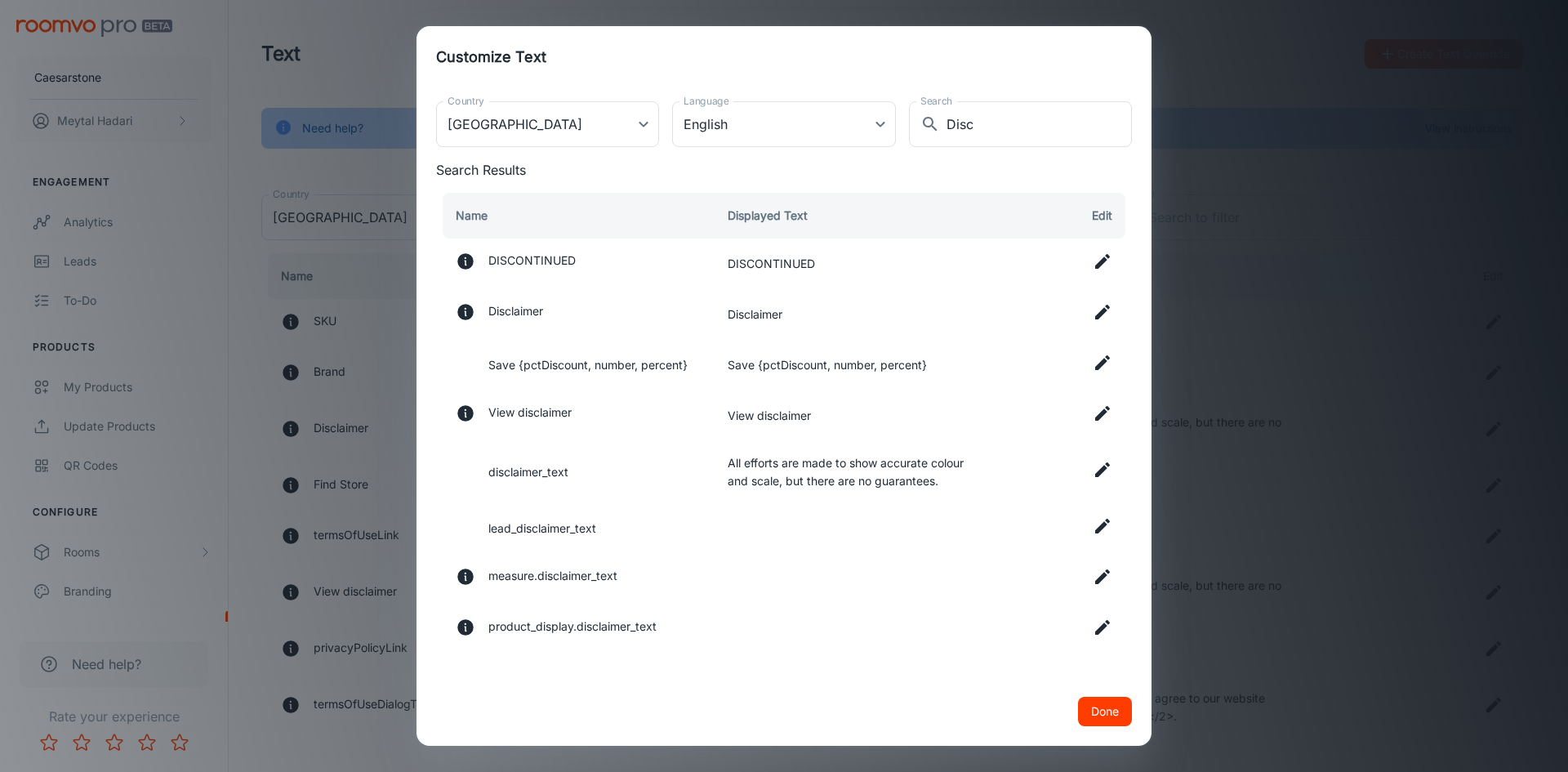
click at [1100, 312] on icon at bounding box center [1103, 313] width 15 height 15
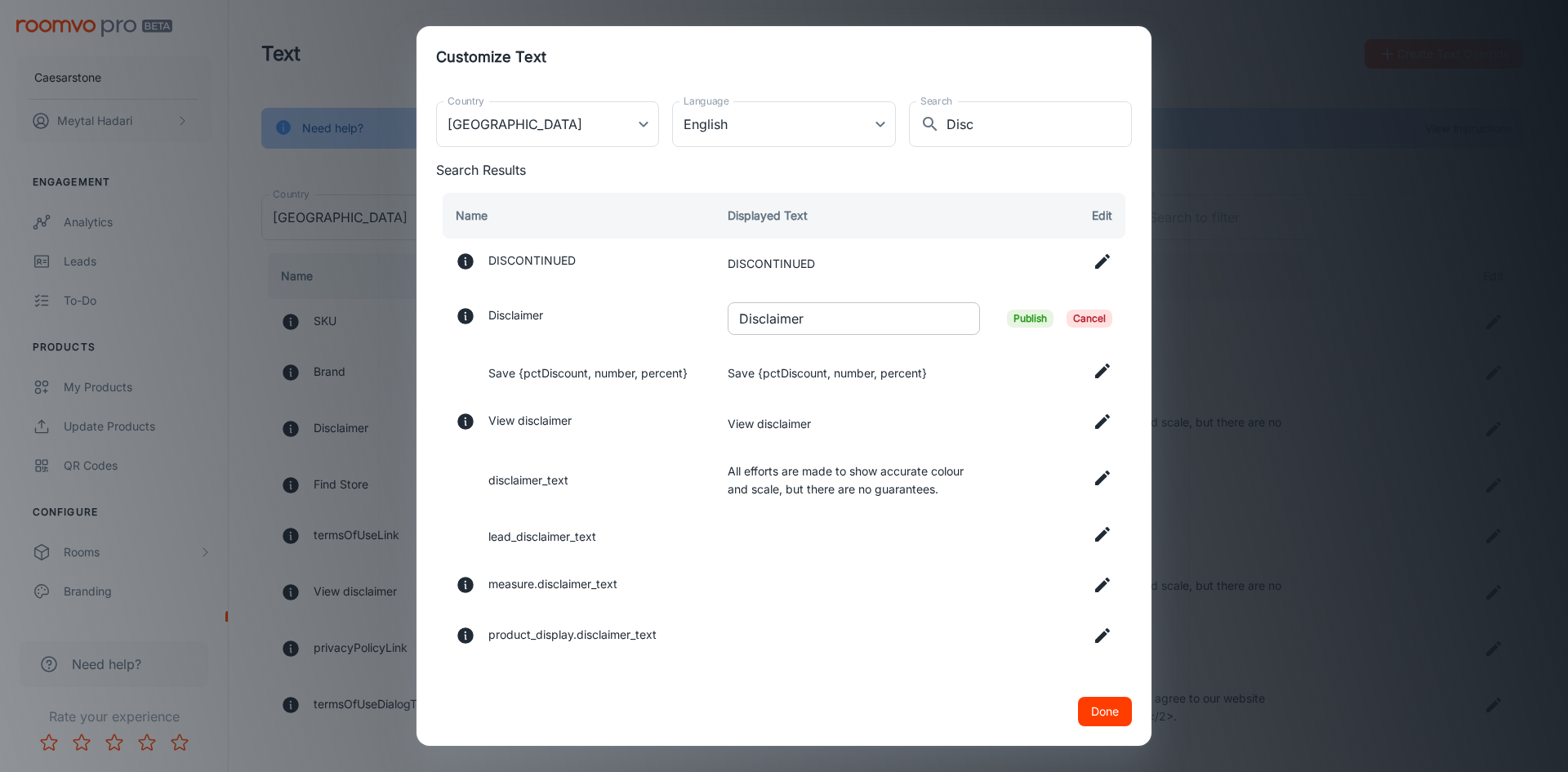
click at [863, 317] on input "Disclaimer" at bounding box center [854, 318] width 253 height 33
click at [862, 318] on input "Disclaimer" at bounding box center [854, 318] width 253 height 33
paste input "Just a heads-up: these images and 3D views are for inspiration only, not instal…"
type input "Just a heads-up: these images and 3D views are for inspiration only, not instal…"
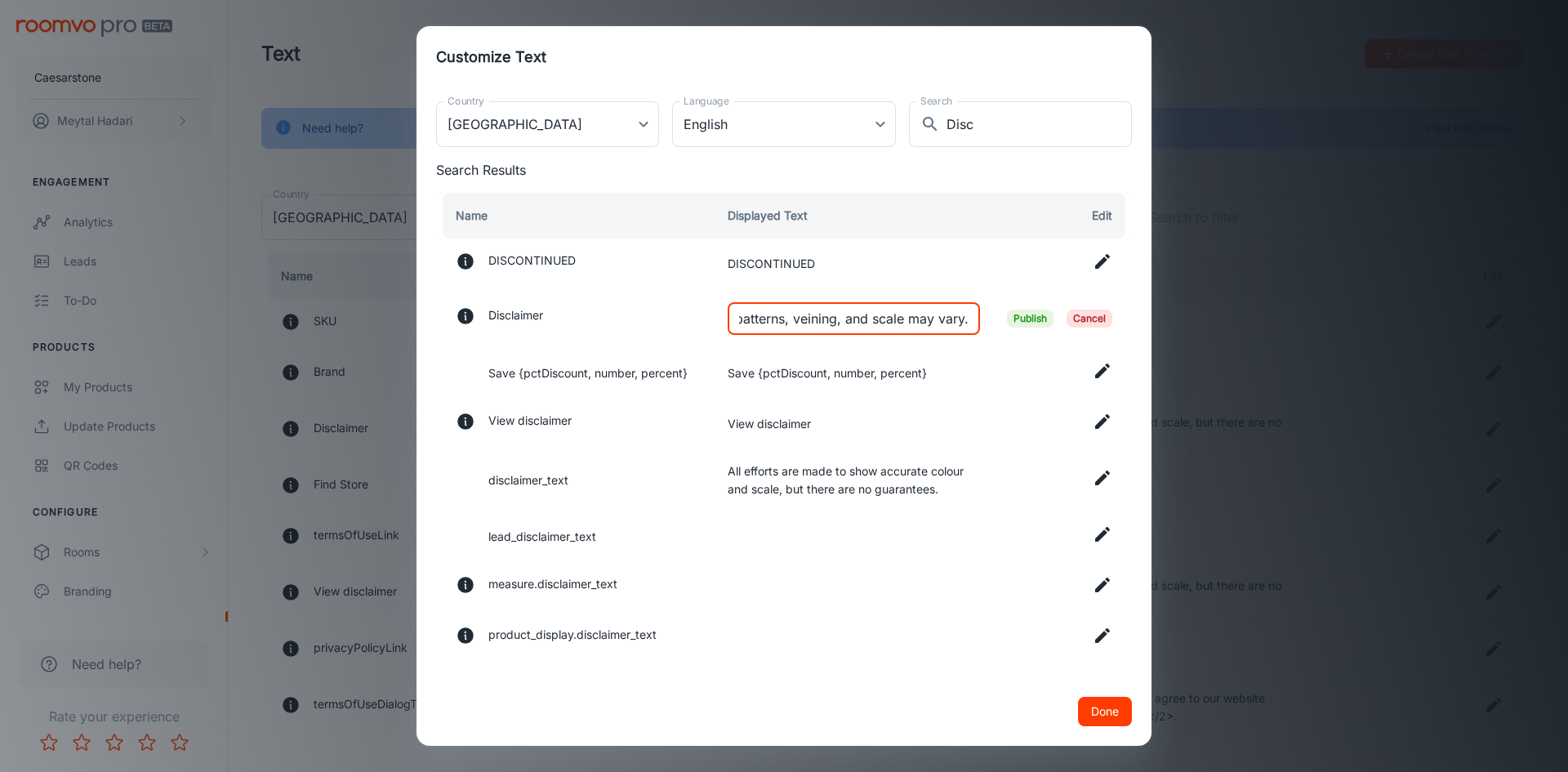
scroll to position [0, 0]
click at [1022, 317] on span "Publish" at bounding box center [1030, 318] width 47 height 18
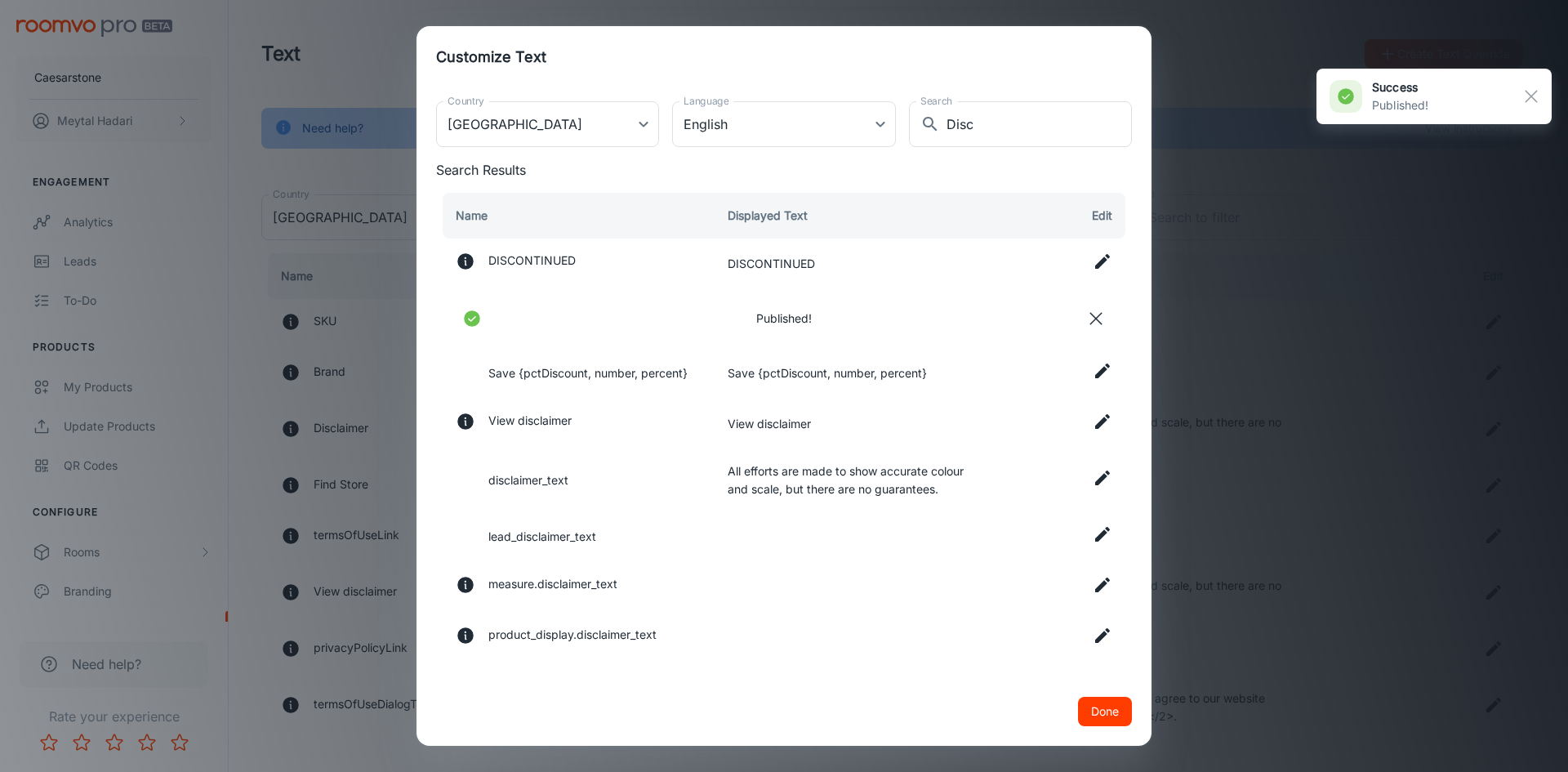
click at [1095, 421] on icon at bounding box center [1102, 421] width 20 height 20
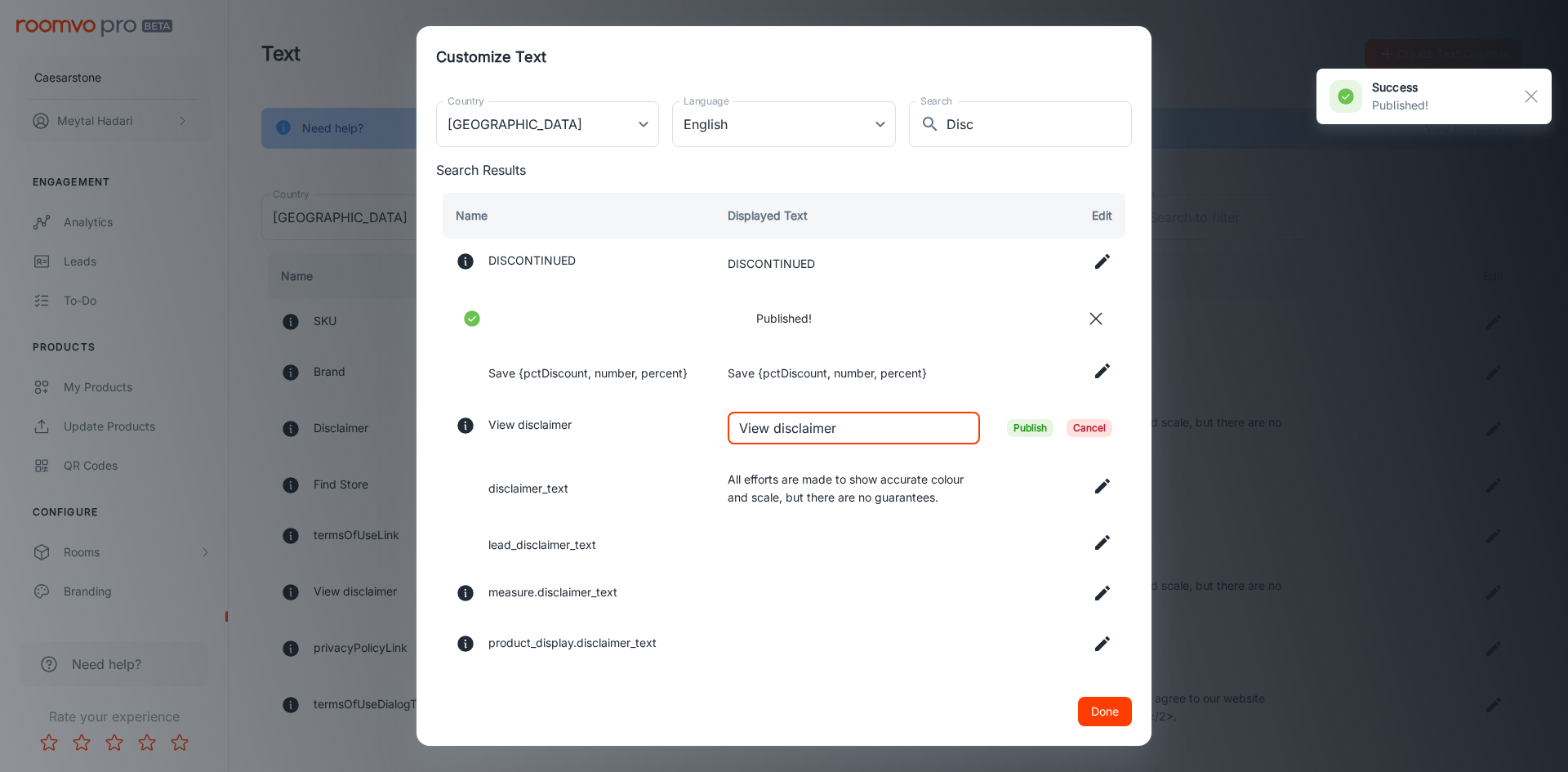
click at [933, 425] on input "View disclaimer" at bounding box center [854, 428] width 253 height 33
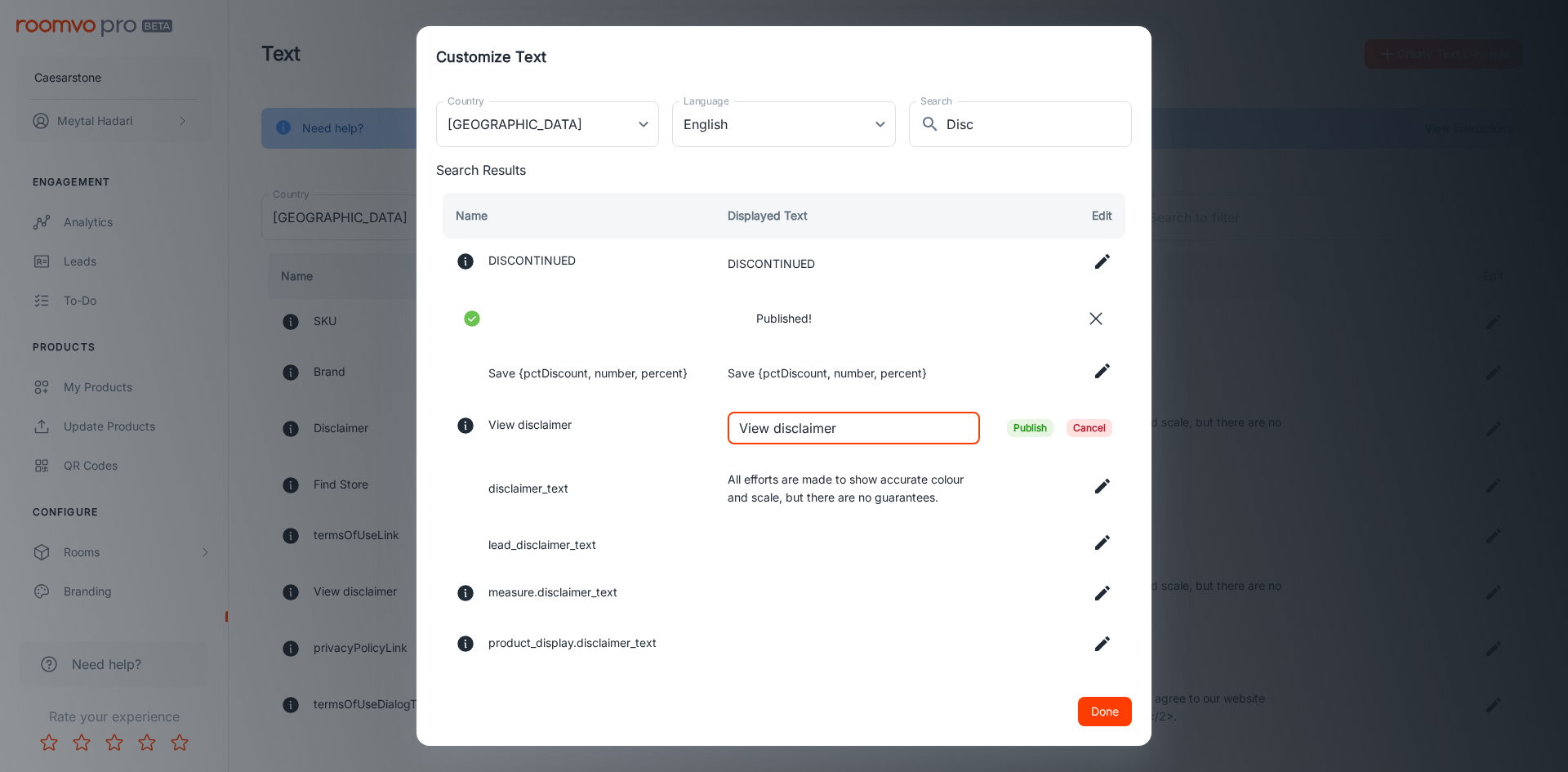
paste input "Just a heads-up: these images and 3D views are for inspiration only, not instal…"
type input "Just a heads-up: these images and 3D views are for inspiration only, not instal…"
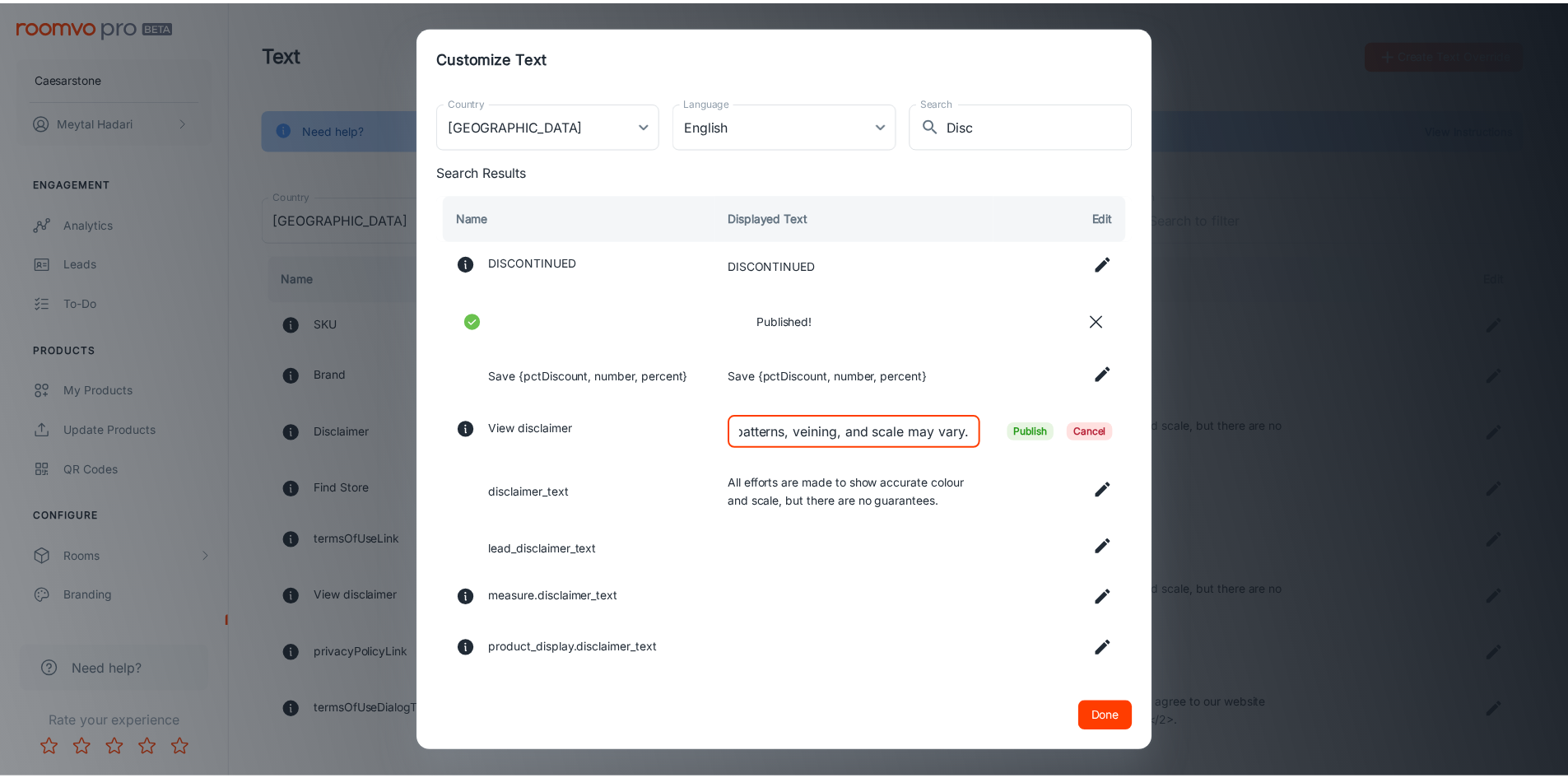
scroll to position [0, 0]
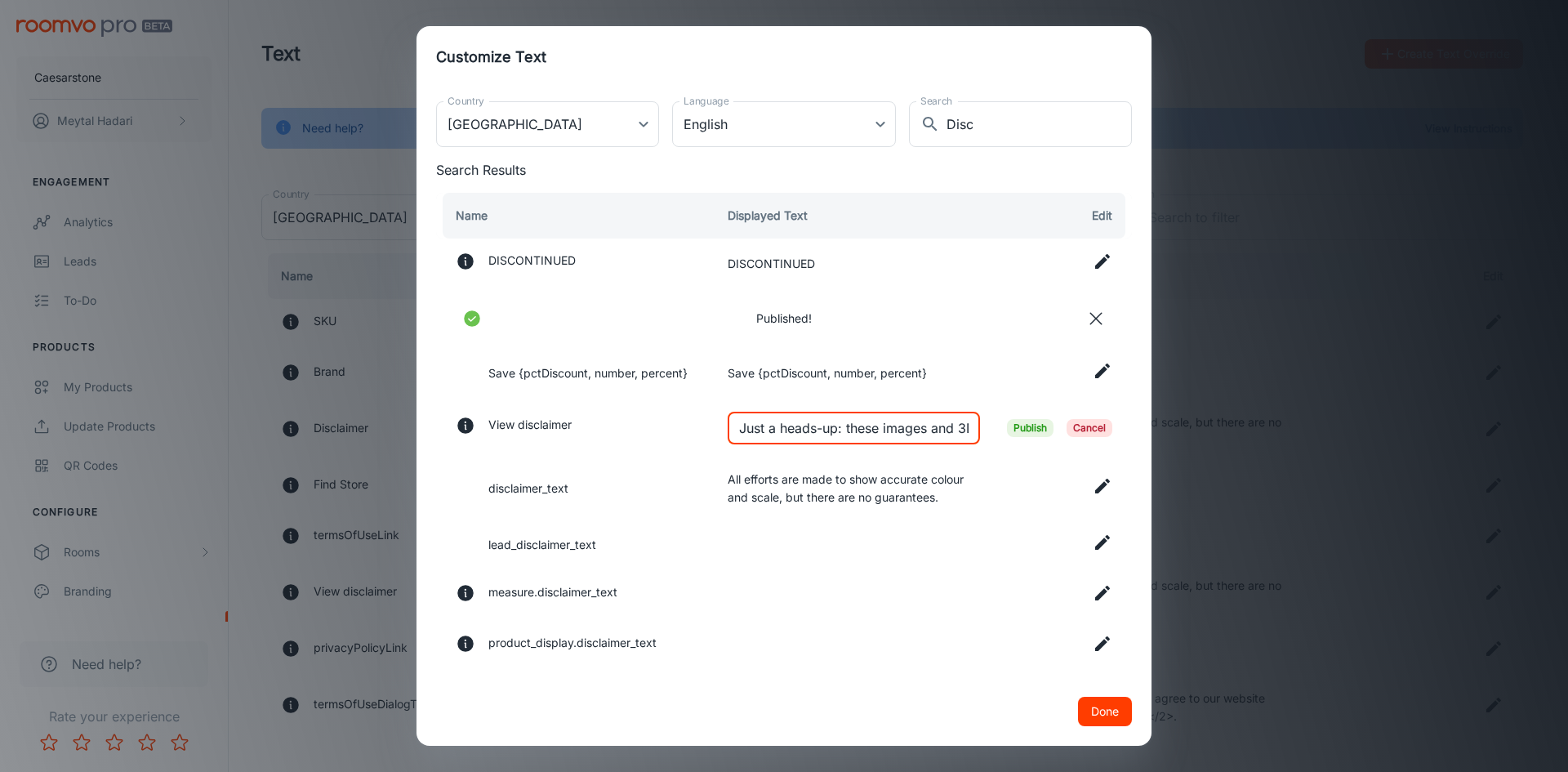
click at [1012, 428] on span "Publish" at bounding box center [1030, 428] width 47 height 18
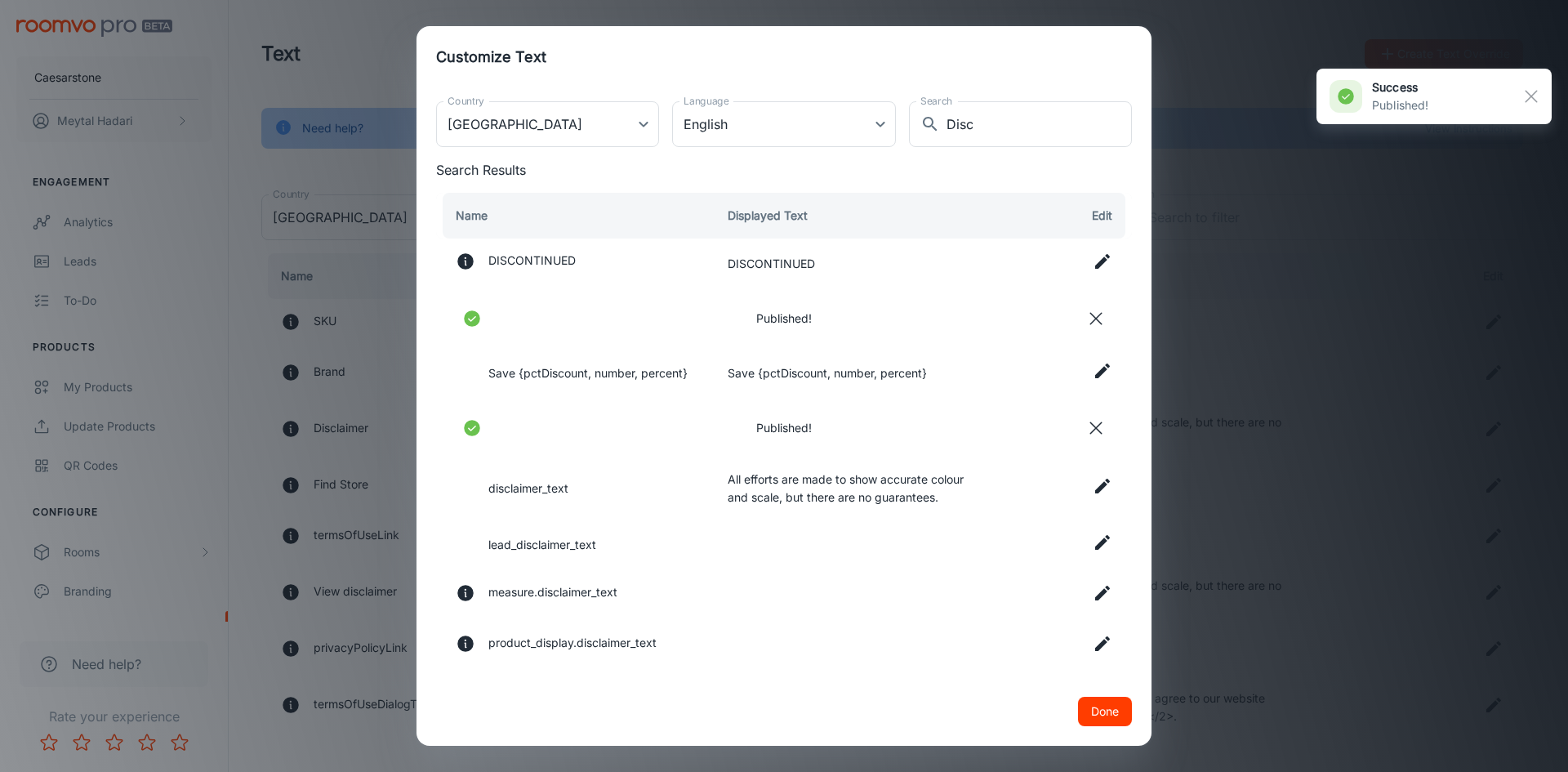
click at [1093, 485] on icon at bounding box center [1102, 486] width 20 height 20
click at [806, 487] on input "All efforts are made to show accurate colour and scale, but there are no guaran…" at bounding box center [854, 487] width 253 height 33
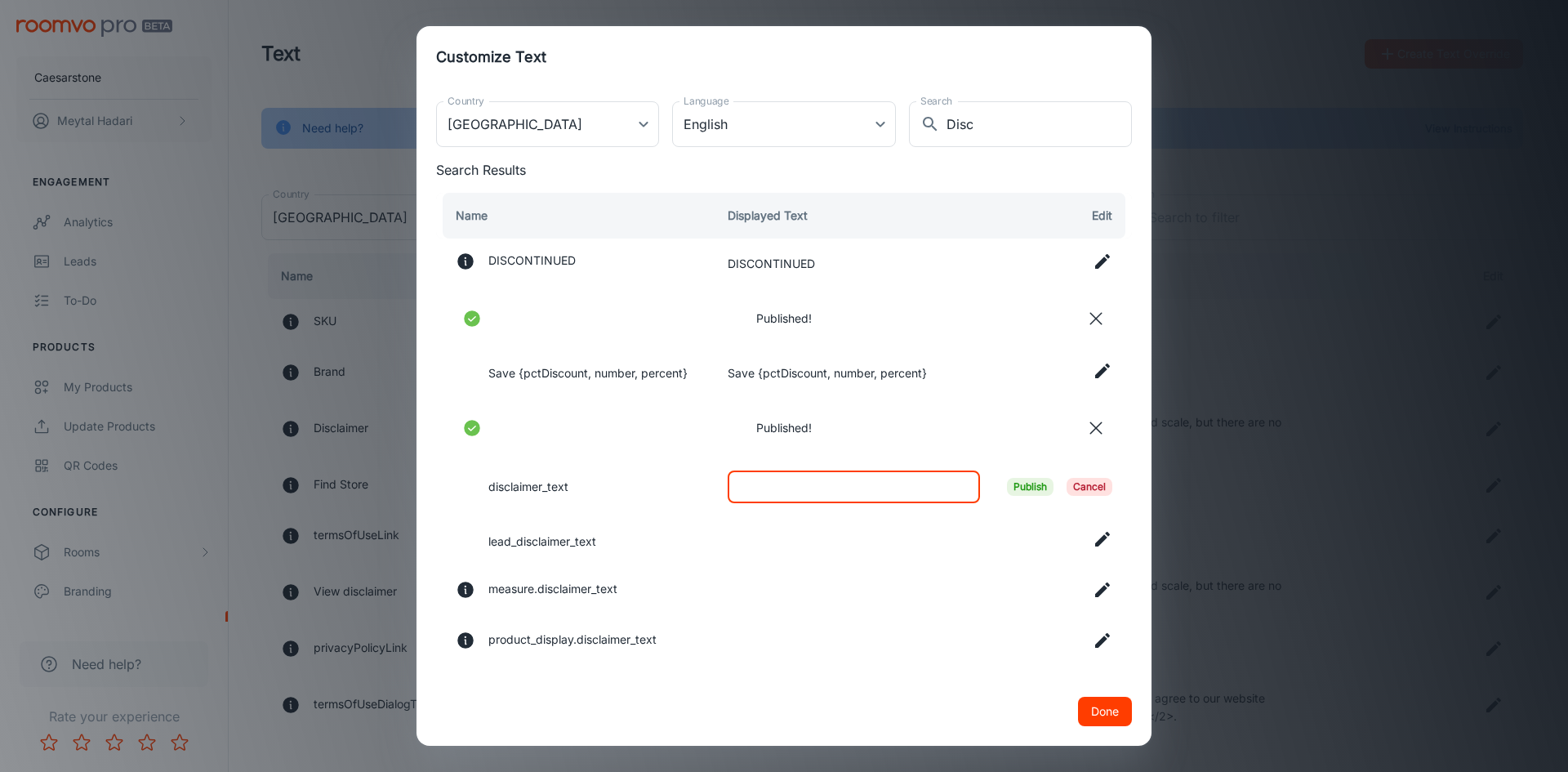
click at [1015, 489] on span "Publish" at bounding box center [1030, 487] width 47 height 18
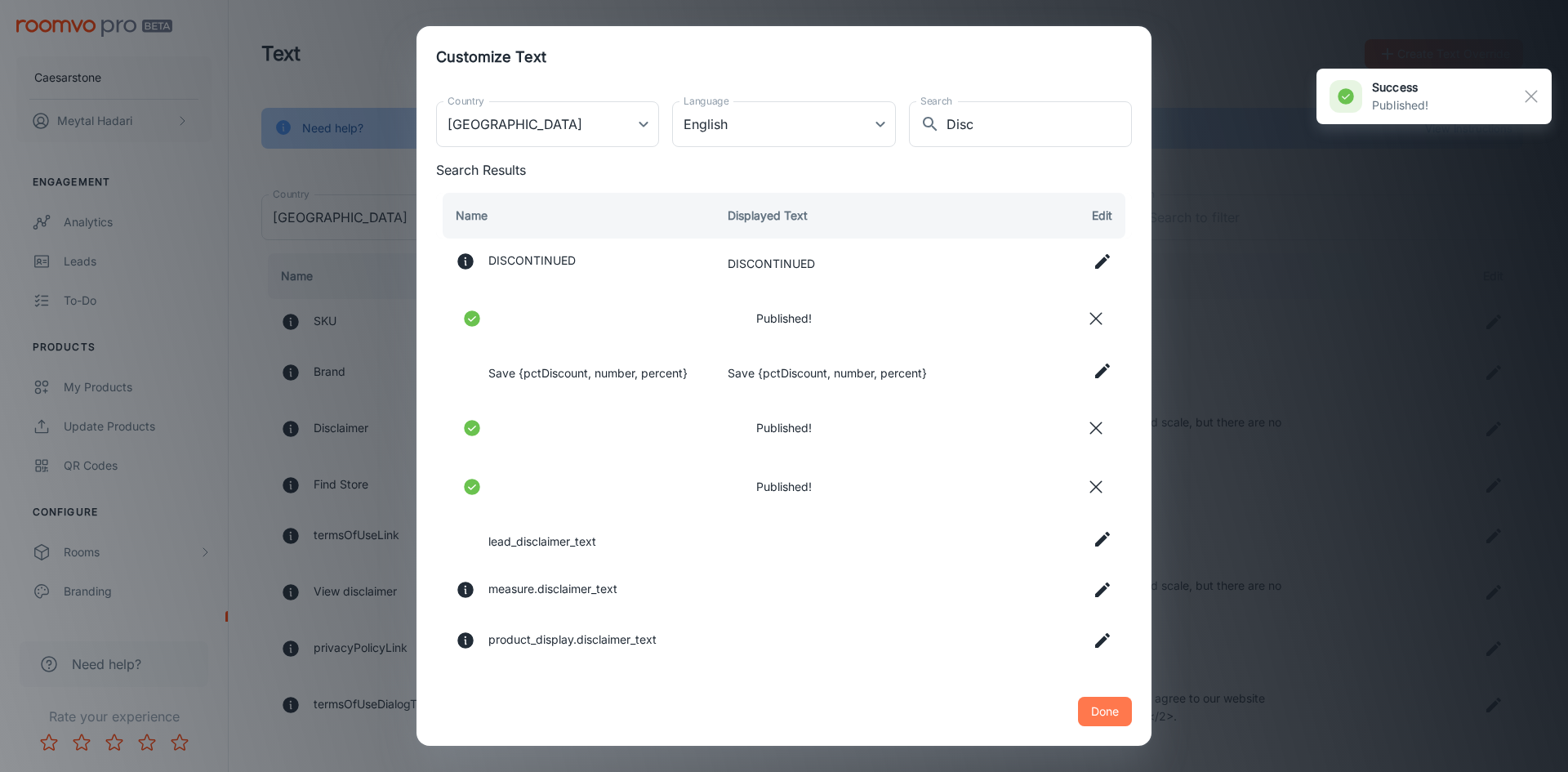
click at [1098, 718] on button "Done" at bounding box center [1105, 711] width 54 height 29
